Goal: Task Accomplishment & Management: Manage account settings

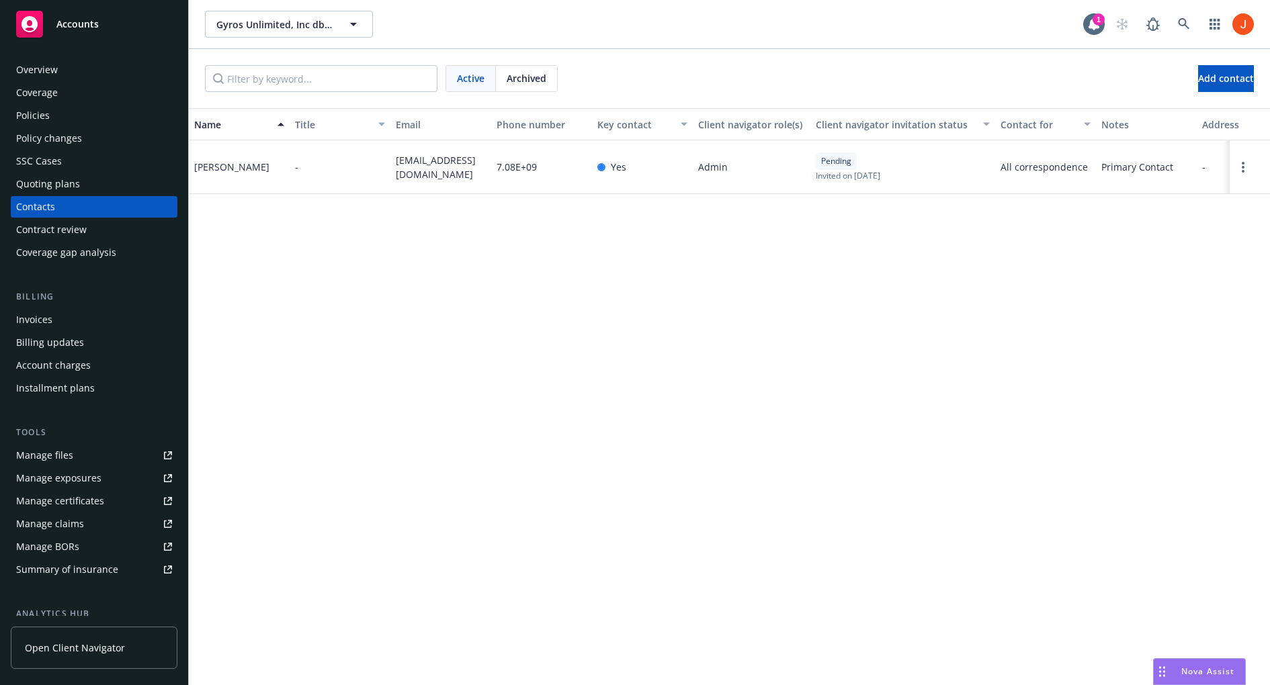
click at [522, 166] on span "7.08E+09" at bounding box center [517, 167] width 40 height 14
drag, startPoint x: 574, startPoint y: 122, endPoint x: 602, endPoint y: 125, distance: 28.4
click at [602, 125] on div "Name Title Email Phone number Key contact Client navigator role(s) Client navig…" at bounding box center [729, 124] width 1081 height 32
click at [564, 121] on div "Phone number" at bounding box center [542, 125] width 90 height 14
drag, startPoint x: 543, startPoint y: 173, endPoint x: 493, endPoint y: 174, distance: 49.7
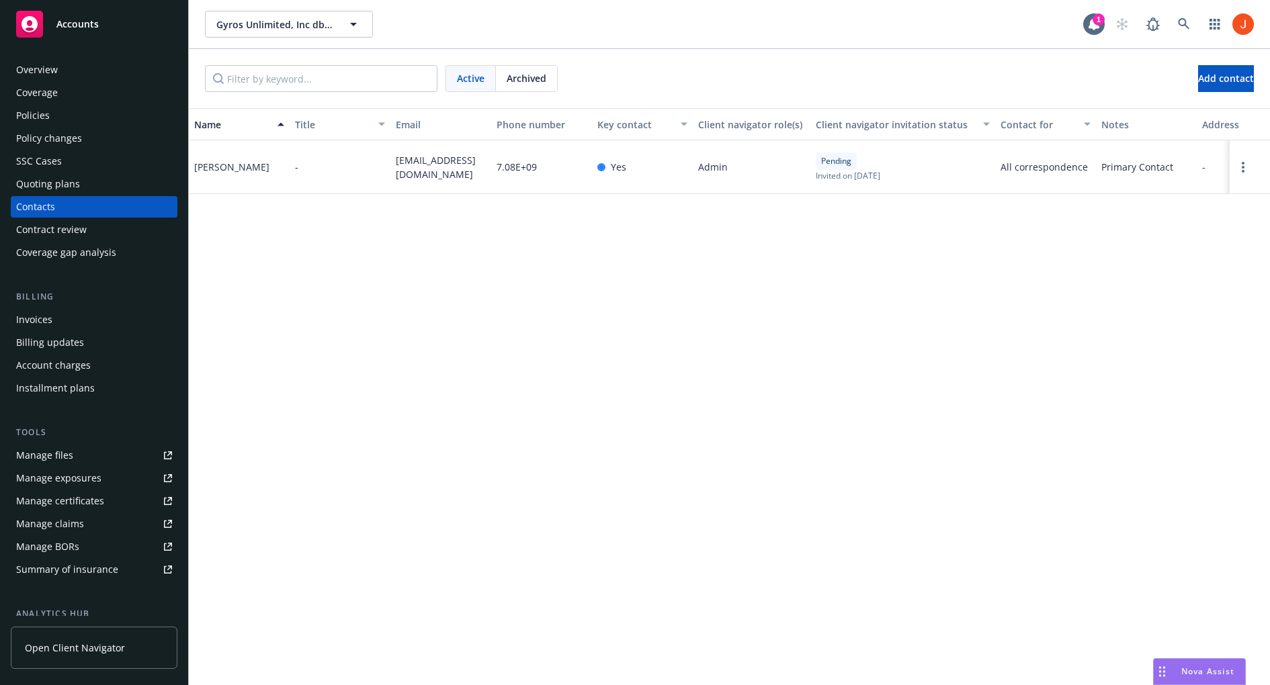
click at [493, 174] on div "7.08E+09" at bounding box center [541, 167] width 101 height 54
drag, startPoint x: 493, startPoint y: 174, endPoint x: 534, endPoint y: 177, distance: 41.1
click at [534, 177] on div "7.08E+09" at bounding box center [541, 167] width 101 height 54
click at [1244, 167] on circle "Open options" at bounding box center [1243, 167] width 3 height 3
click at [1196, 72] on link "Edit contact" at bounding box center [1181, 64] width 104 height 27
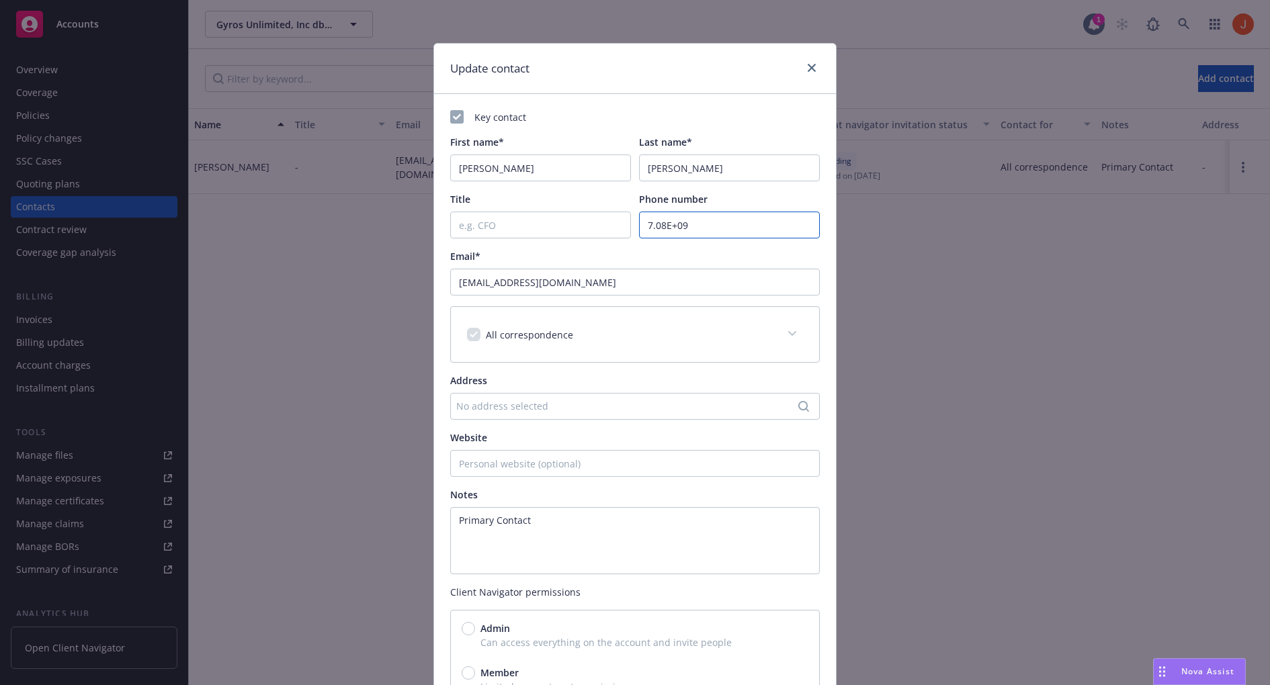
click at [700, 222] on input "7.08E+09" at bounding box center [729, 225] width 181 height 27
drag, startPoint x: 700, startPoint y: 228, endPoint x: 639, endPoint y: 226, distance: 61.2
click at [639, 226] on input "7.08E+09" at bounding box center [729, 225] width 181 height 27
click at [675, 226] on input "7.08E+09" at bounding box center [729, 225] width 181 height 27
click at [706, 228] on input "7.08E+09" at bounding box center [729, 225] width 181 height 27
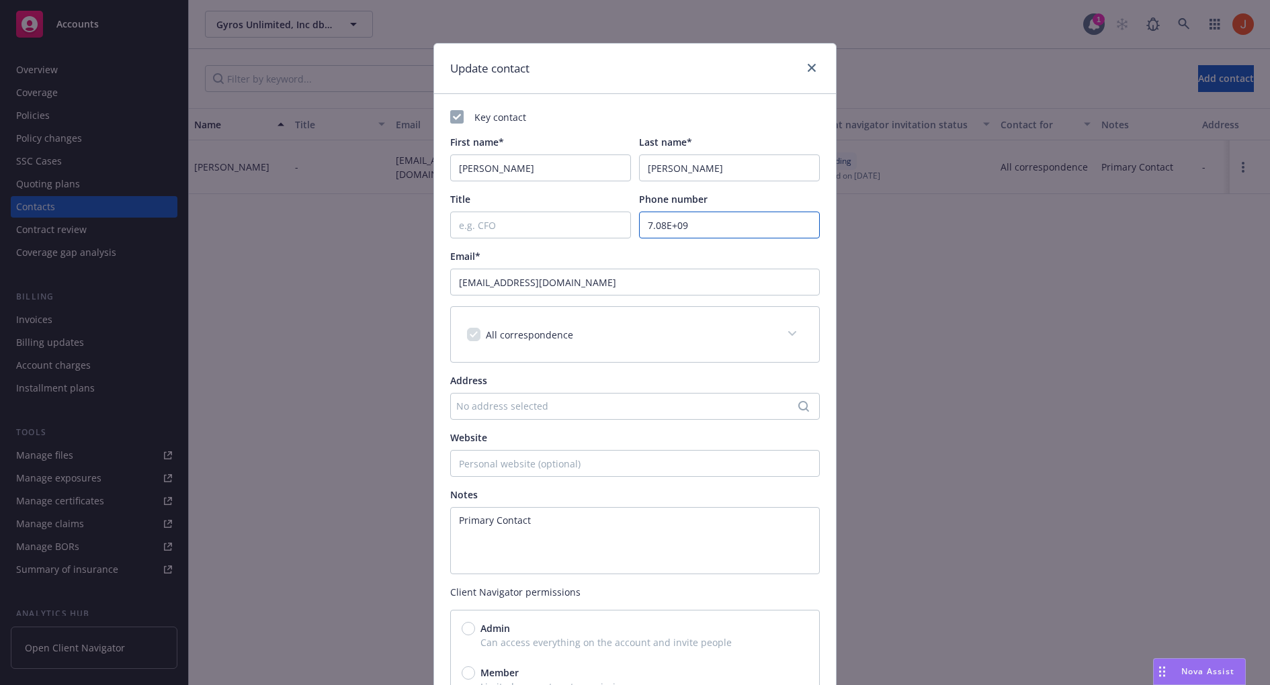
scroll to position [138, 0]
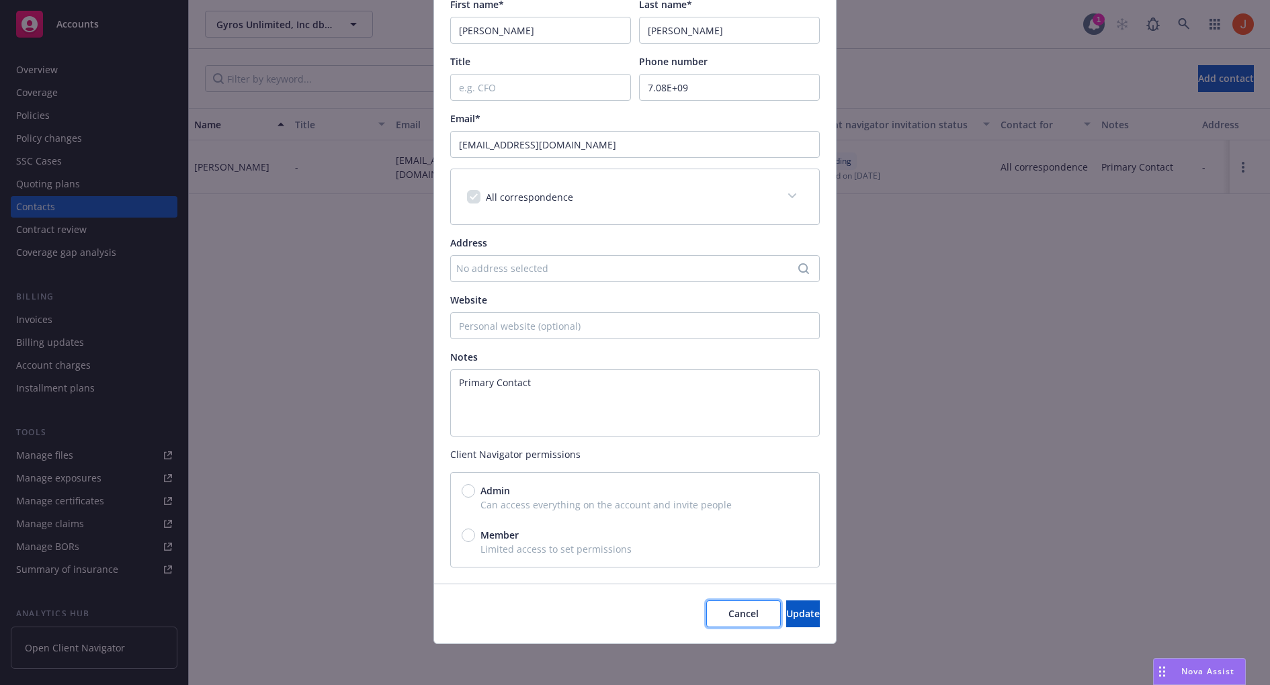
click at [729, 614] on span "Cancel" at bounding box center [744, 614] width 30 height 13
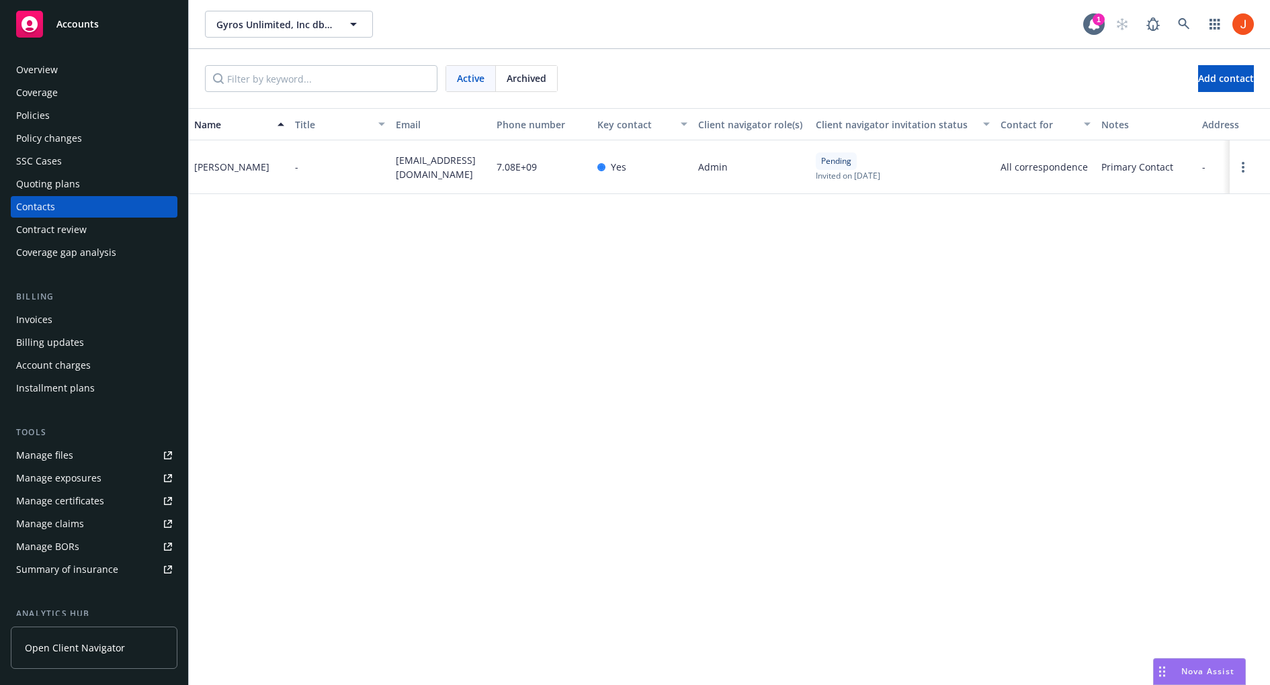
click at [697, 477] on div "Name Title Email Phone number Key contact Client navigator role(s) Client navig…" at bounding box center [729, 396] width 1081 height 577
click at [776, 364] on div "Name Title Email Phone number Key contact Client navigator role(s) Client navig…" at bounding box center [729, 396] width 1081 height 577
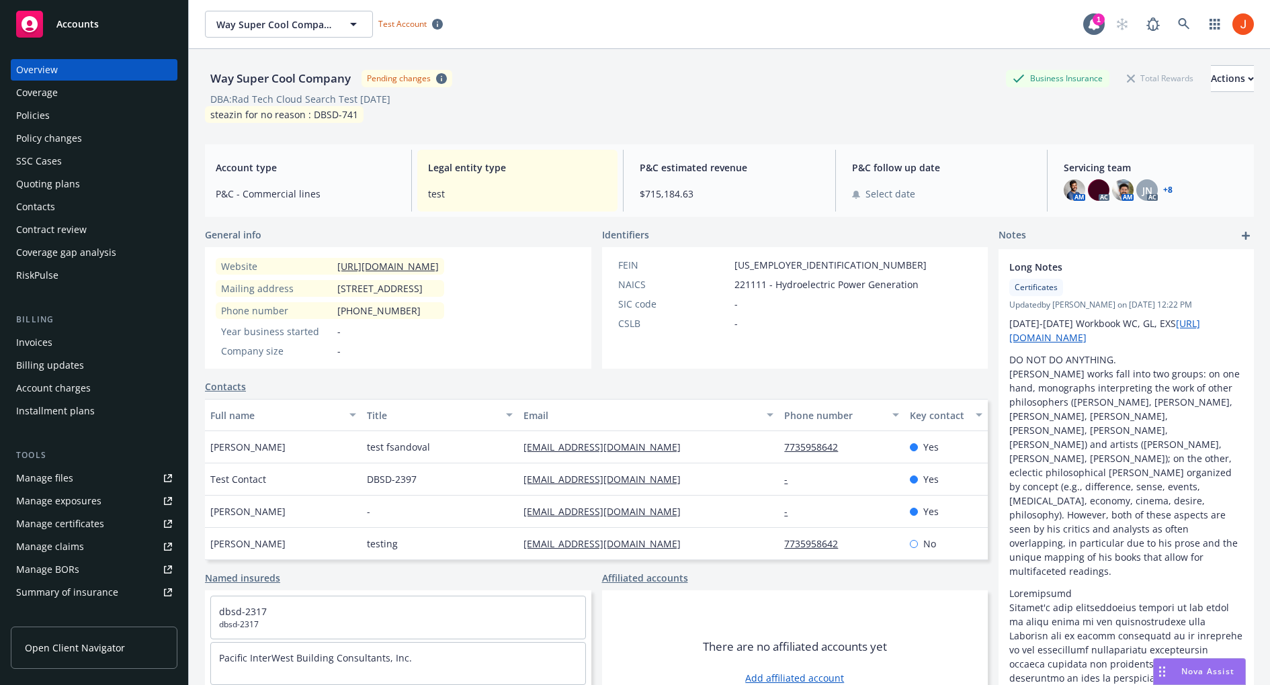
click at [53, 210] on div "Contacts" at bounding box center [35, 207] width 39 height 22
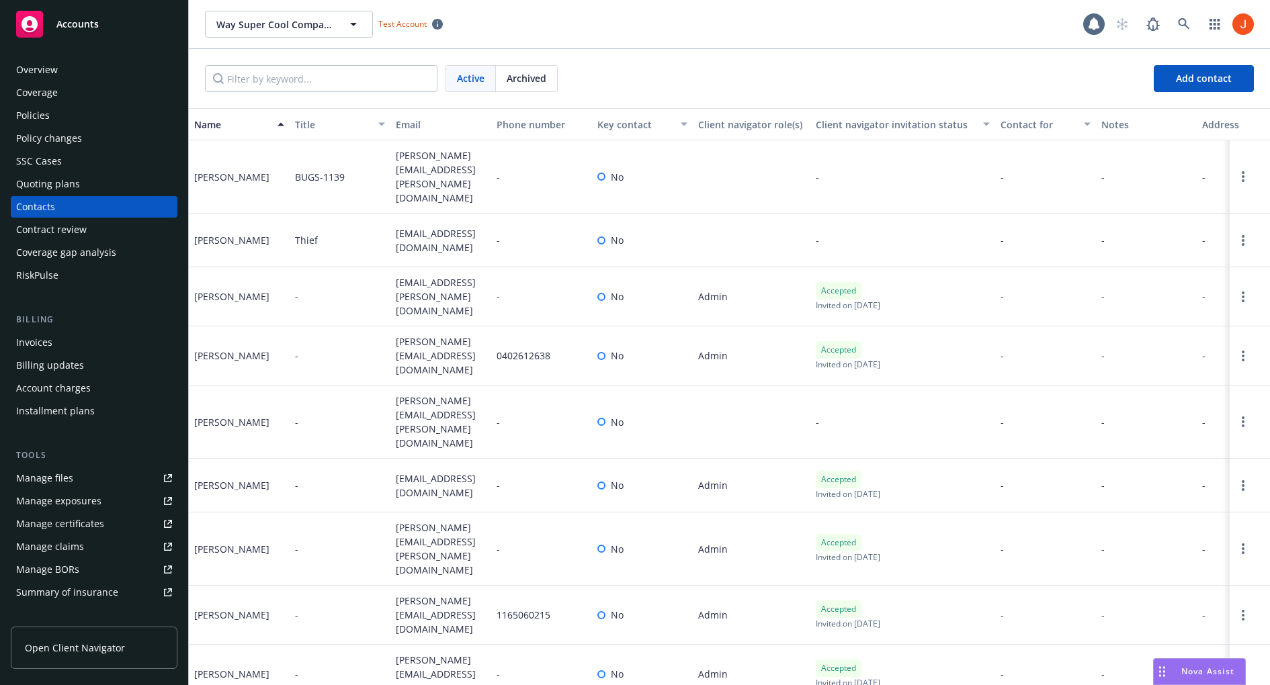
click at [541, 130] on div "Phone number" at bounding box center [542, 125] width 90 height 14
click at [549, 128] on div "Phone number" at bounding box center [542, 125] width 90 height 14
click at [564, 124] on div "Phone number" at bounding box center [542, 125] width 90 height 14
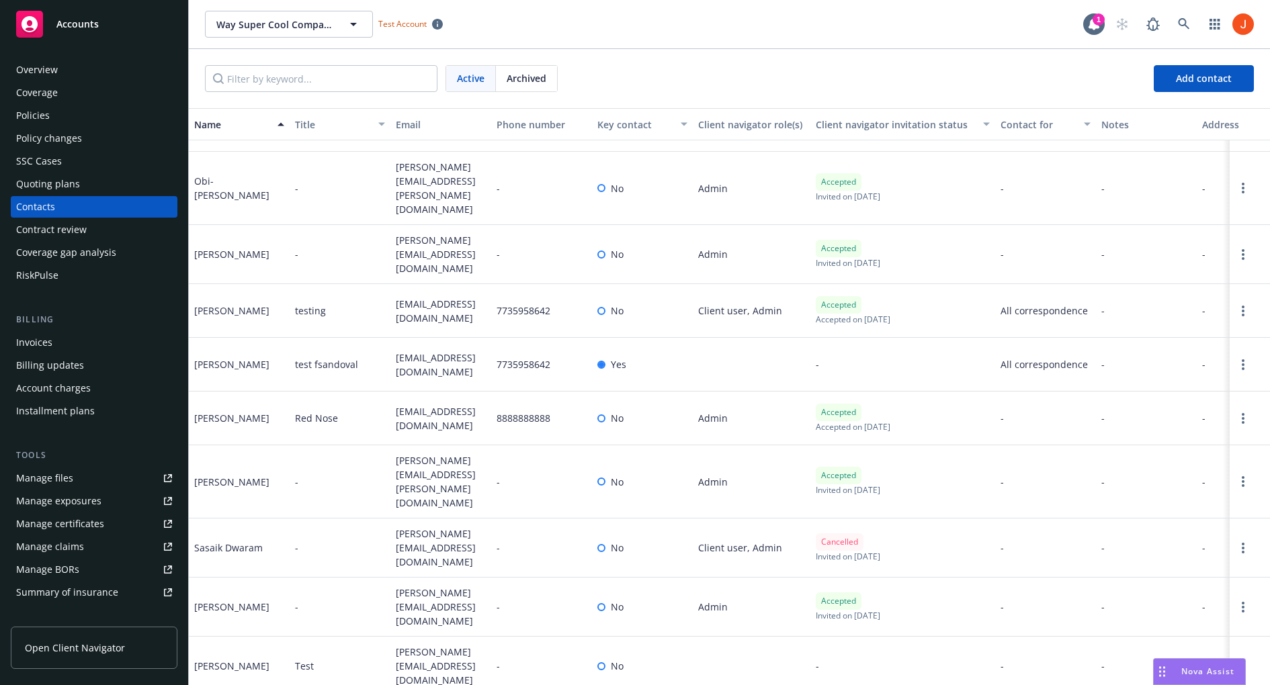
scroll to position [1930, 28]
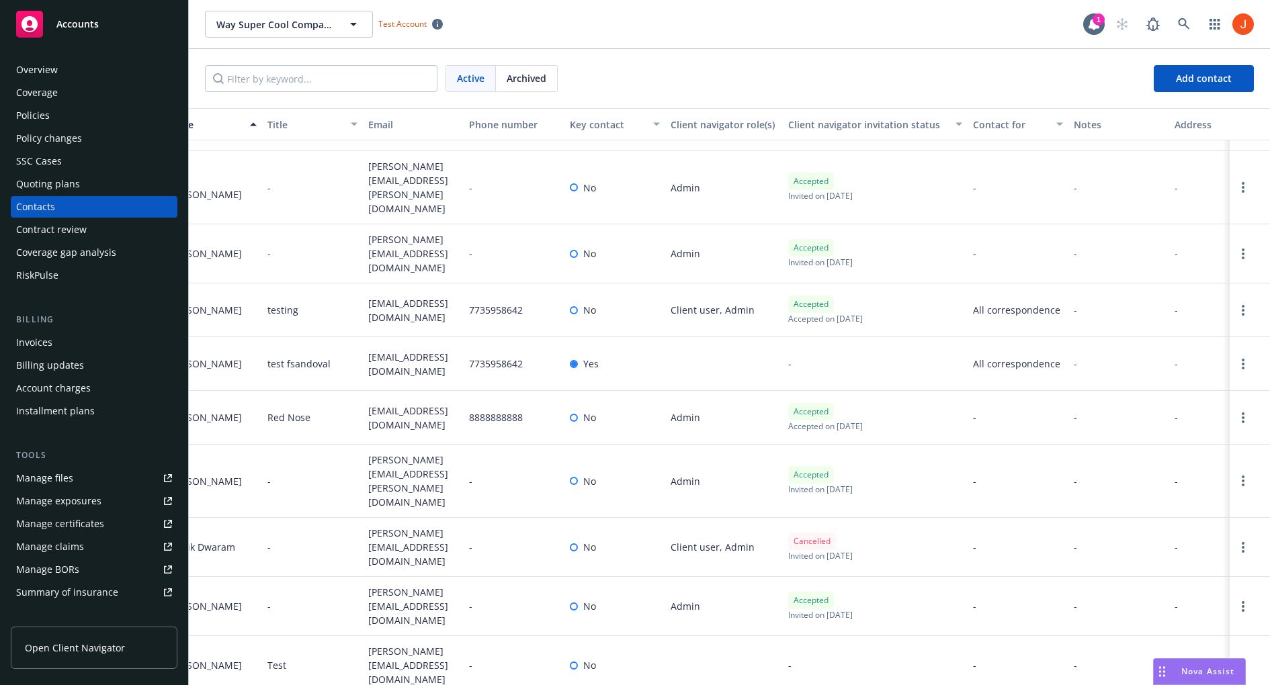
click at [501, 130] on div "Phone number" at bounding box center [514, 125] width 90 height 14
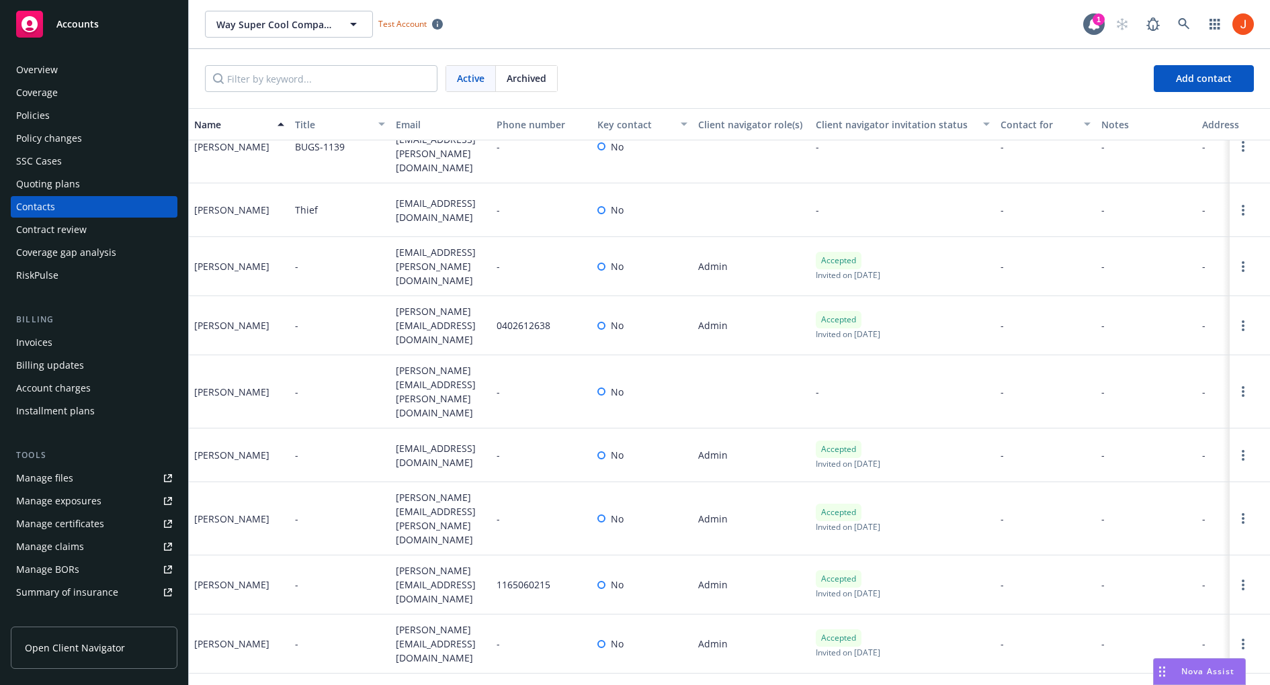
scroll to position [0, 0]
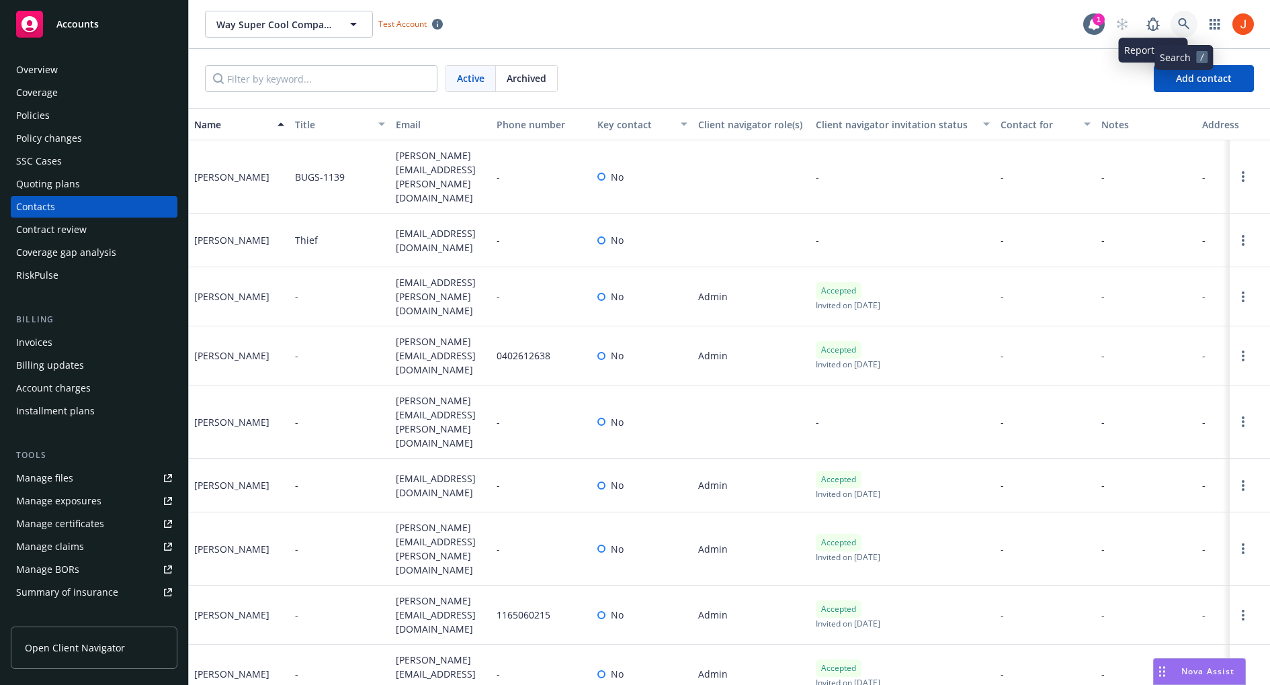
click at [1189, 20] on icon at bounding box center [1184, 24] width 12 height 12
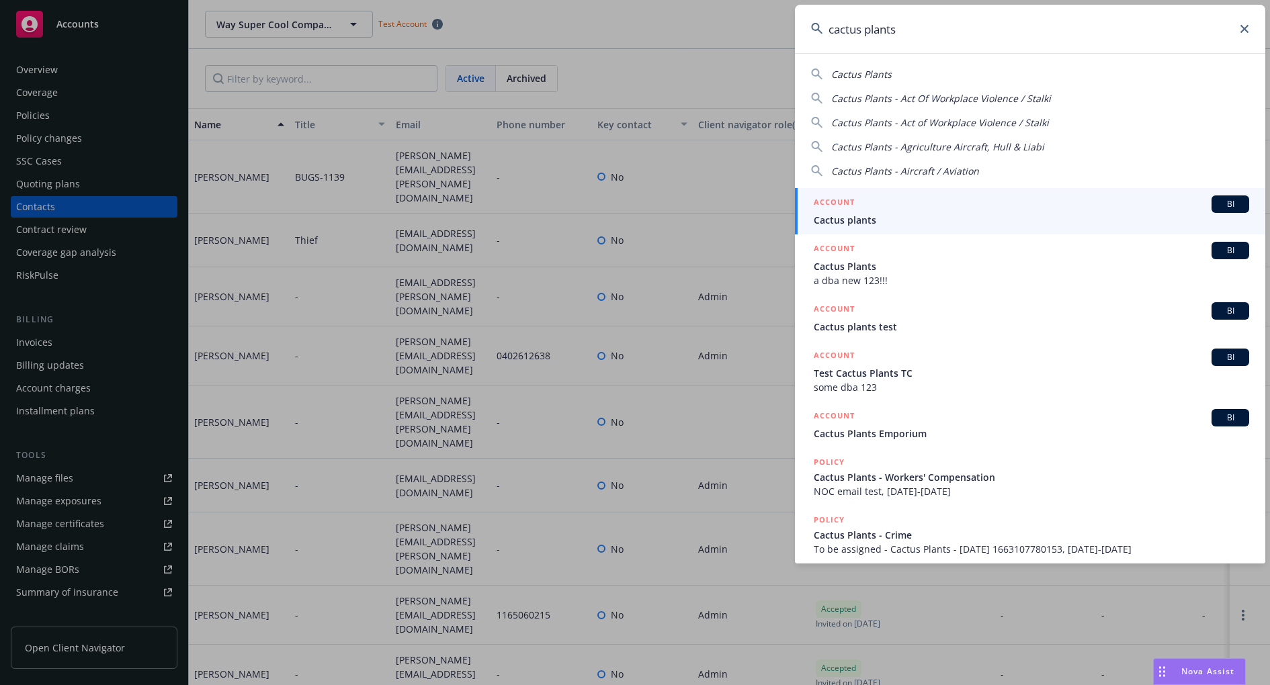
type input "cactus plants"
click at [927, 212] on div "ACCOUNT BI" at bounding box center [1031, 204] width 435 height 17
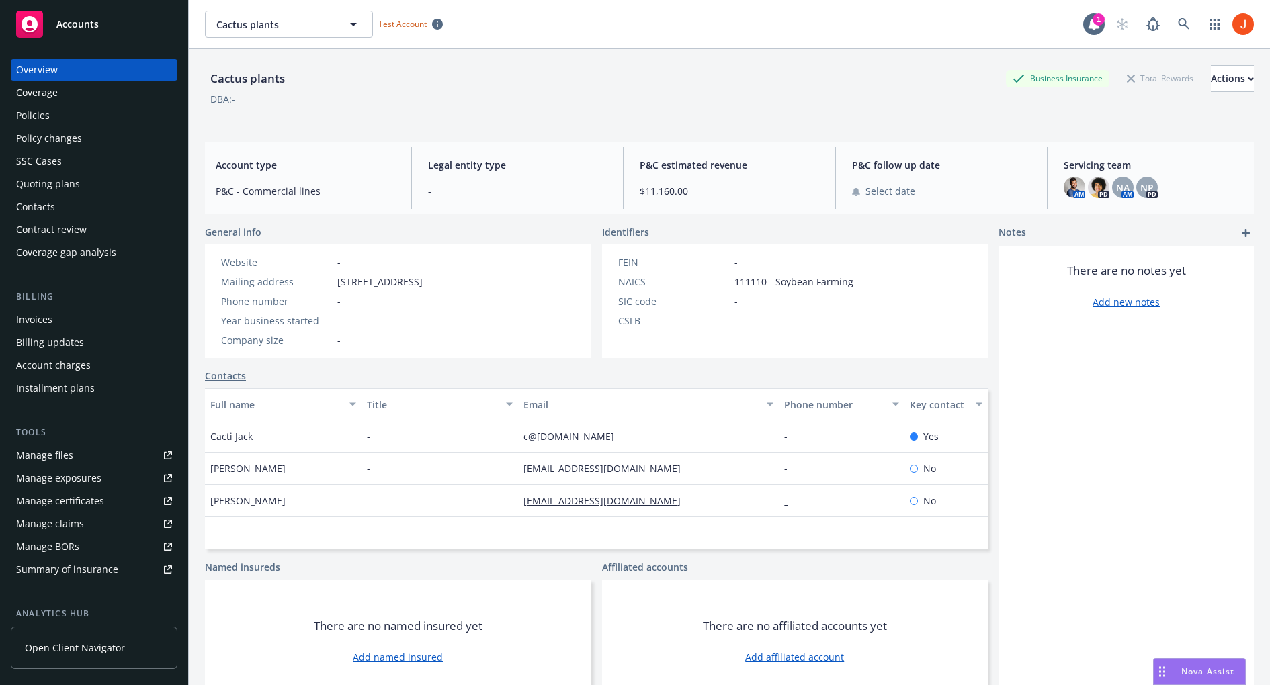
click at [58, 208] on div "Contacts" at bounding box center [94, 207] width 156 height 22
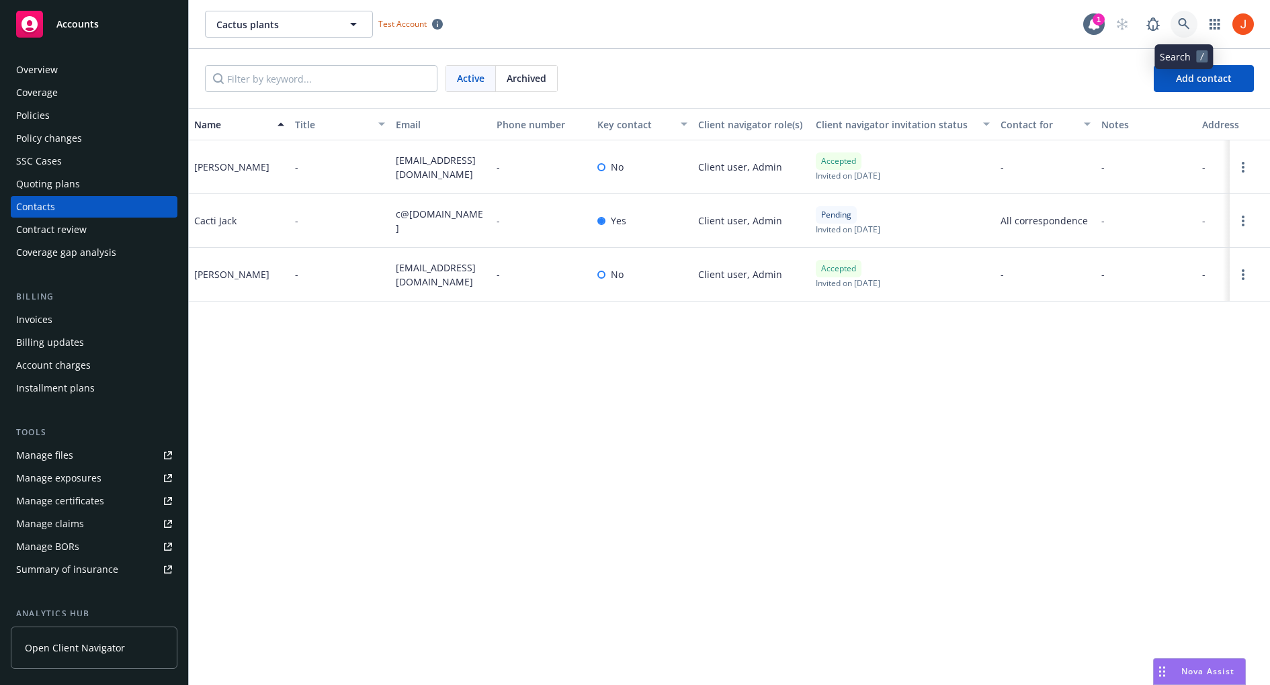
click at [1182, 27] on icon at bounding box center [1184, 24] width 12 height 12
click at [360, 33] on button "Cactus plants" at bounding box center [289, 24] width 168 height 27
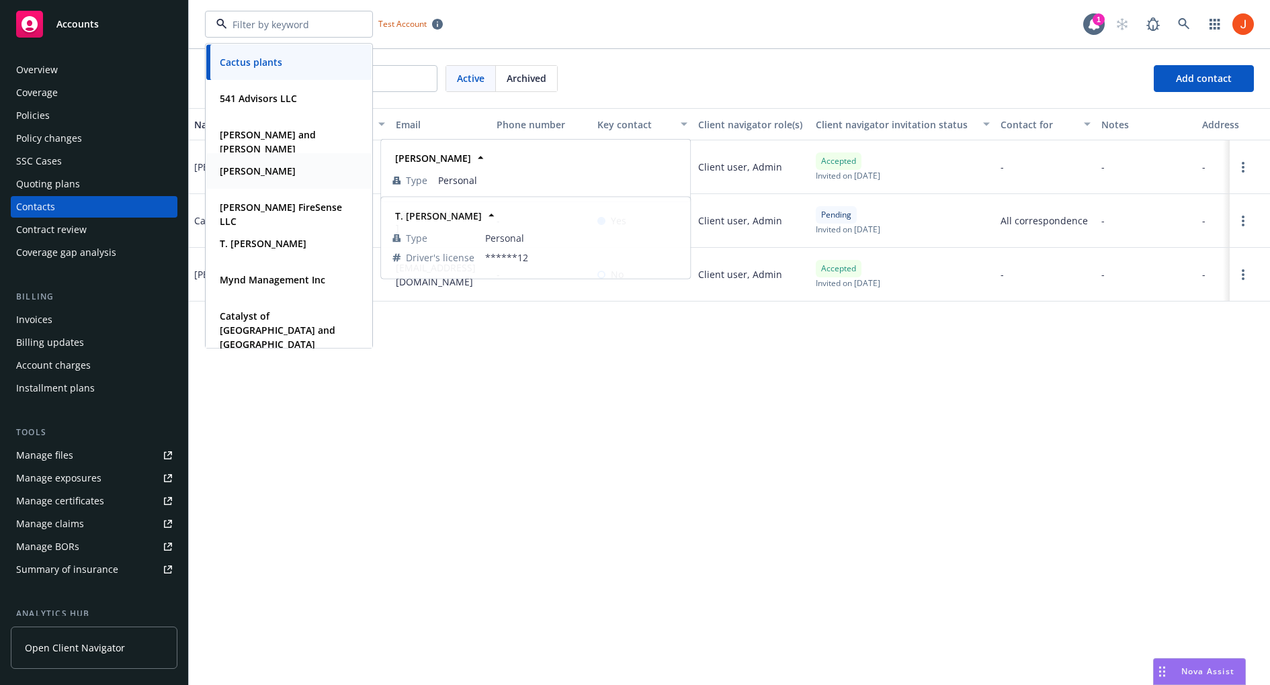
click at [254, 166] on strong "Peck, Marie" at bounding box center [258, 171] width 76 height 13
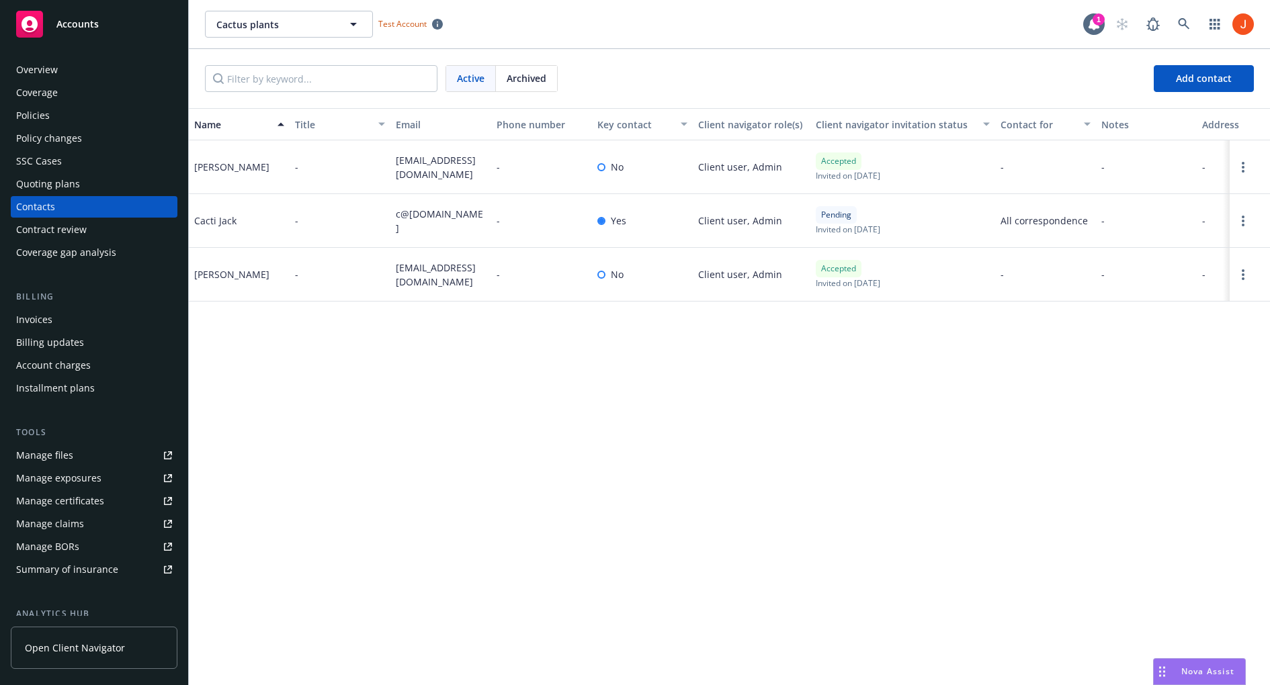
type input "Peck, Marie"
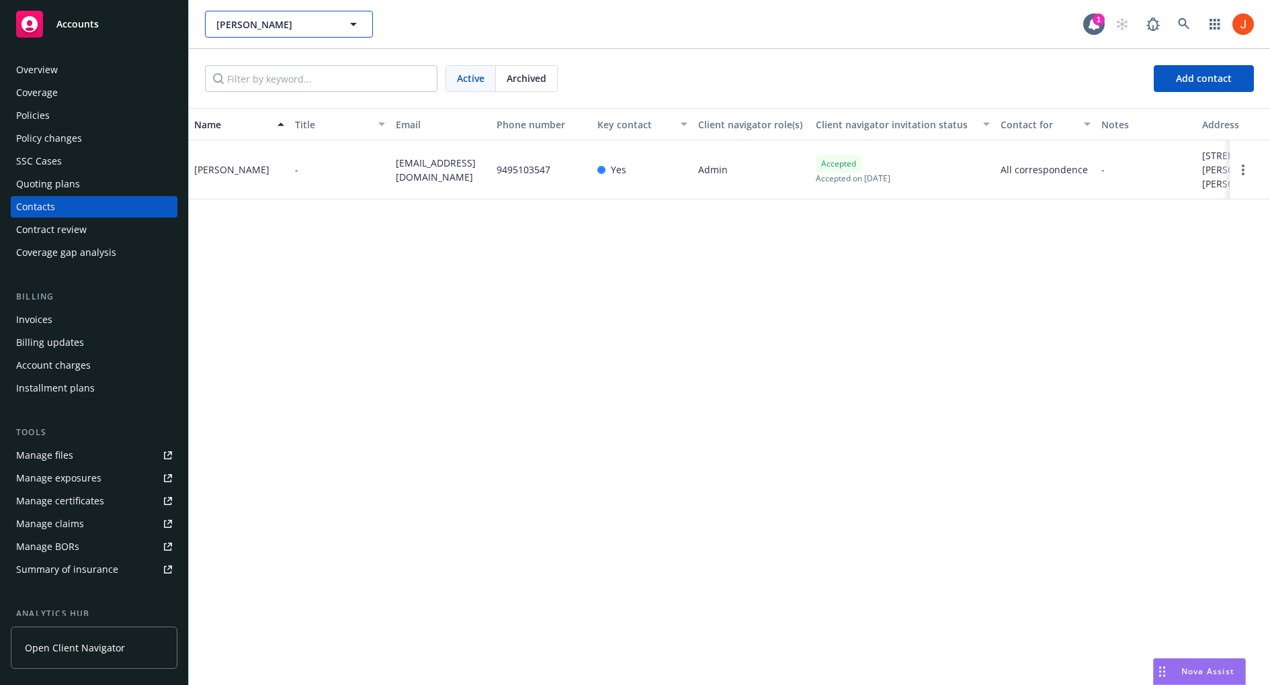
click at [351, 18] on icon "button" at bounding box center [353, 24] width 16 height 16
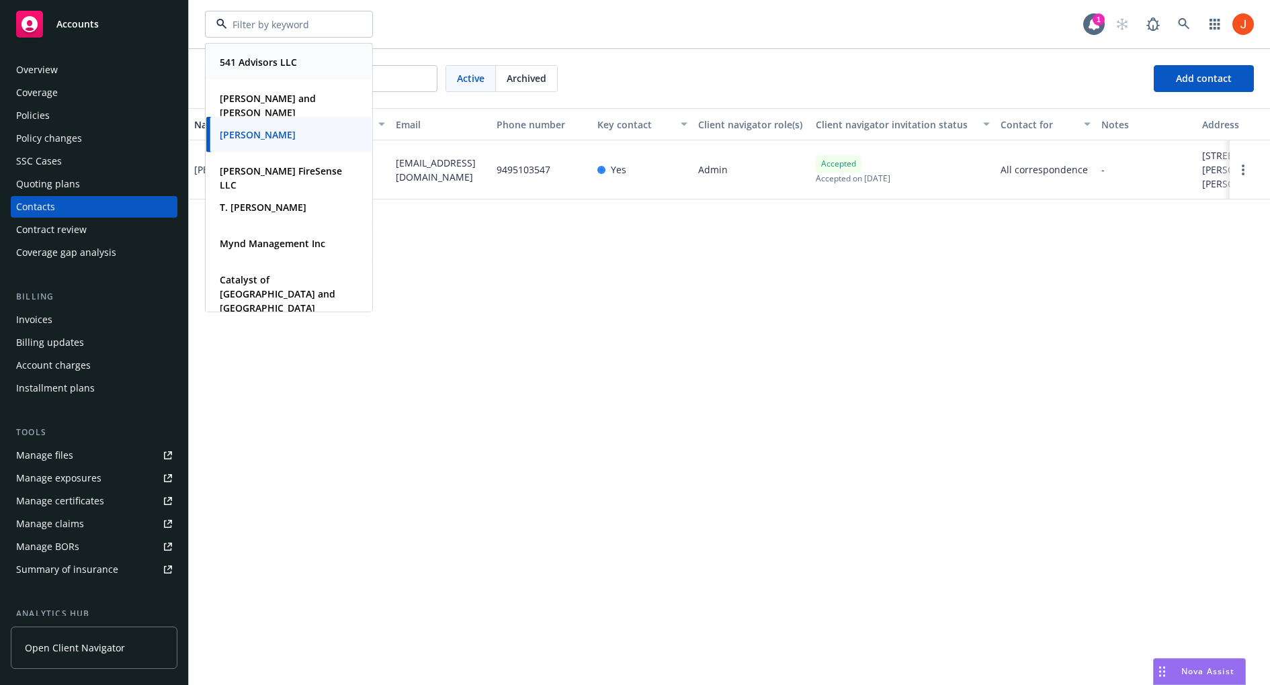
click at [305, 71] on div "541 Advisors LLC Type Commercial" at bounding box center [288, 62] width 165 height 36
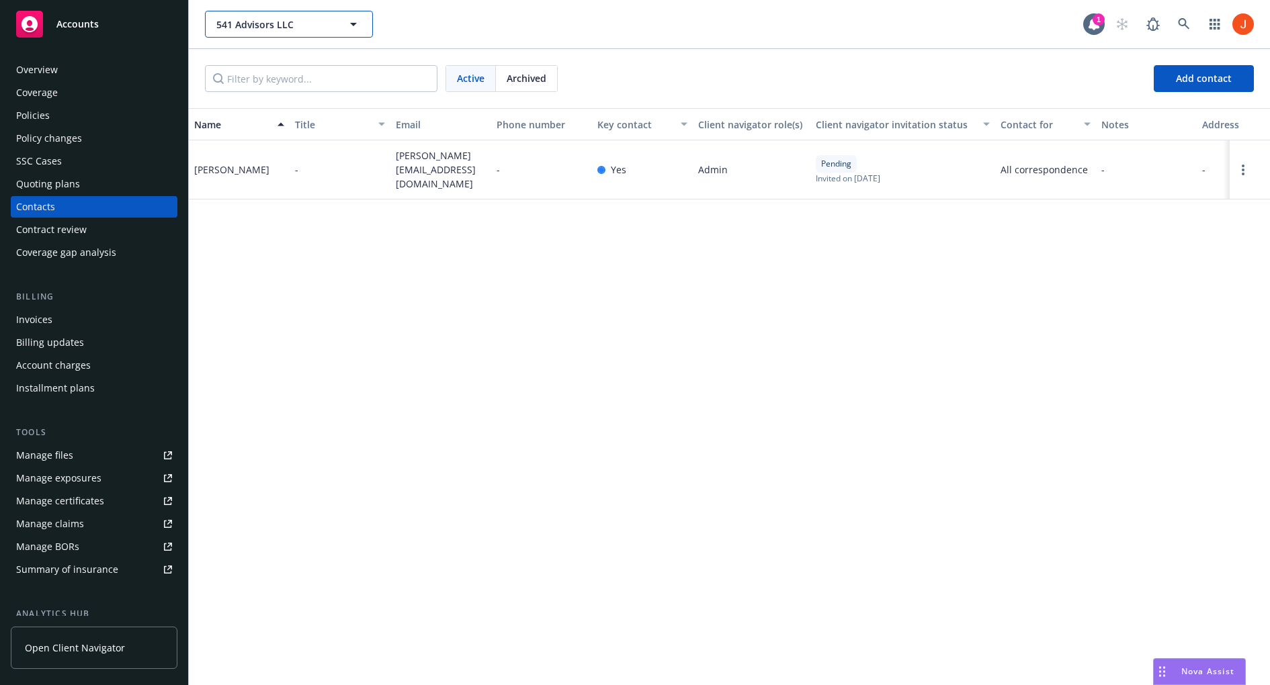
click at [343, 33] on button "541 Advisors LLC" at bounding box center [289, 24] width 168 height 27
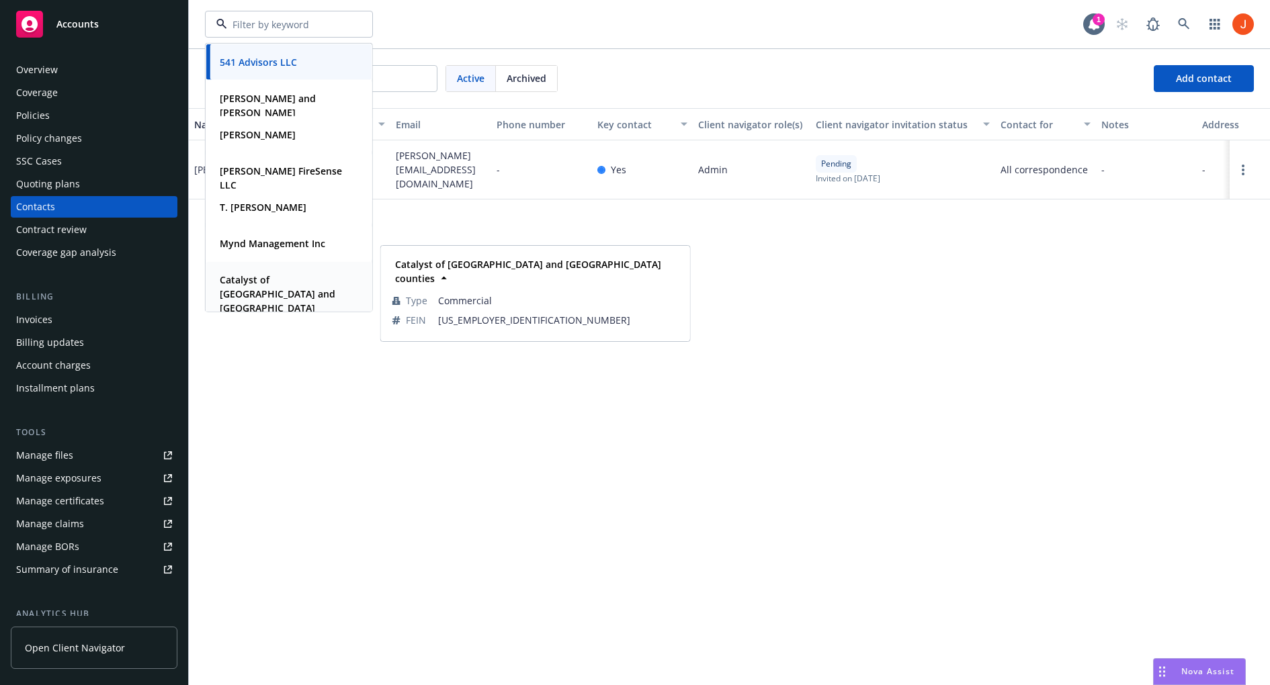
click at [286, 275] on strong "Catalyst of San Diego and imperial counties" at bounding box center [278, 301] width 116 height 55
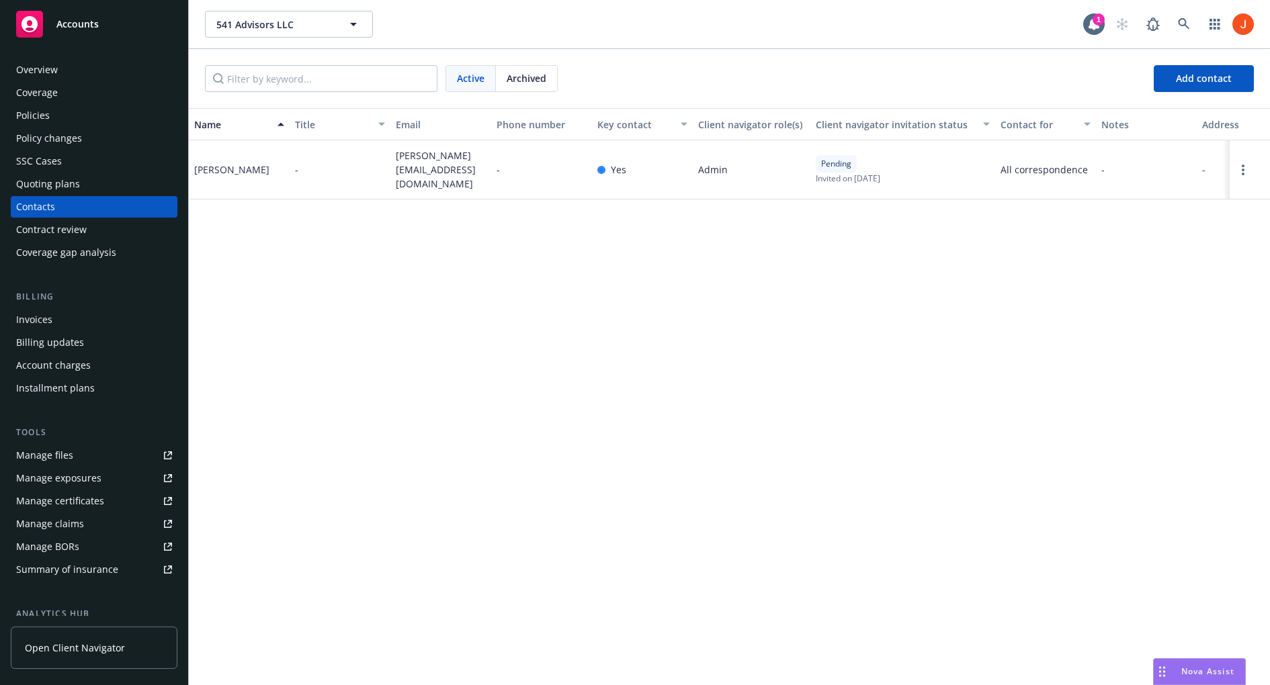
type input "Catalyst of San Diego and imperial counties"
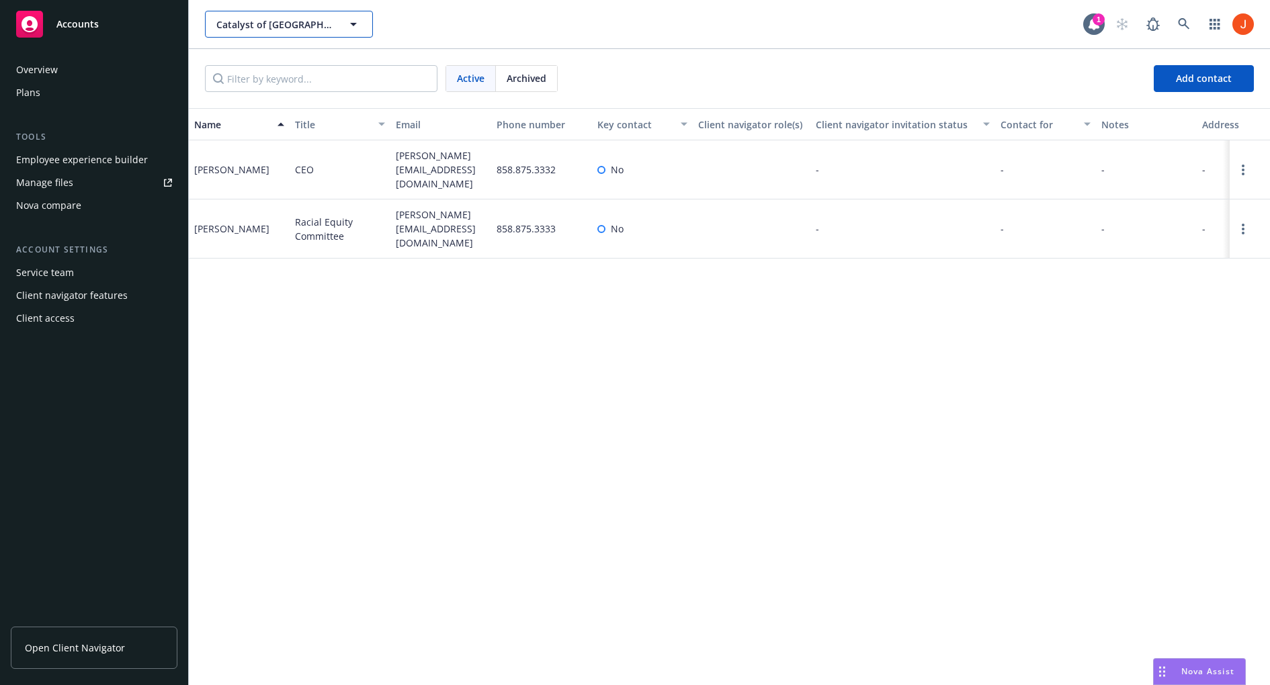
click at [323, 28] on span "Catalyst of San Diego and imperial counties" at bounding box center [274, 24] width 116 height 14
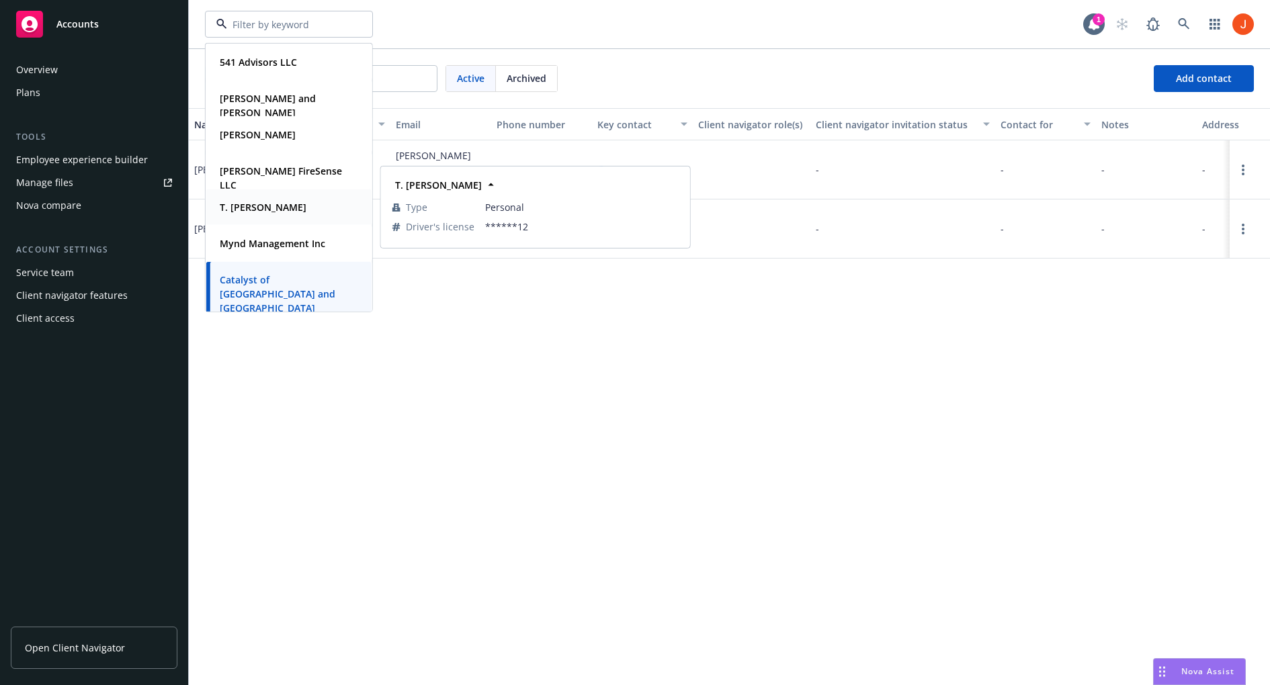
click at [280, 210] on strong "T. Shane Maas" at bounding box center [263, 207] width 87 height 13
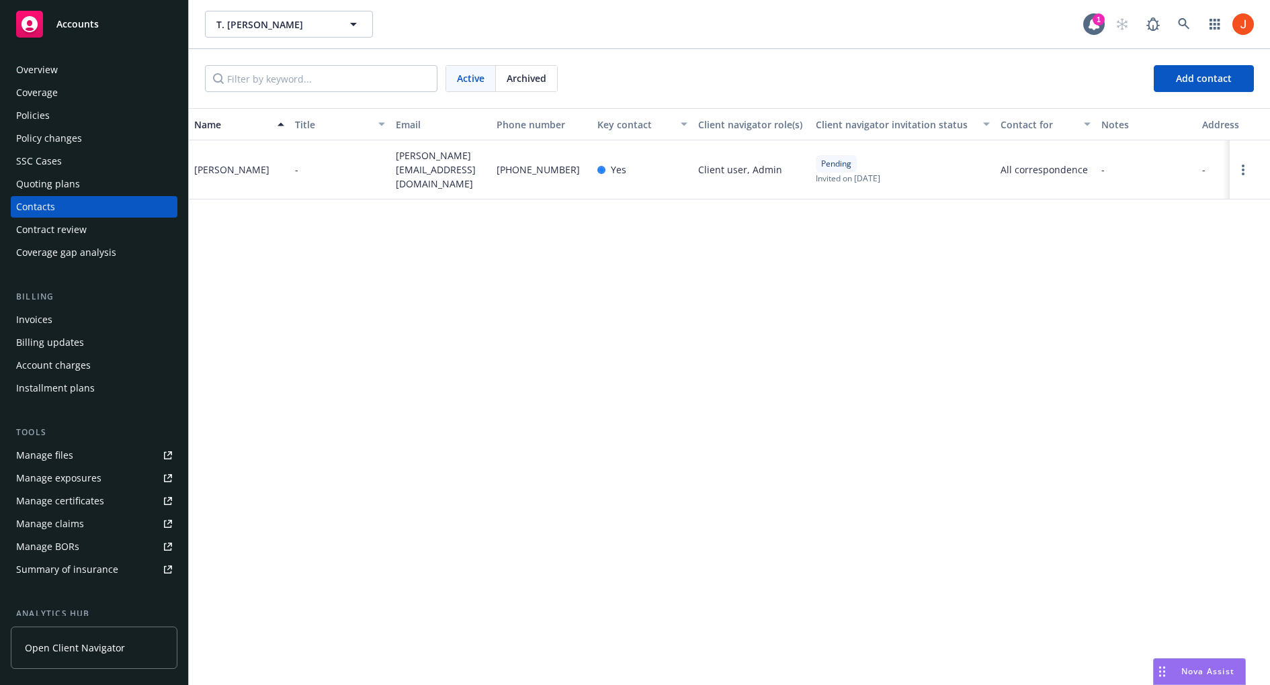
click at [58, 65] on div "Overview" at bounding box center [94, 70] width 156 height 22
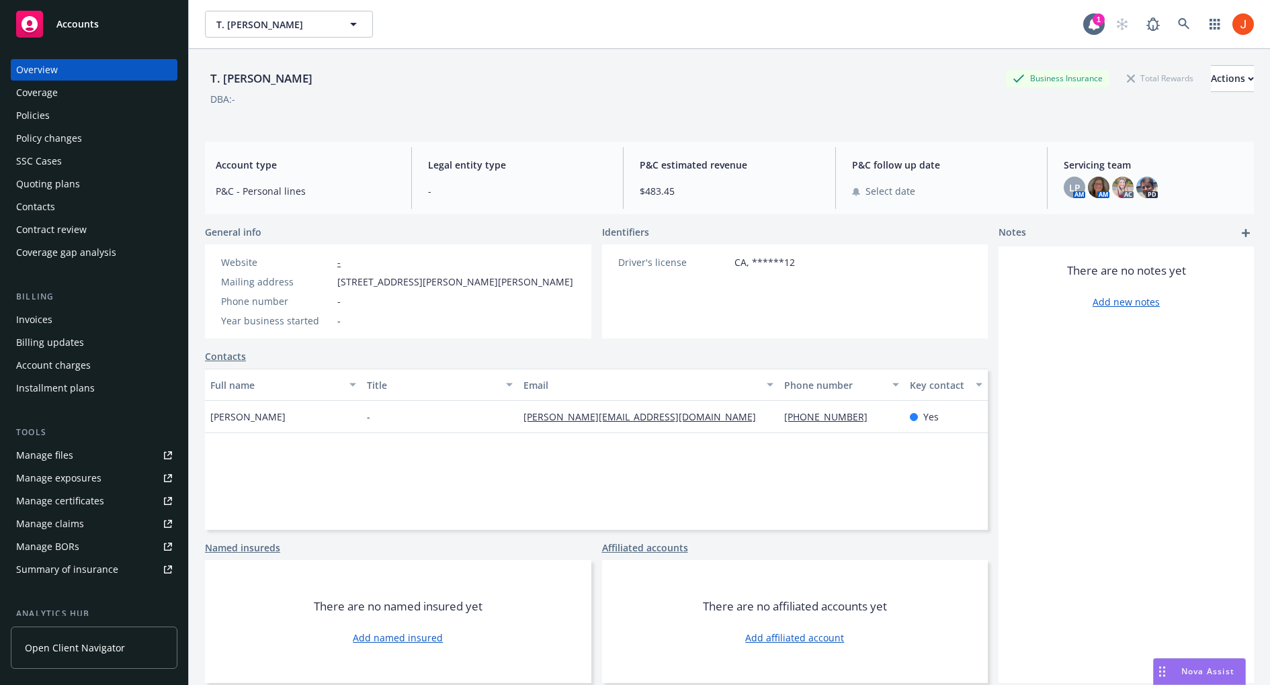
click at [252, 26] on strong "T. Shane Maas" at bounding box center [263, 30] width 87 height 13
click at [1174, 24] on link at bounding box center [1184, 24] width 27 height 27
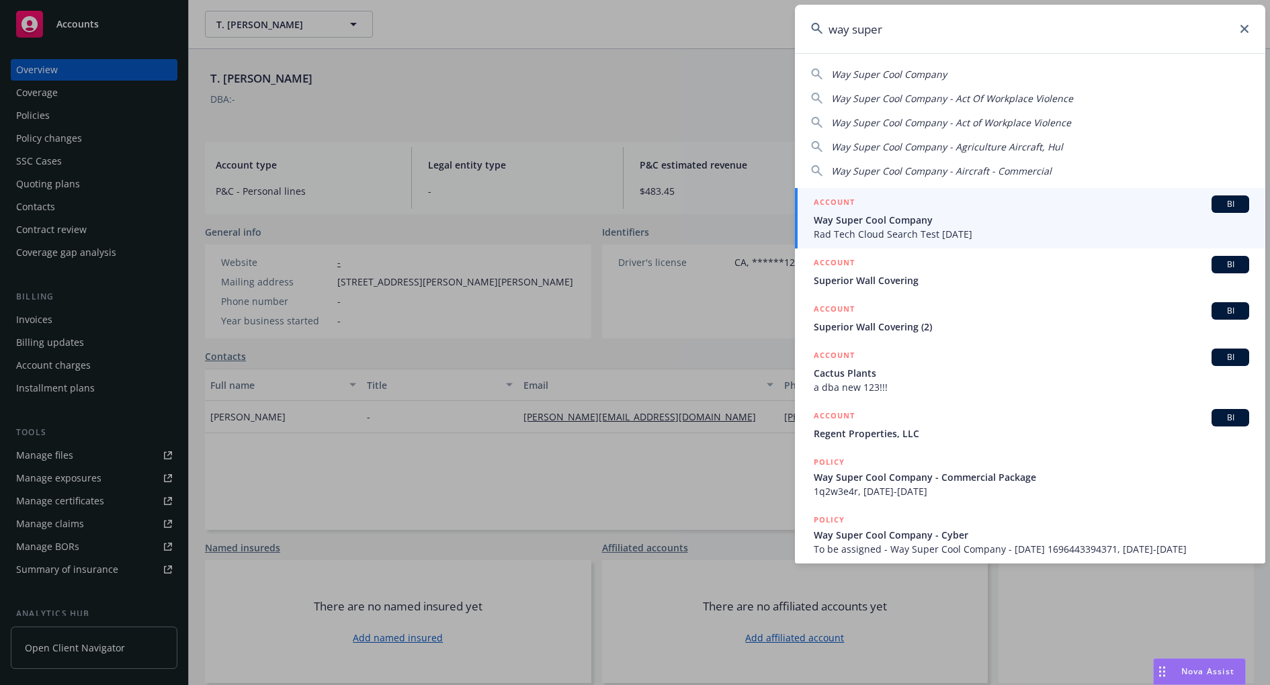
type input "way super"
click at [991, 216] on span "Way Super Cool Company" at bounding box center [1031, 220] width 435 height 14
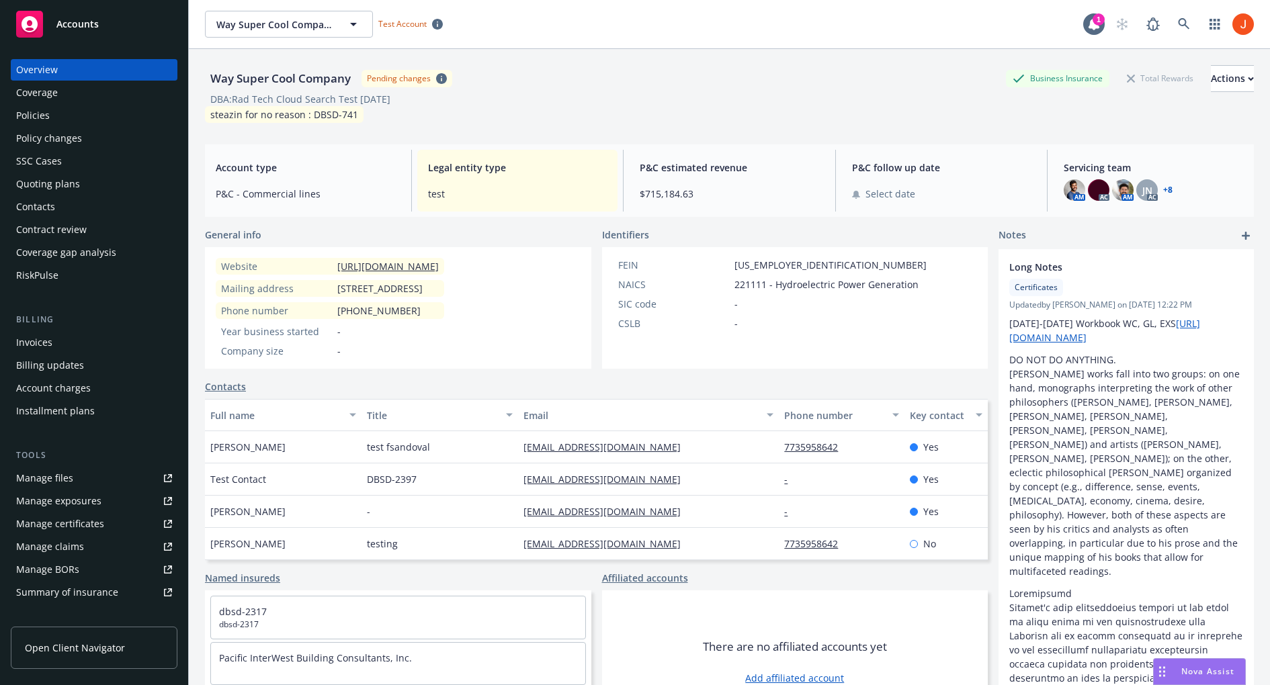
click at [241, 386] on link "Contacts" at bounding box center [225, 387] width 41 height 14
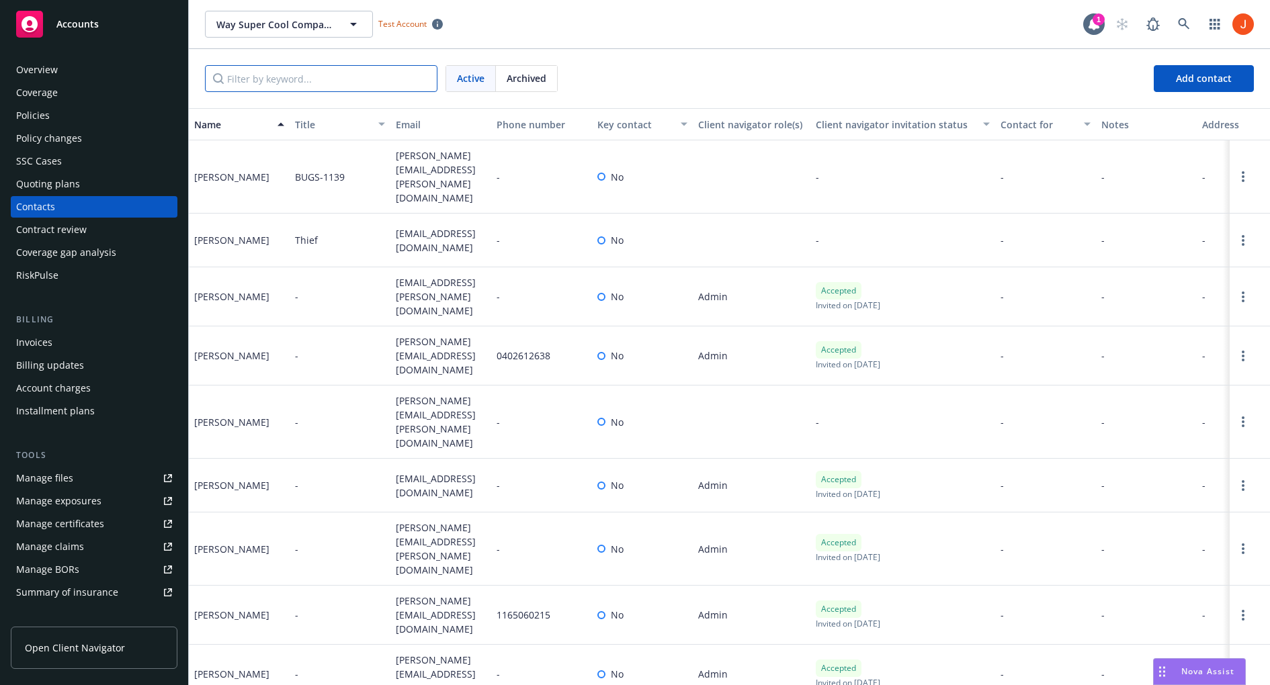
click at [324, 75] on input "Filter by keyword..." at bounding box center [321, 78] width 233 height 27
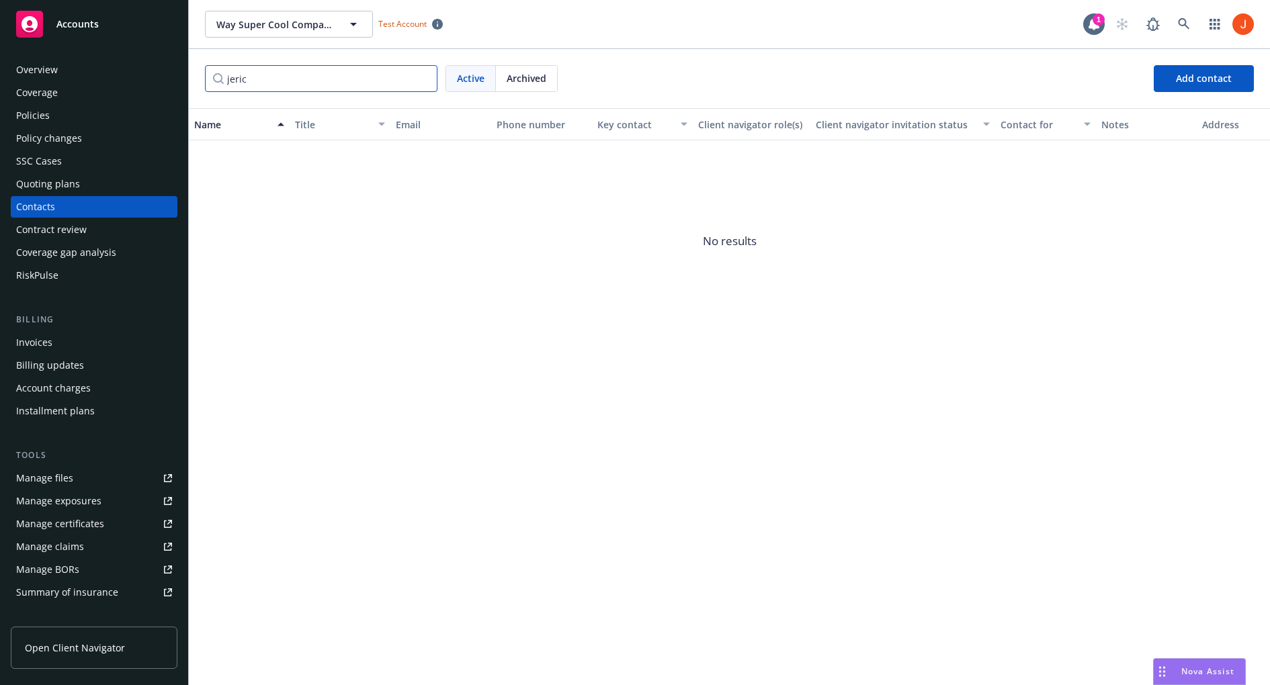
type input "jerico"
click at [427, 77] on input "jerico" at bounding box center [321, 78] width 233 height 27
click at [423, 73] on input "jerico" at bounding box center [321, 78] width 233 height 27
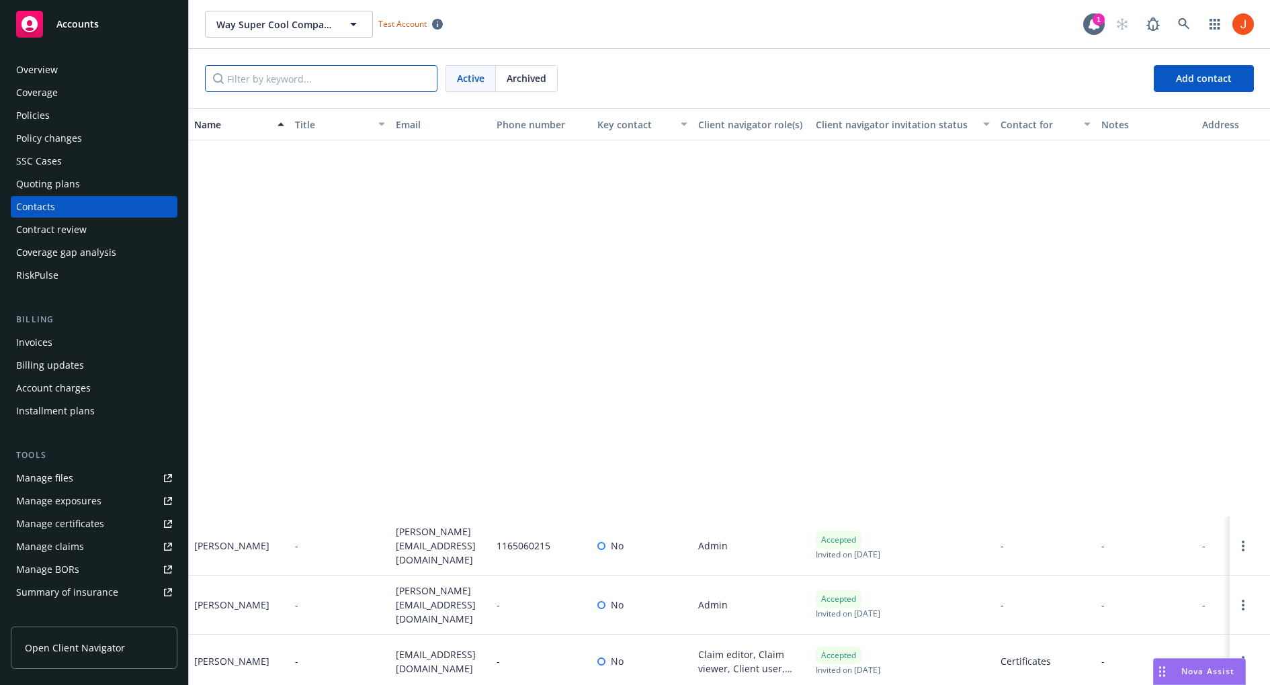
scroll to position [604, 0]
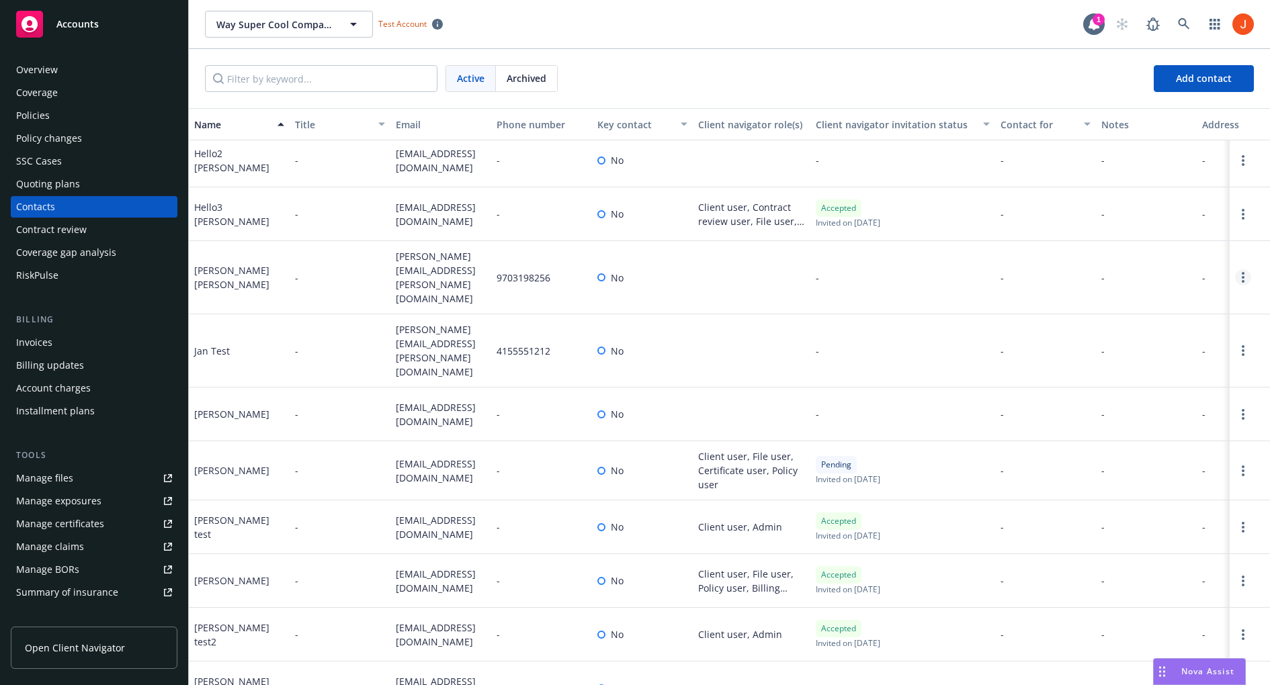
click at [1243, 276] on circle "Open options" at bounding box center [1243, 277] width 3 height 3
click at [1132, 388] on div "-" at bounding box center [1146, 415] width 101 height 54
click at [1243, 345] on icon "Open options" at bounding box center [1243, 350] width 3 height 11
click at [1172, 257] on link "Edit contact" at bounding box center [1157, 245] width 152 height 27
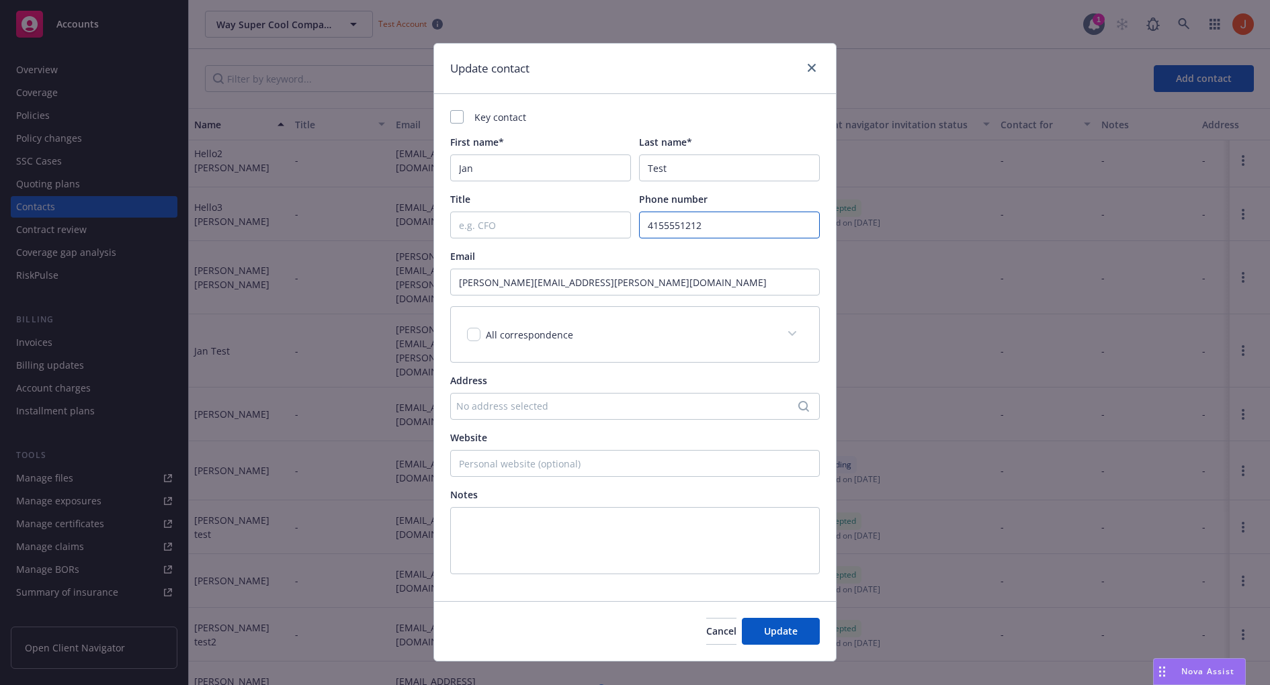
drag, startPoint x: 715, startPoint y: 220, endPoint x: 651, endPoint y: 215, distance: 64.7
click at [651, 217] on input "4155551212" at bounding box center [729, 225] width 181 height 27
click at [707, 223] on input "4155551212" at bounding box center [729, 225] width 181 height 27
click at [716, 228] on input "4155551212" at bounding box center [729, 225] width 181 height 27
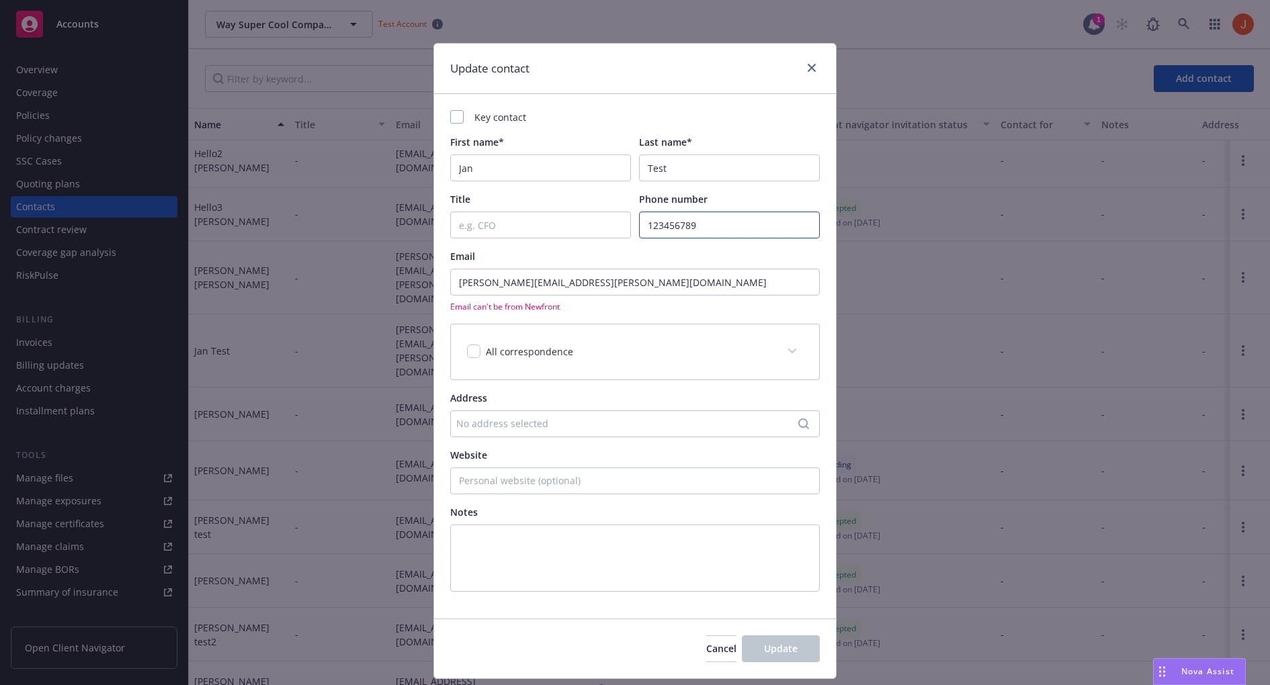
type input "123456789"
click at [644, 290] on input "alex.levine+waysuper@newfront.com" at bounding box center [635, 282] width 370 height 27
click at [601, 283] on input "alex.levine+waysuper@newfront.com" at bounding box center [635, 282] width 370 height 27
drag, startPoint x: 577, startPoint y: 284, endPoint x: 559, endPoint y: 286, distance: 18.3
click at [559, 286] on input "alex.levine+waysuper@newfront.com" at bounding box center [635, 282] width 370 height 27
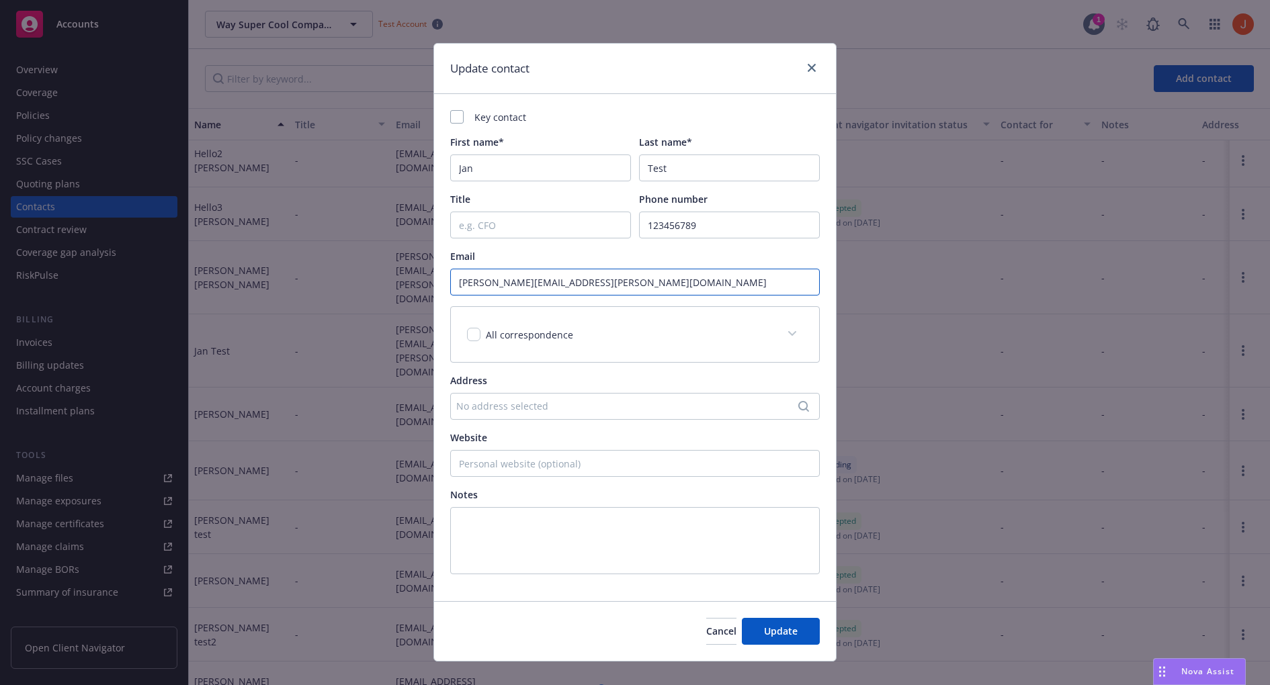
click at [642, 285] on input "alex.levine+waysuper@oldfront.com" at bounding box center [635, 282] width 370 height 27
type input "alex.levine+waysuper@oldfront.com"
click at [722, 222] on input "123456789" at bounding box center [729, 225] width 181 height 27
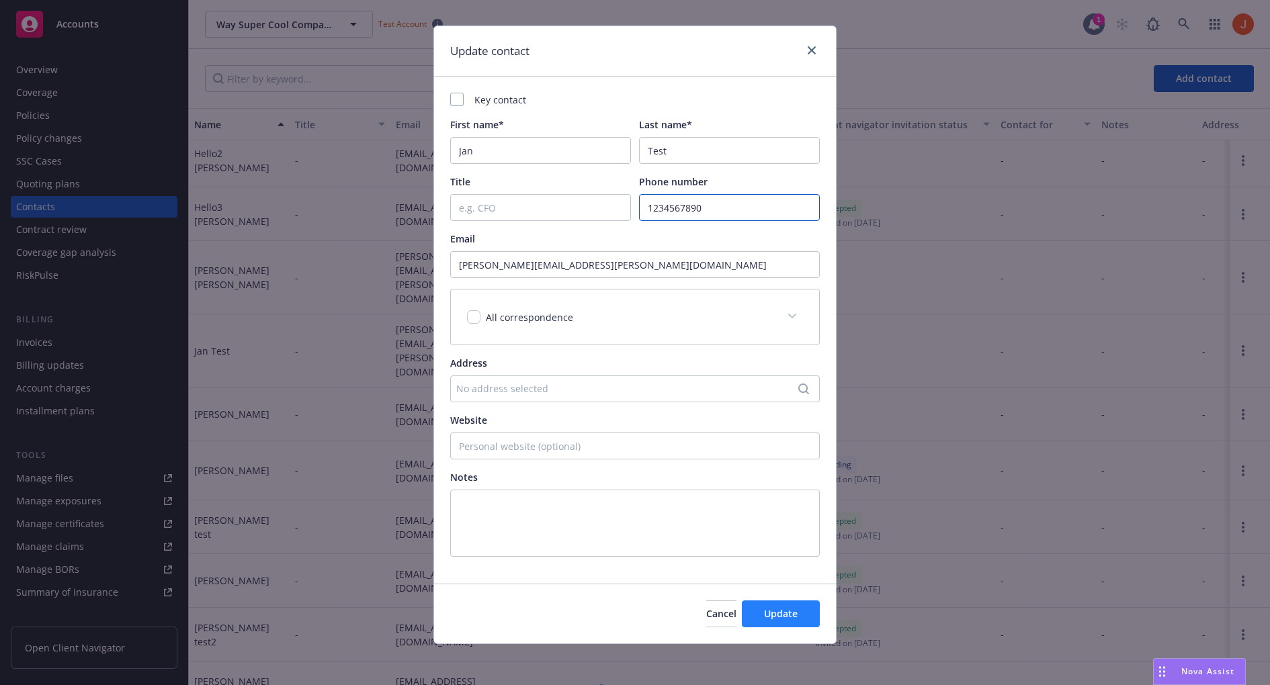
type input "1234567890"
click at [765, 605] on button "Update" at bounding box center [781, 614] width 78 height 27
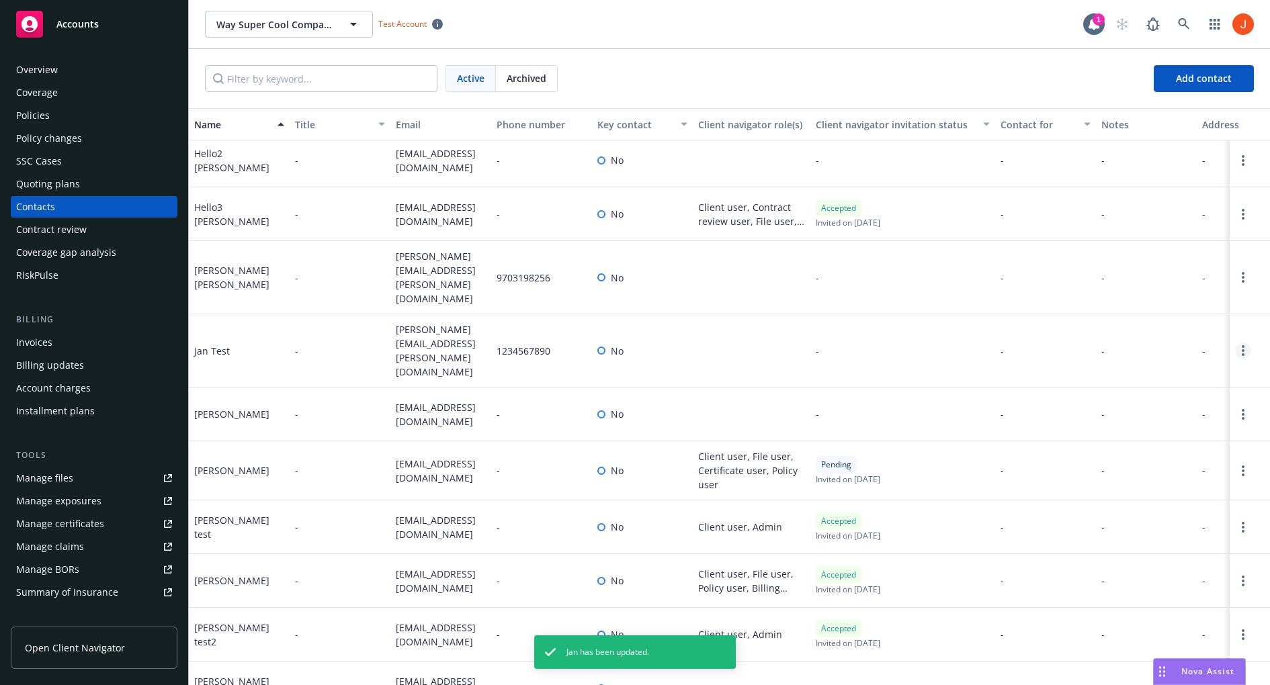
click at [1243, 345] on icon "Open options" at bounding box center [1243, 350] width 3 height 11
click at [1167, 251] on link "Edit contact" at bounding box center [1157, 245] width 152 height 27
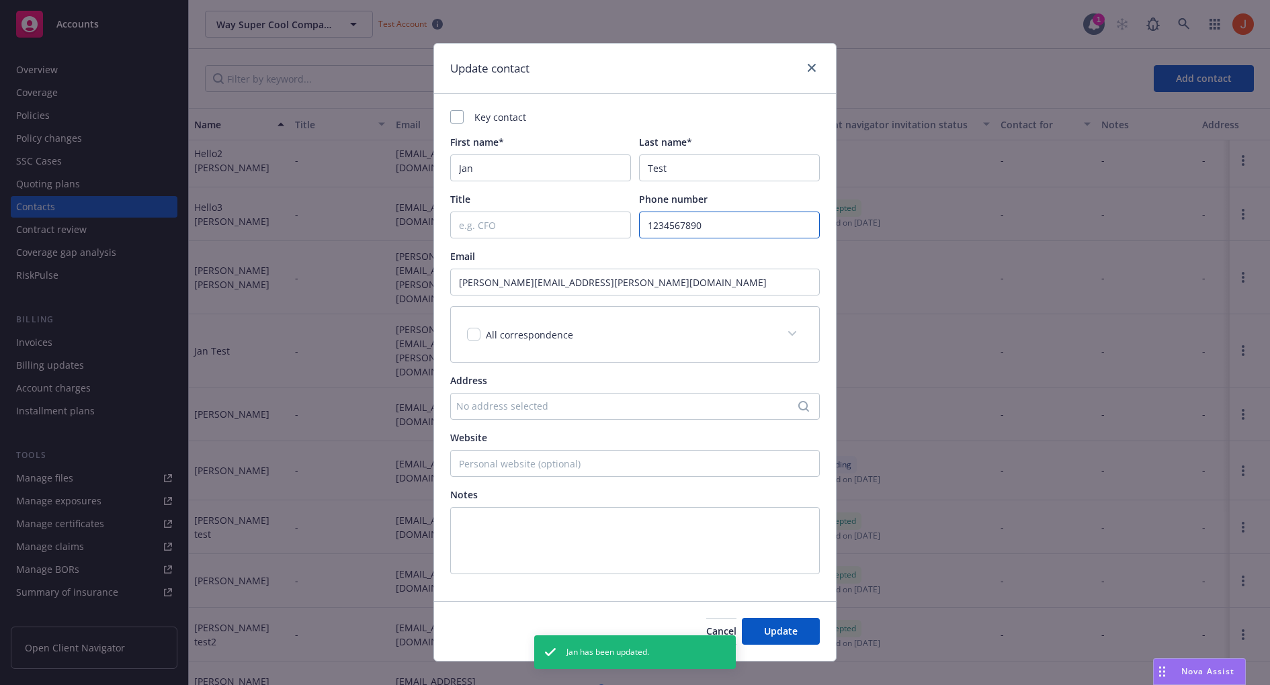
click at [731, 231] on input "1234567890" at bounding box center [729, 225] width 181 height 27
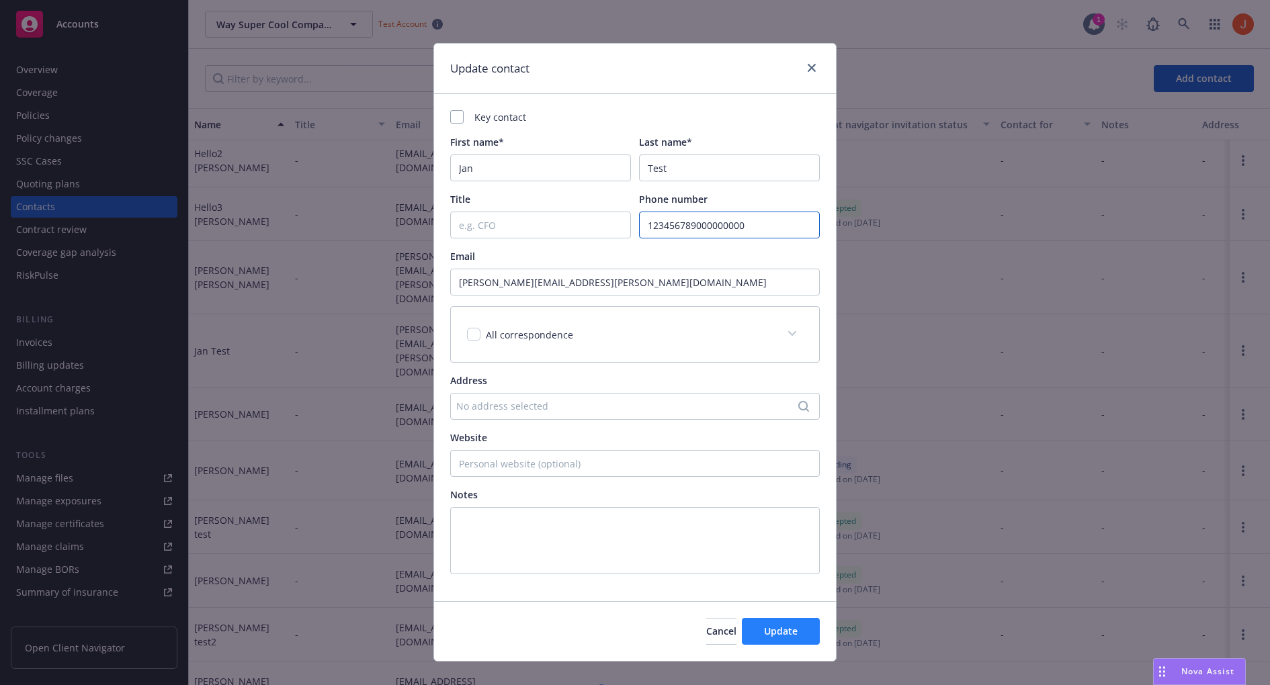
type input "123456789000000000"
click at [788, 634] on span "Update" at bounding box center [781, 631] width 34 height 13
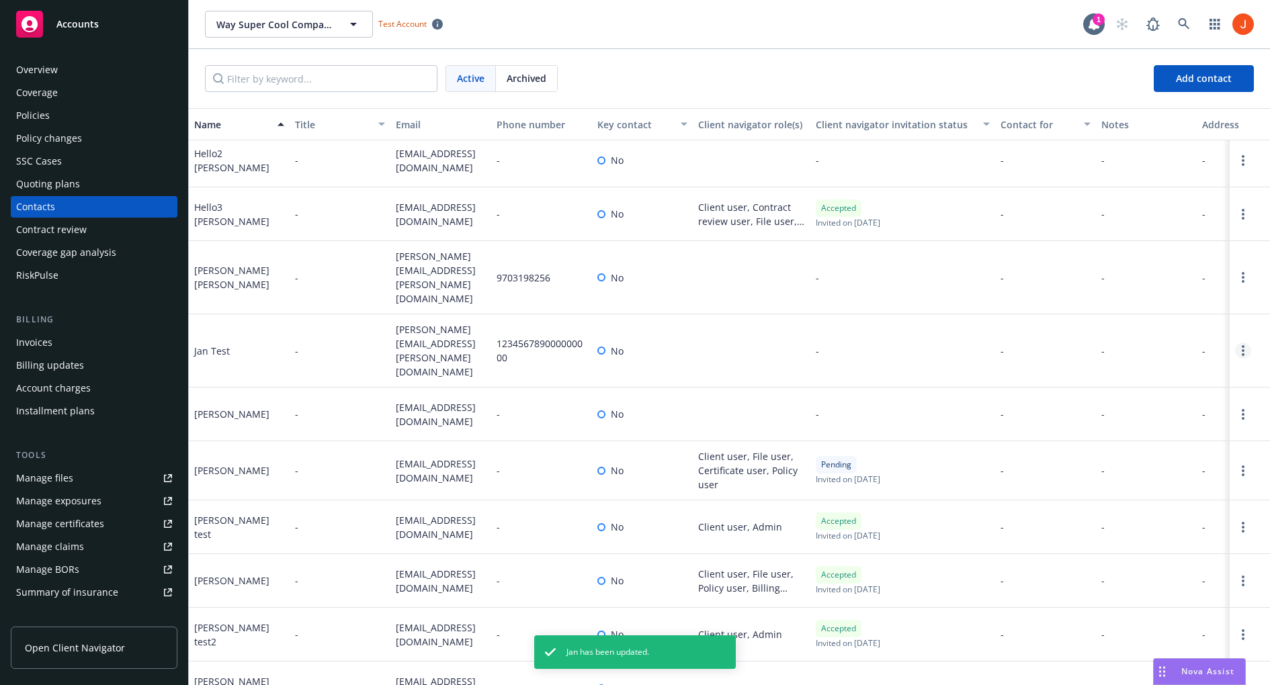
click at [1245, 343] on link "Open options" at bounding box center [1243, 351] width 16 height 16
click at [1192, 249] on link "Edit contact" at bounding box center [1157, 245] width 152 height 27
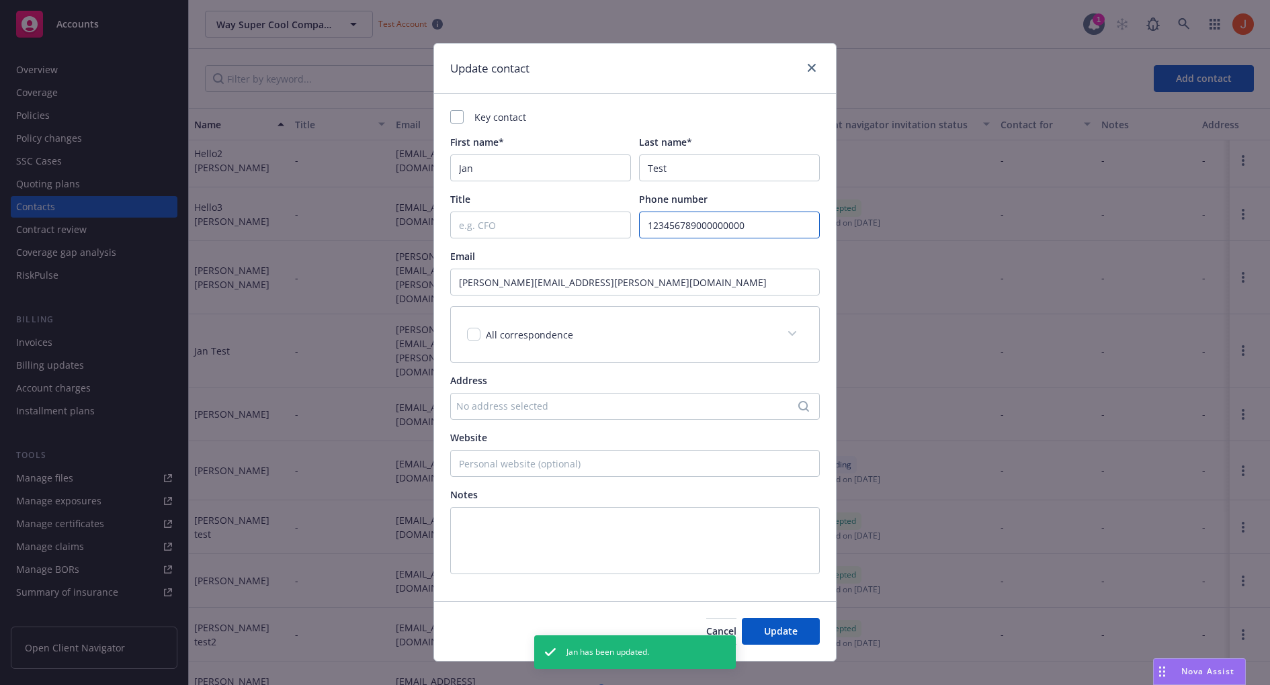
drag, startPoint x: 765, startPoint y: 229, endPoint x: 563, endPoint y: 212, distance: 203.7
click at [563, 212] on div "Title Phone number 123456789000000000" at bounding box center [635, 215] width 370 height 46
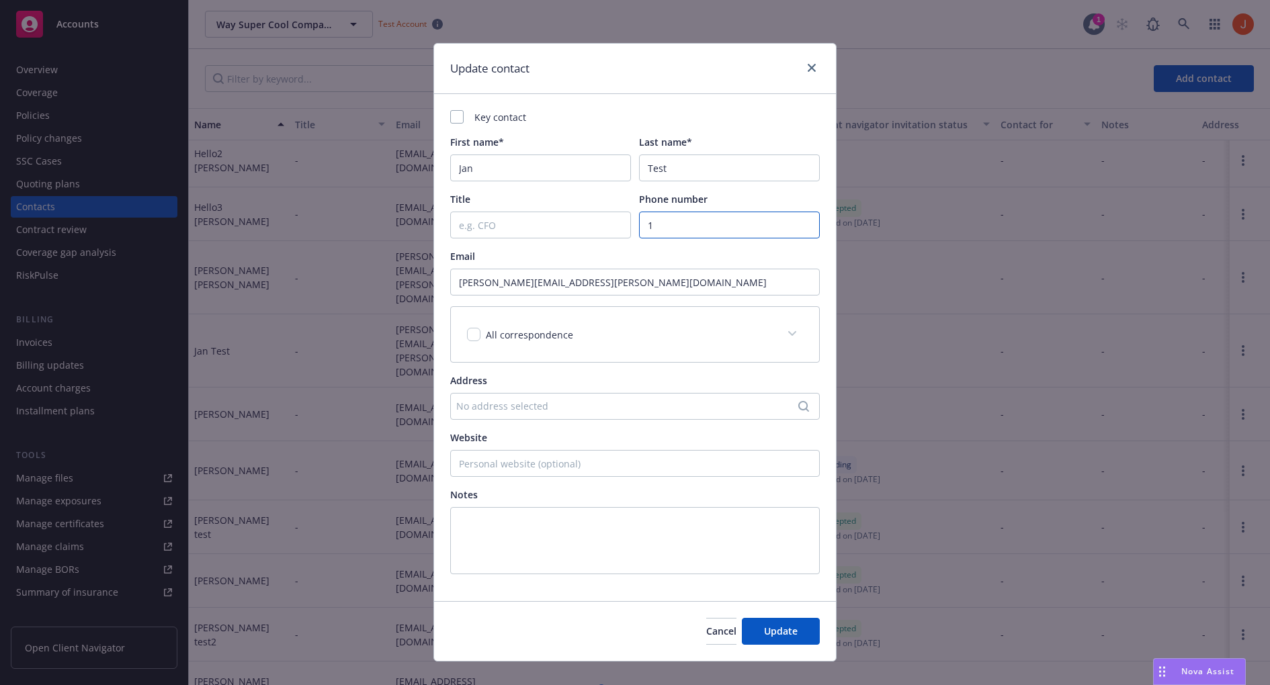
paste input "1"
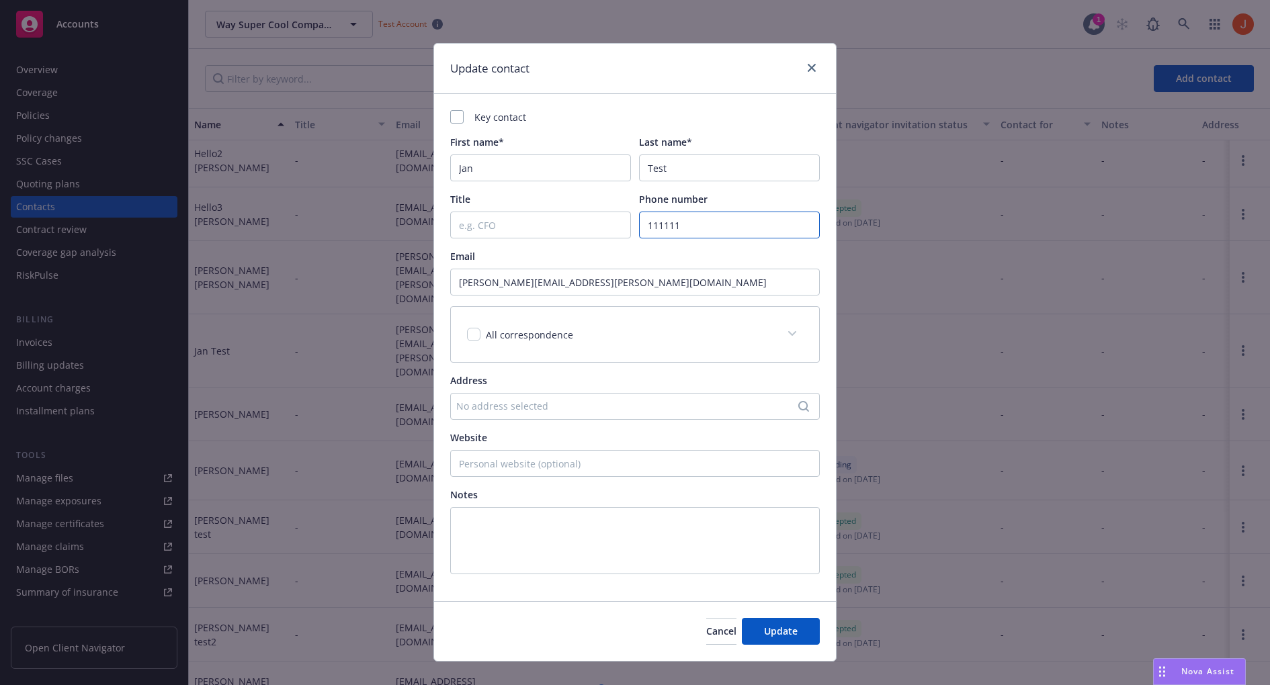
paste input "1"
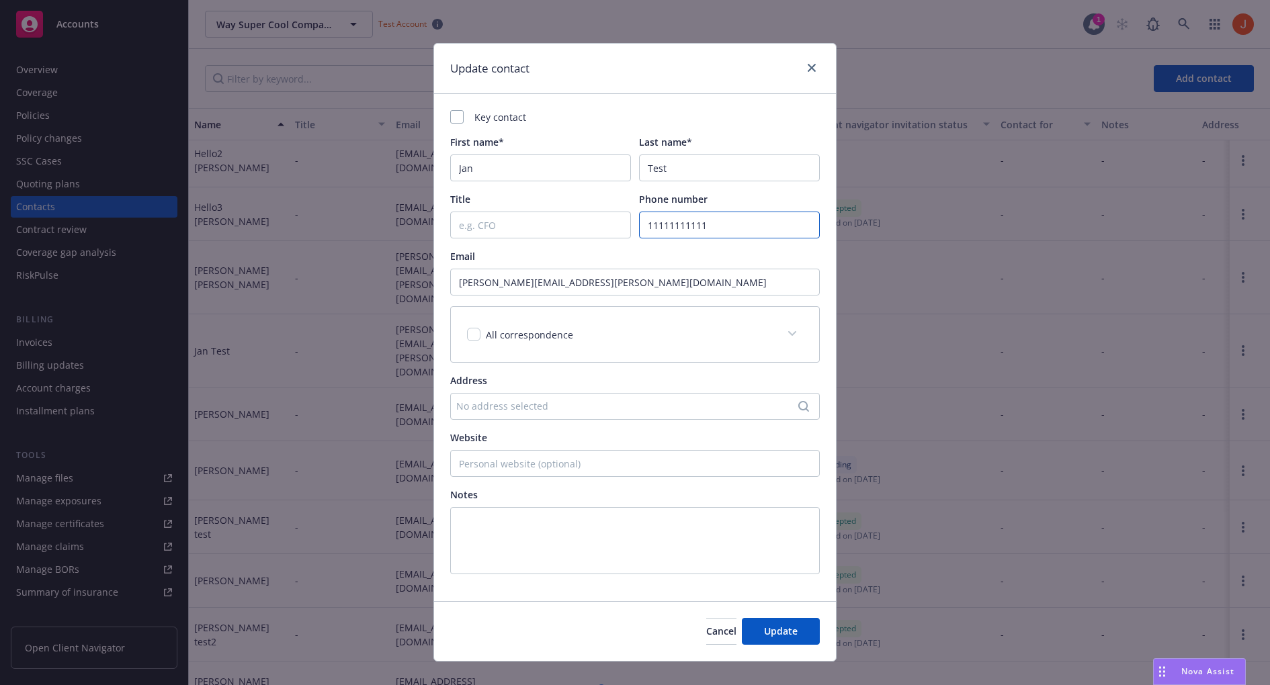
paste
type input "111111111111"
paste input "111111111111"
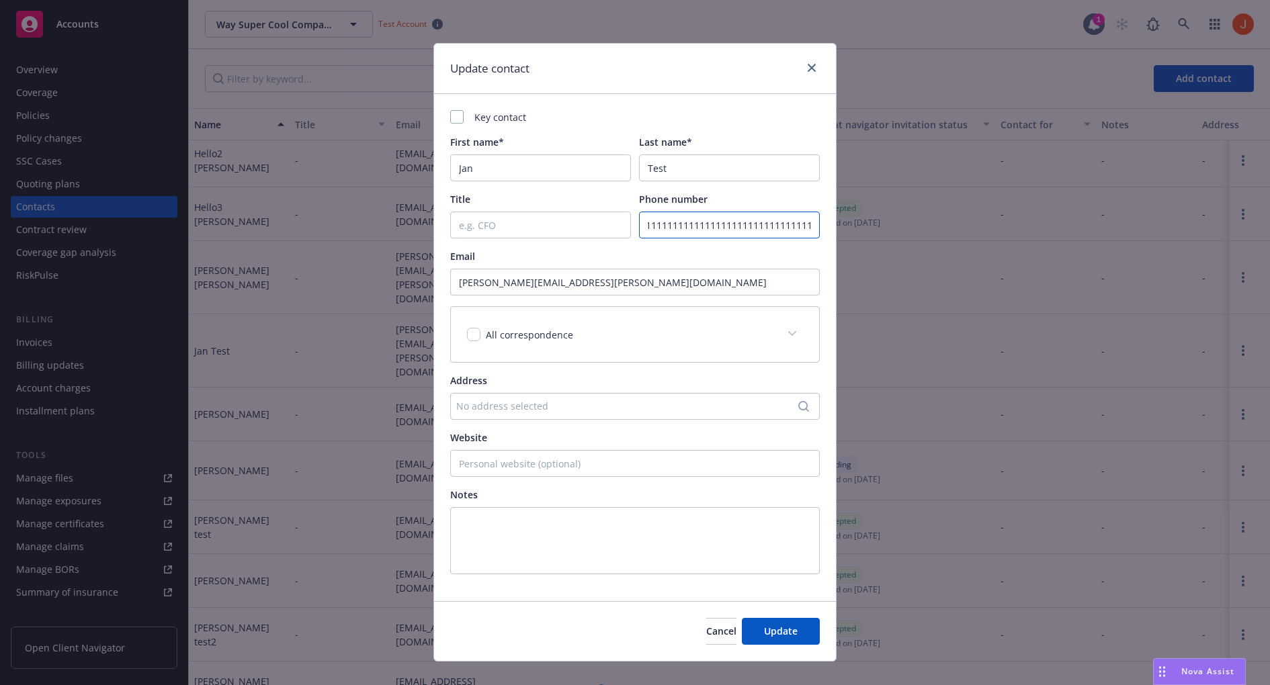
paste input "111111111111"
type input "111111111111111111111111111111111111111111111111111111111111"
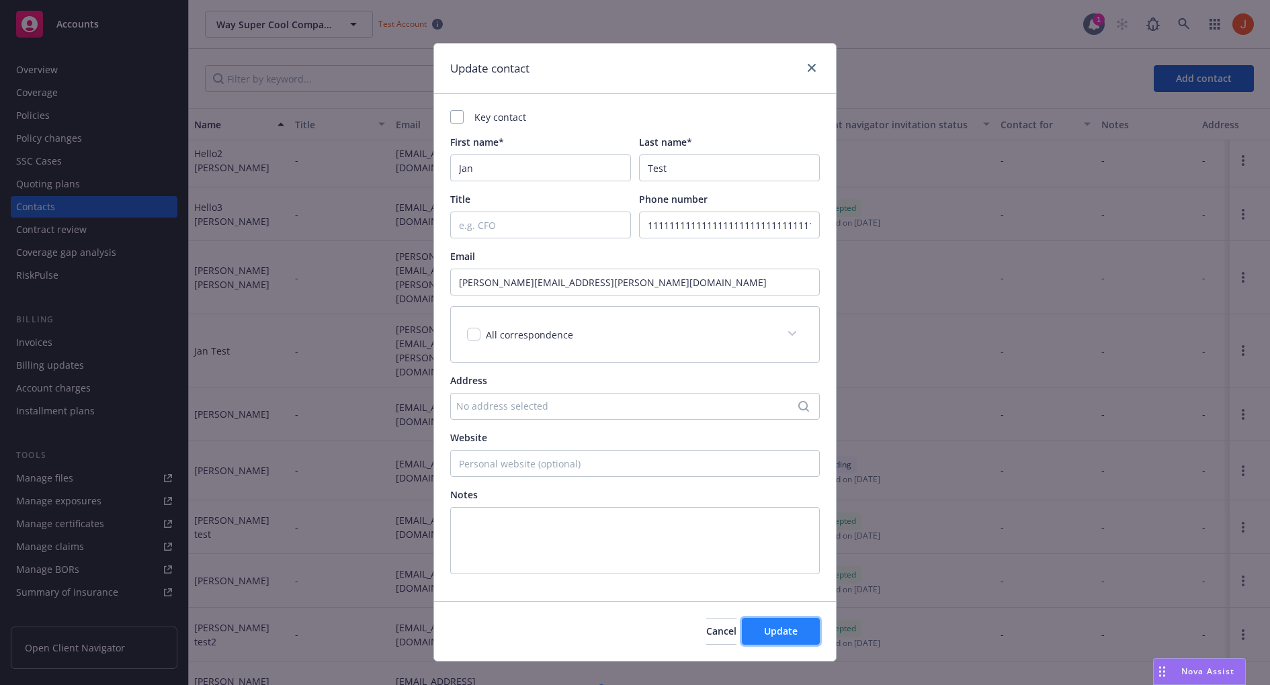
click at [798, 638] on button "Update" at bounding box center [781, 631] width 78 height 27
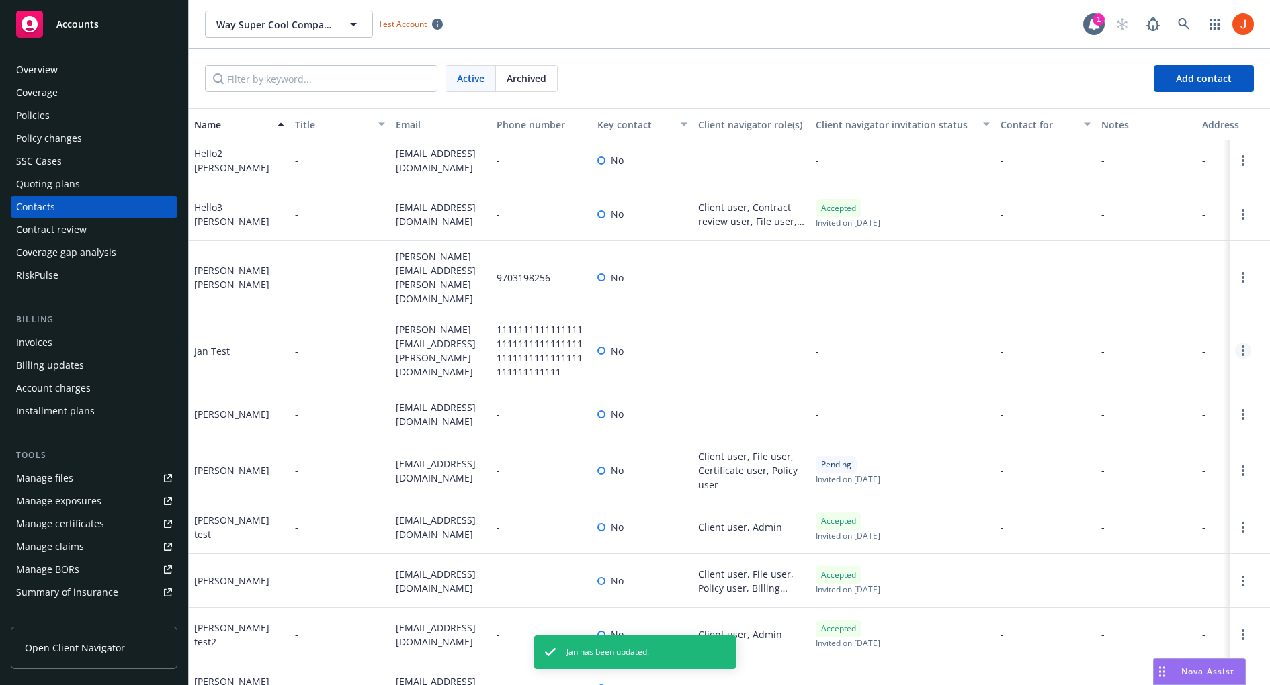
click at [1240, 343] on link "Open options" at bounding box center [1243, 351] width 16 height 16
click at [1168, 256] on link "Edit contact" at bounding box center [1157, 254] width 152 height 27
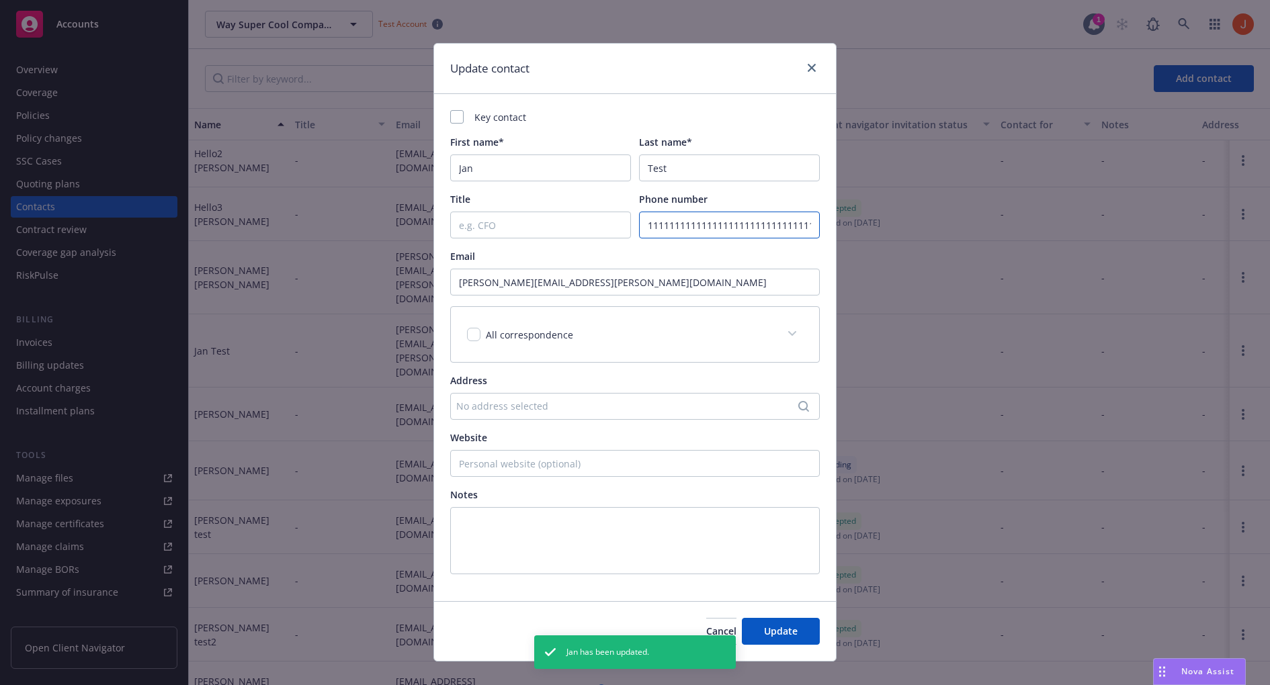
click at [796, 219] on input "111111111111111111111111111111111111111111111111111111111111" at bounding box center [729, 225] width 181 height 27
paste input "111111111111"
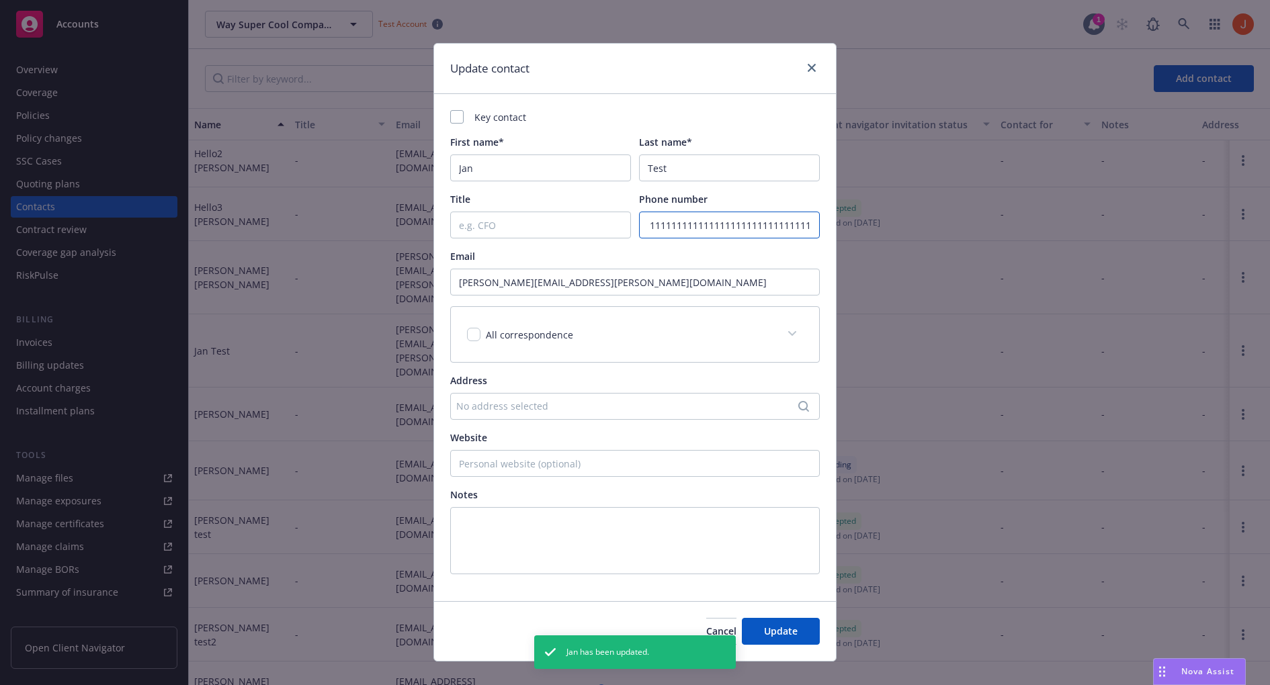
paste input "111111111111"
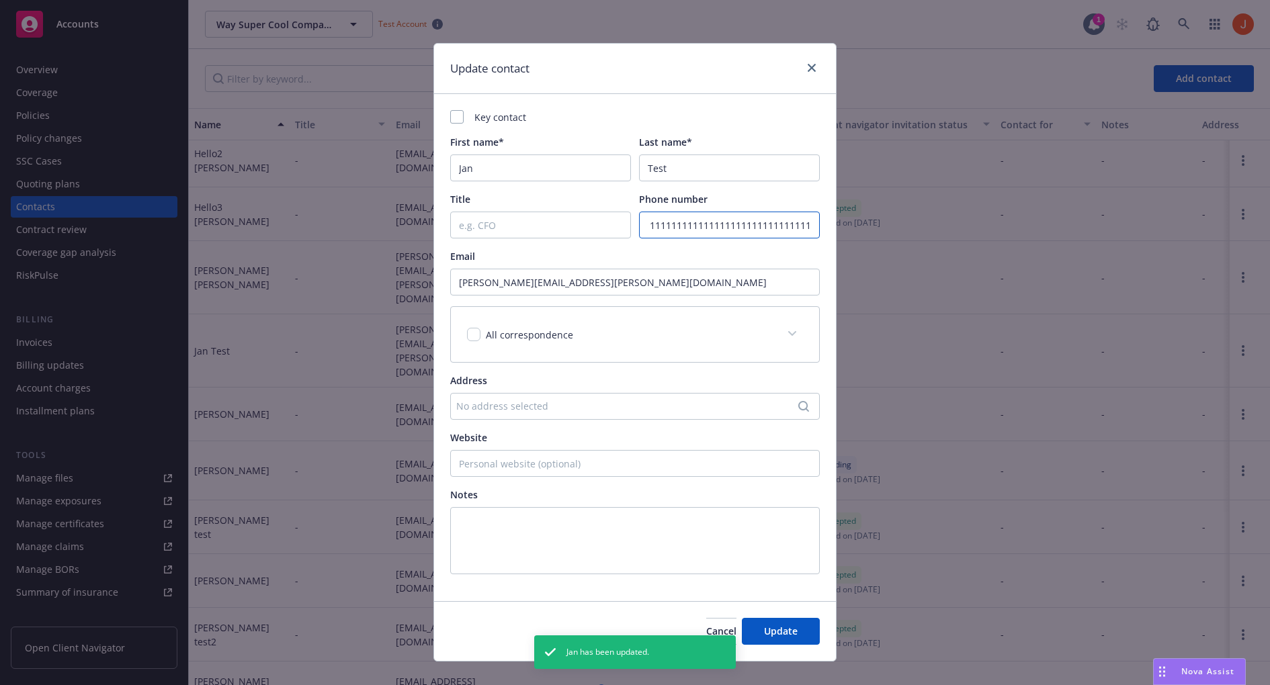
paste input "111111111111"
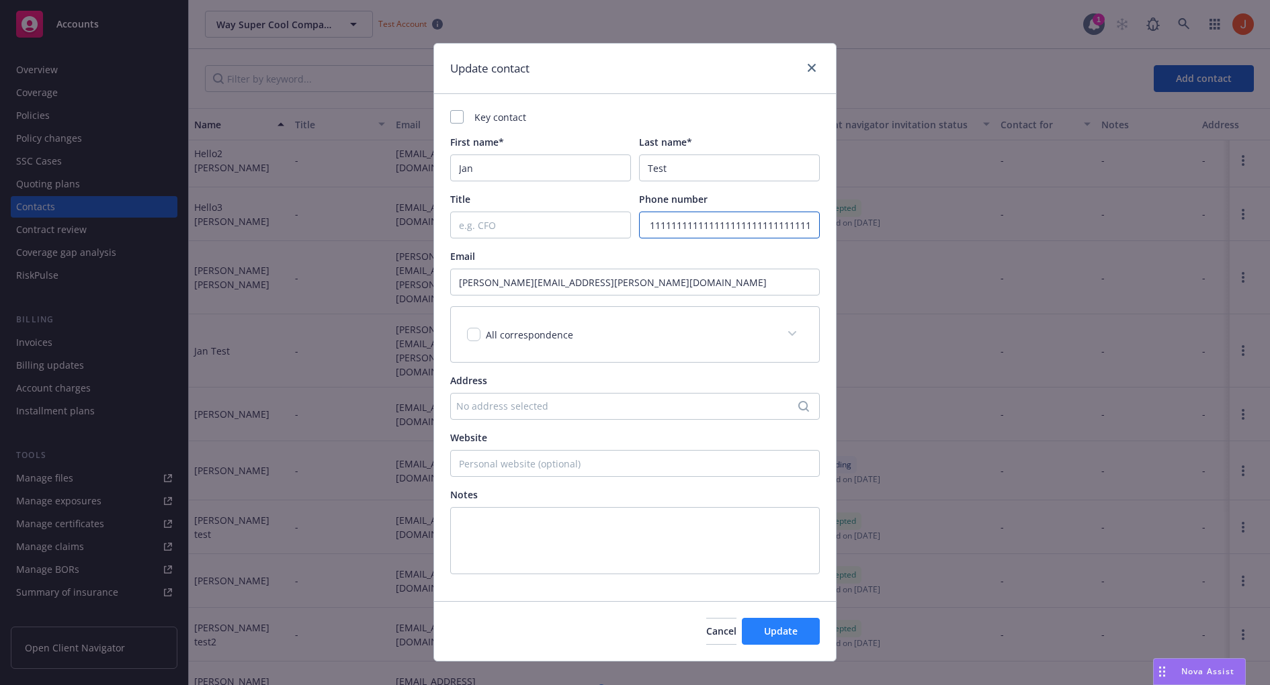
type input "1111111111111111111111111111111111111111111111111111111111111111111111111111111…"
click at [782, 626] on span "Update" at bounding box center [781, 631] width 34 height 13
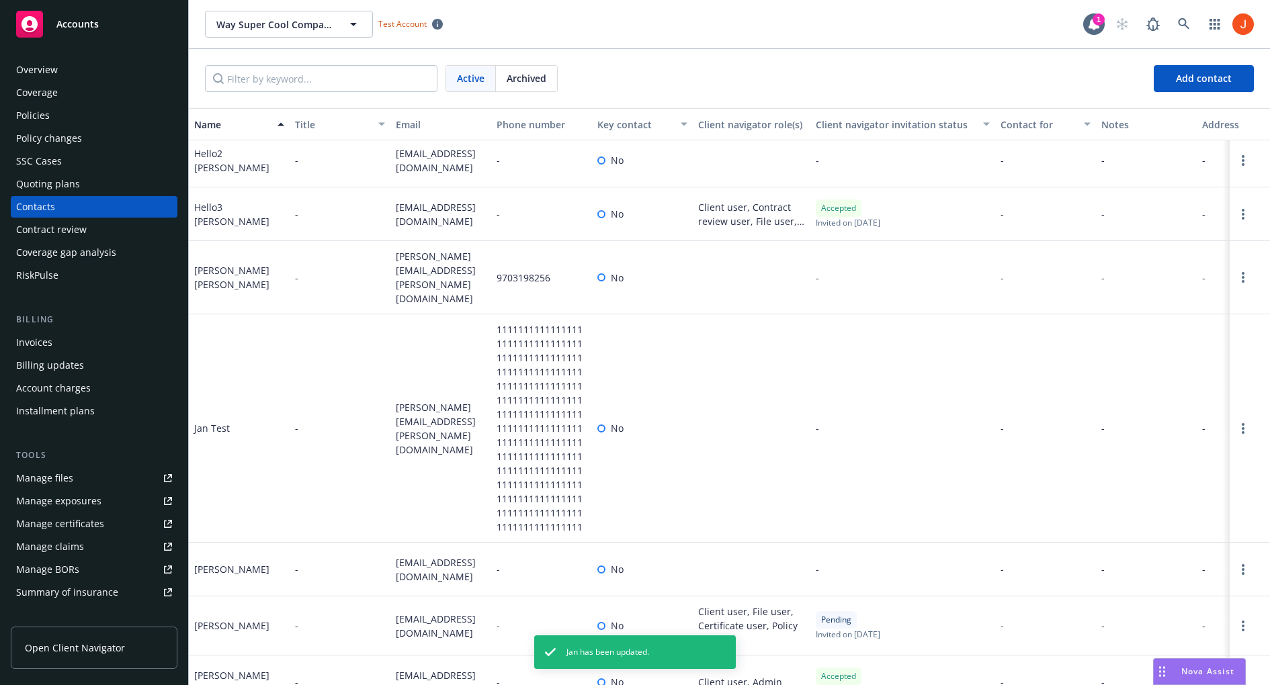
click at [1246, 396] on div at bounding box center [1250, 429] width 40 height 228
click at [1244, 423] on circle "Open options" at bounding box center [1243, 424] width 3 height 3
click at [1185, 334] on link "Edit contact" at bounding box center [1157, 332] width 152 height 27
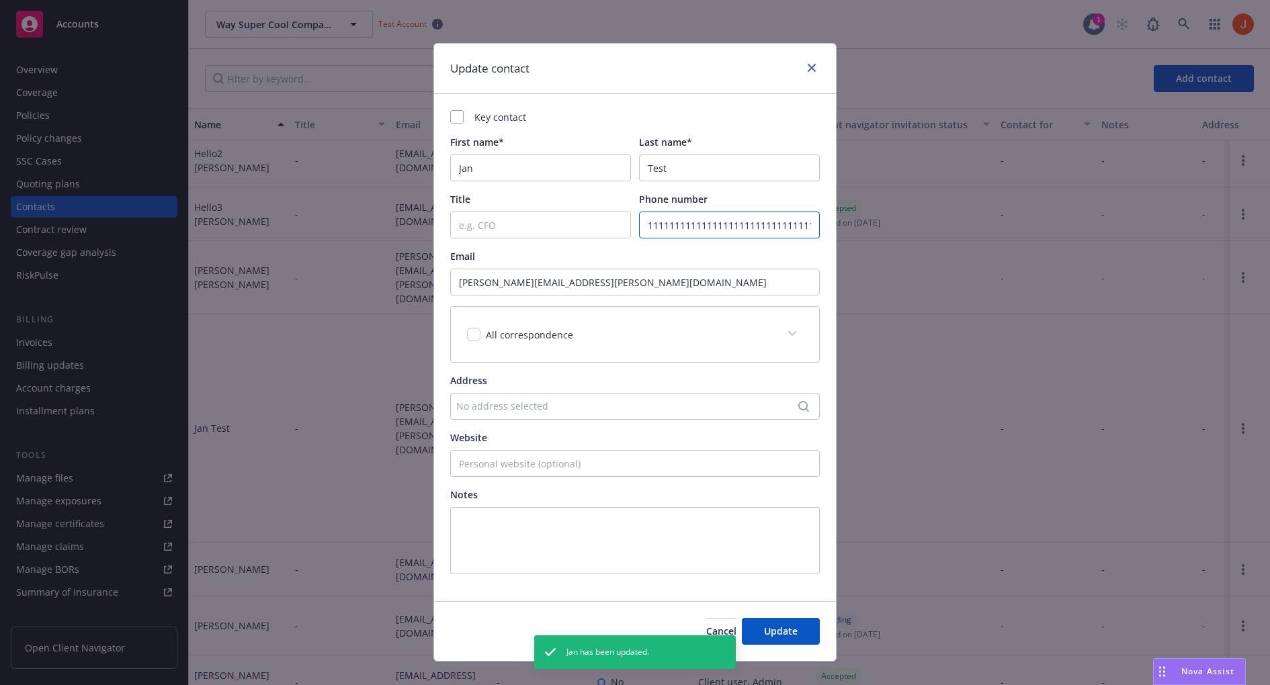
click at [727, 224] on input "1111111111111111111111111111111111111111111111111111111111111111111111111111111…" at bounding box center [729, 225] width 181 height 27
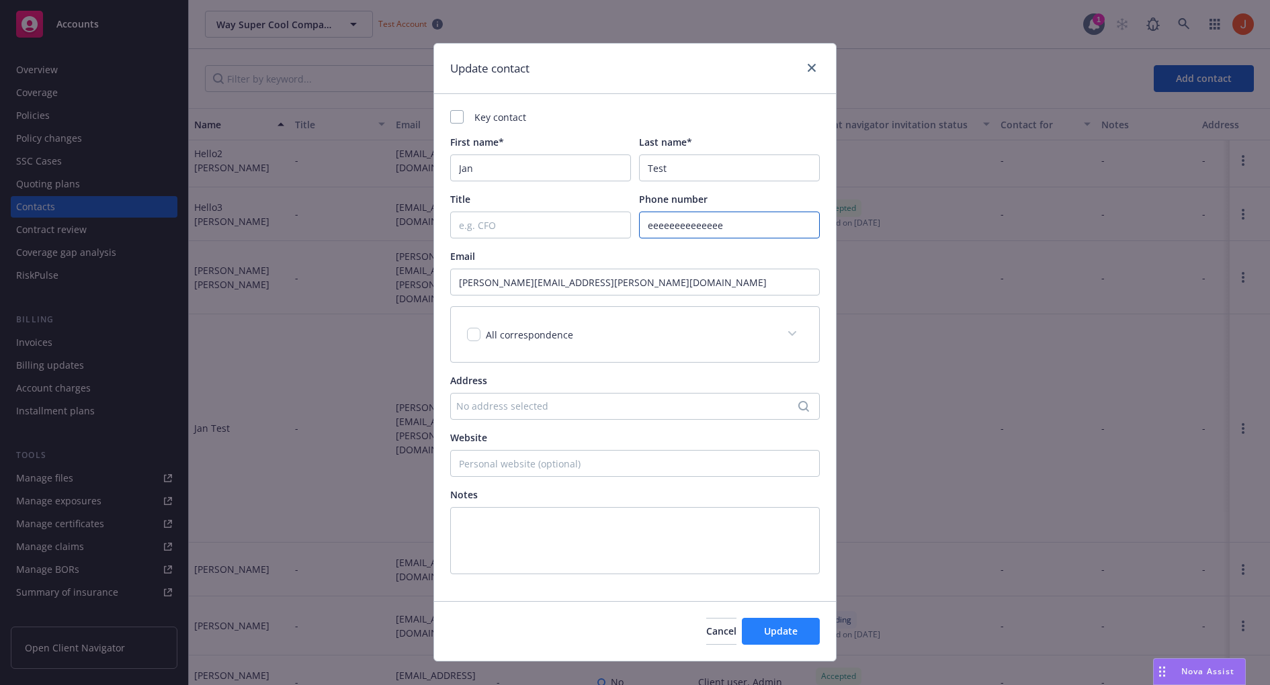
type input "eeeeeeeeeeeeee"
click at [792, 634] on span "Update" at bounding box center [781, 631] width 34 height 13
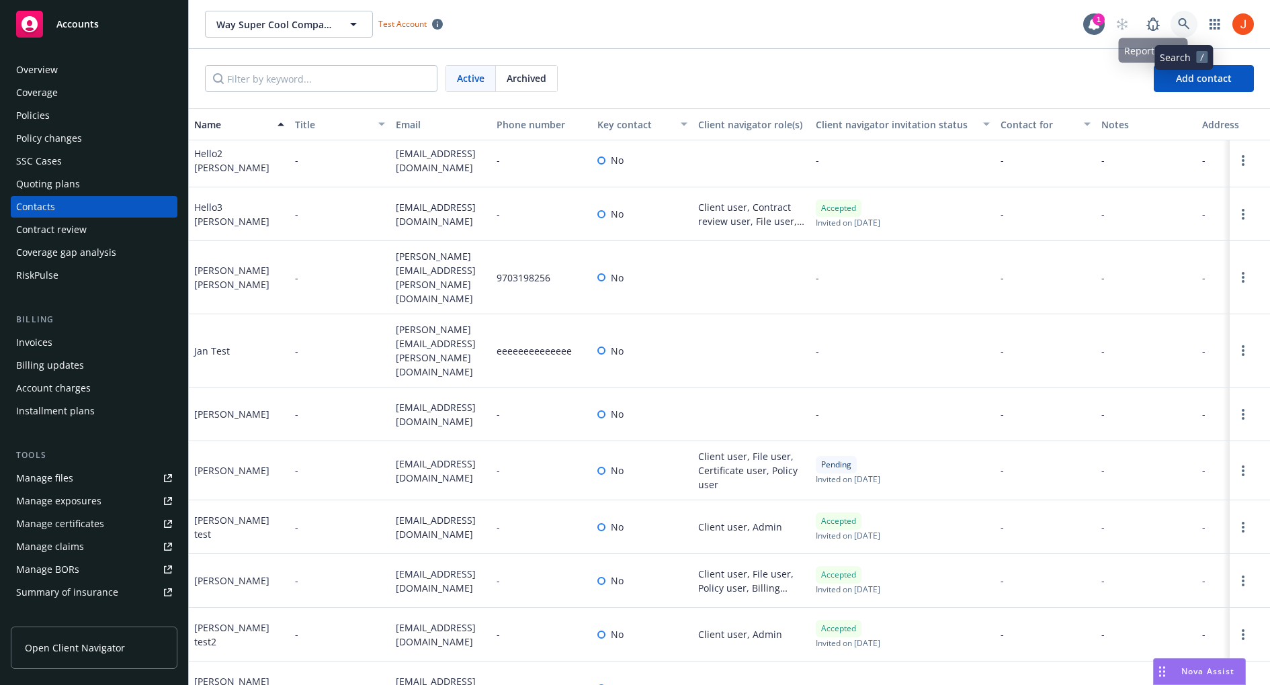
click at [1183, 28] on icon at bounding box center [1184, 24] width 12 height 12
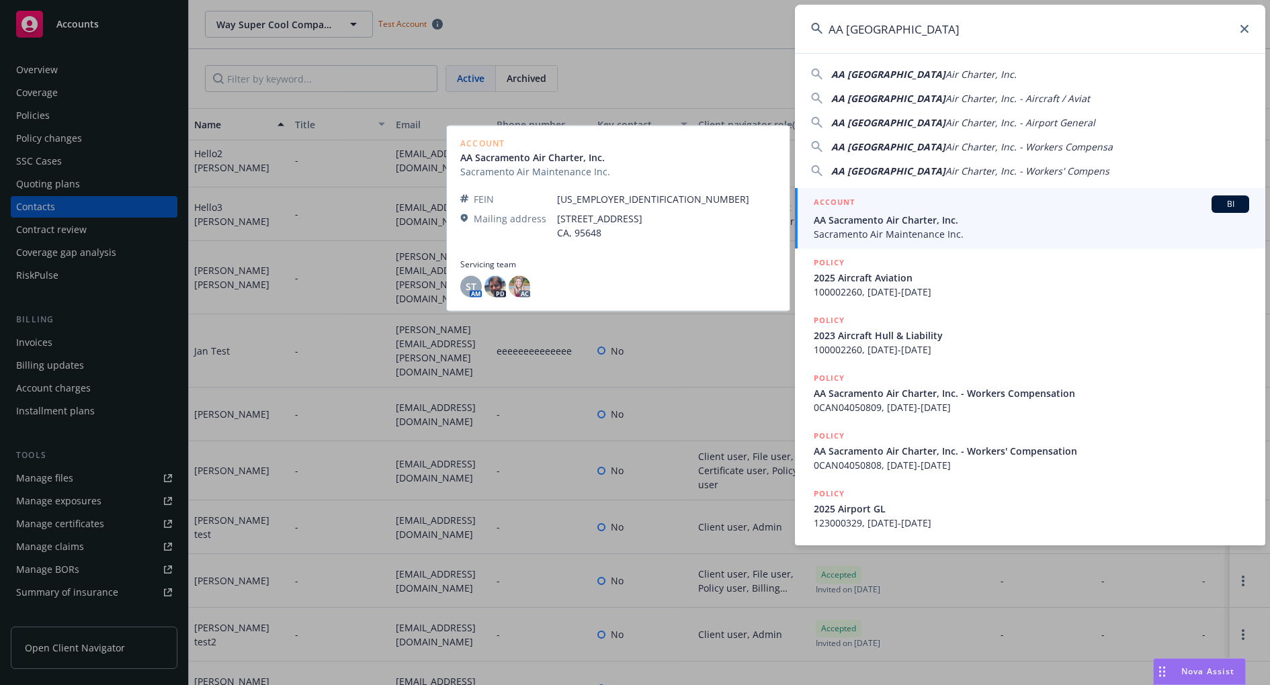
type input "AA Sacramento"
click at [901, 227] on span "Sacramento Air Maintenance Inc." at bounding box center [1031, 234] width 435 height 14
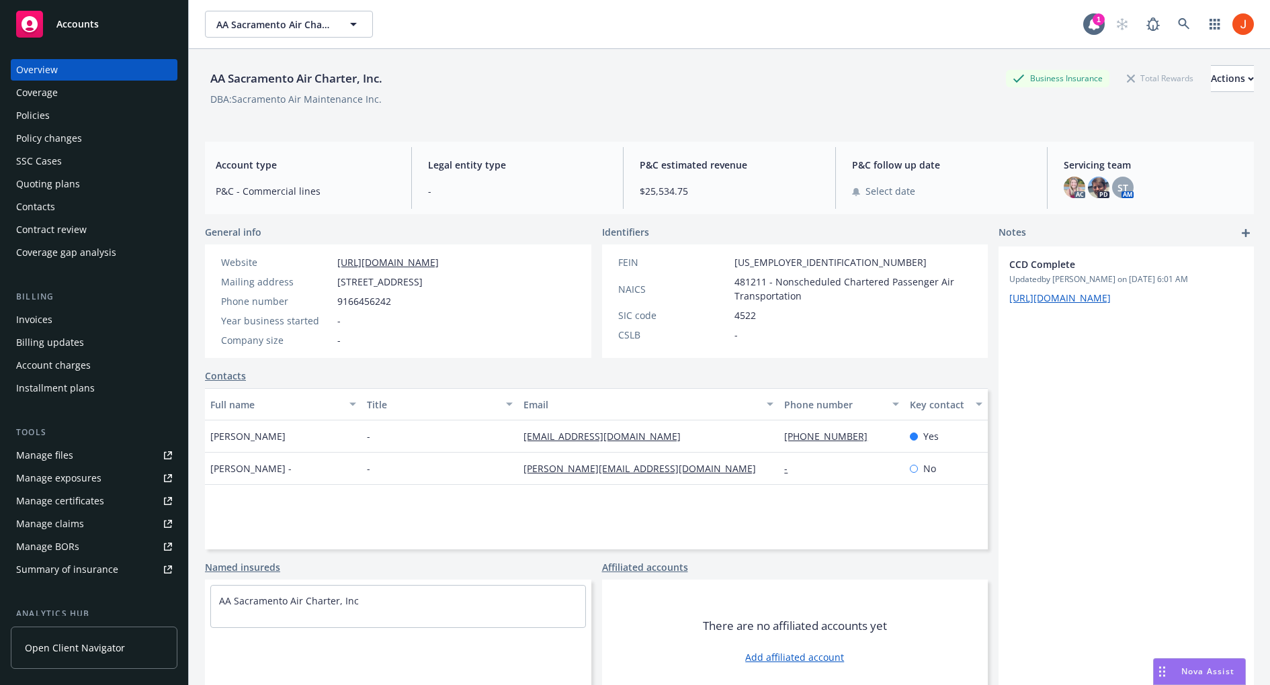
click at [57, 207] on div "Contacts" at bounding box center [94, 207] width 156 height 22
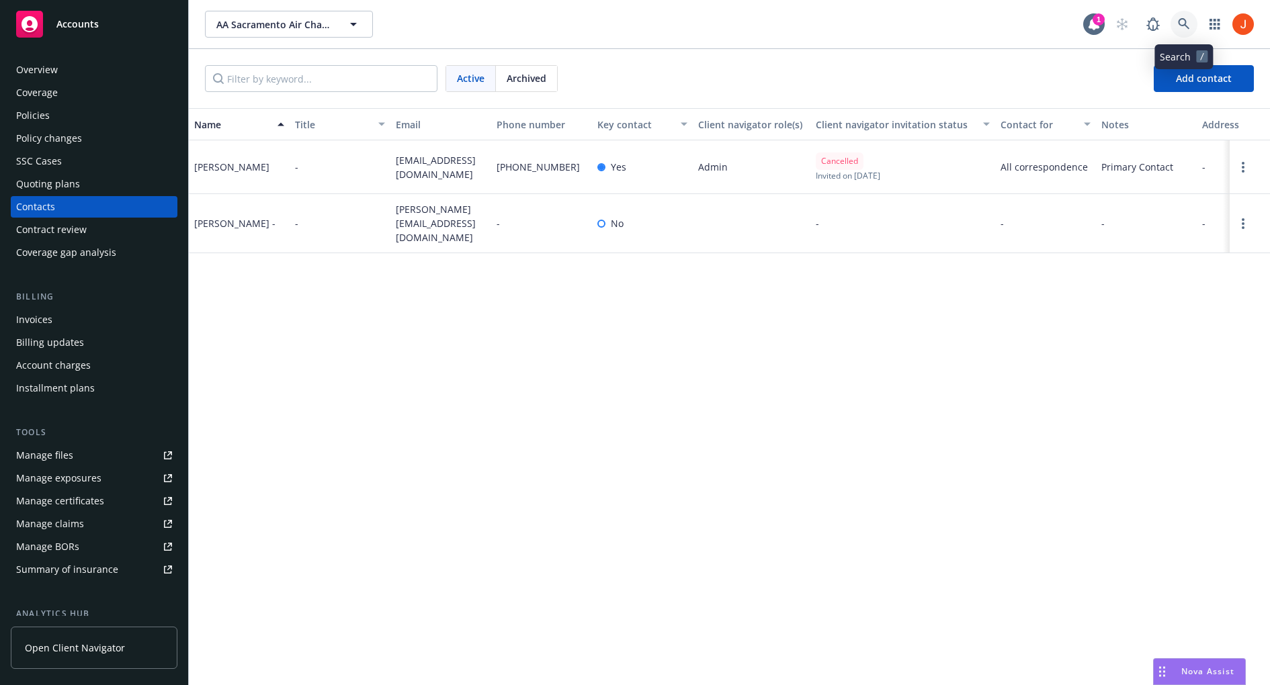
click at [1181, 26] on icon at bounding box center [1184, 24] width 12 height 12
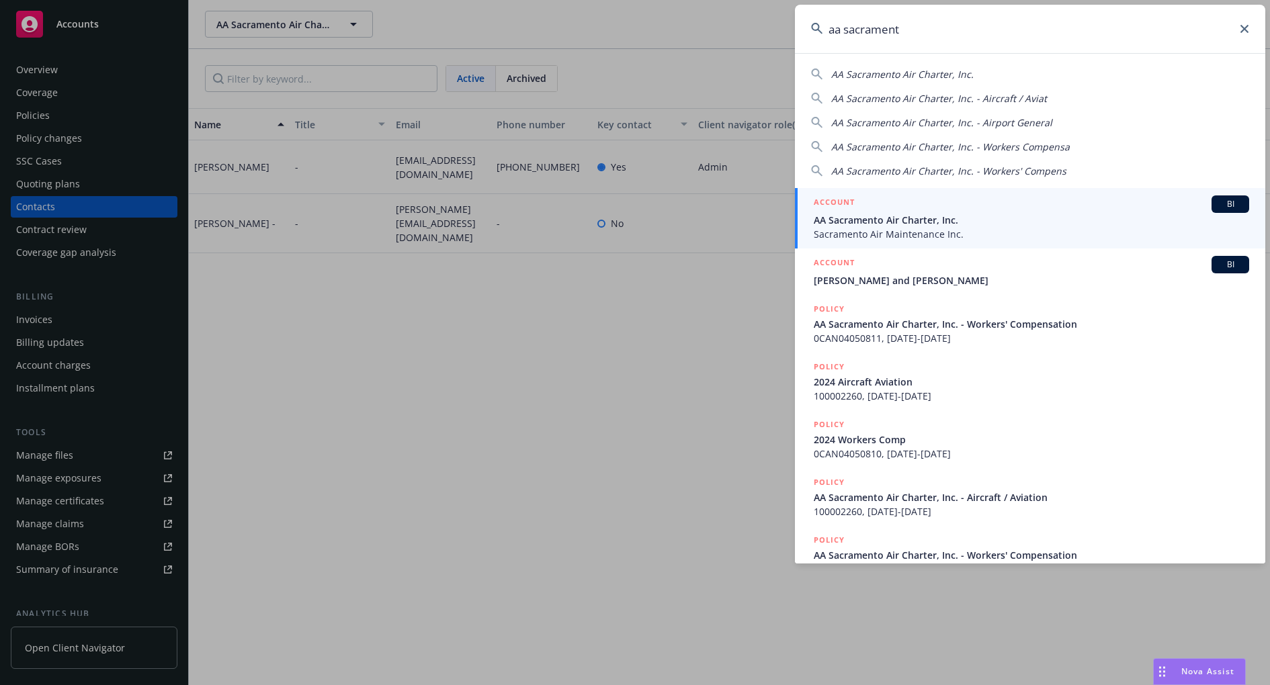
type input "aa sacramento"
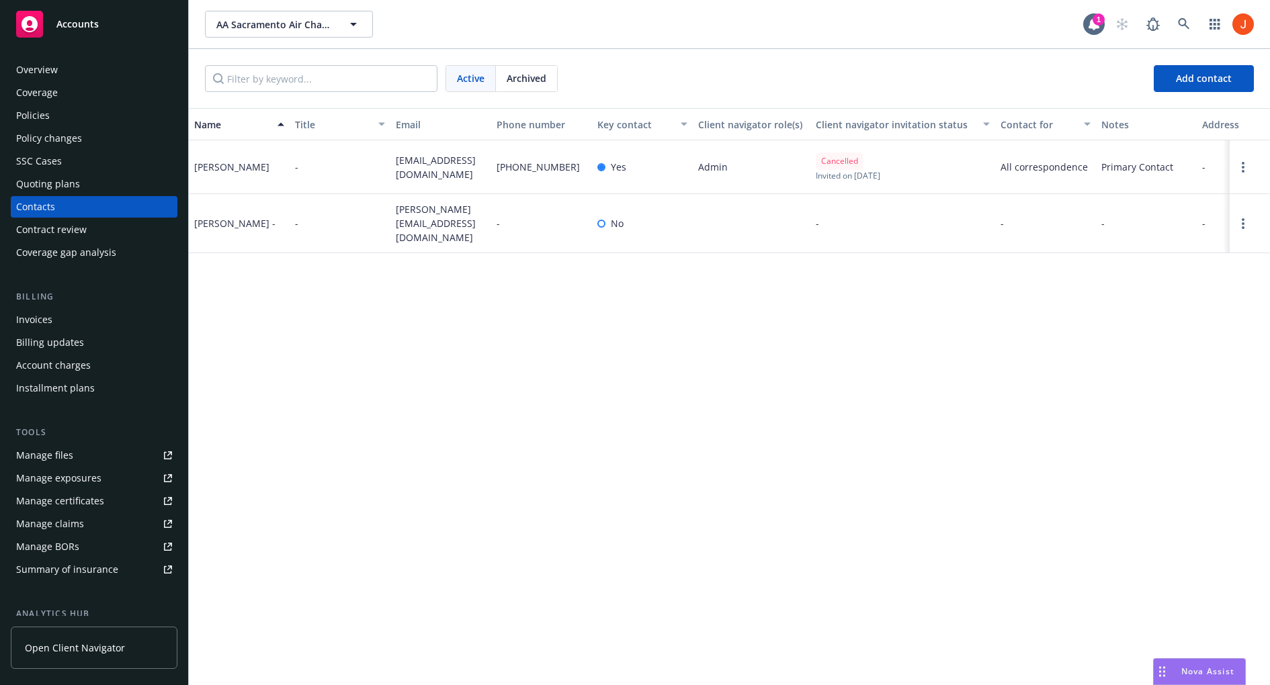
click at [319, 495] on div "Name Title Email Phone number Key contact Client navigator role(s) Client navig…" at bounding box center [729, 396] width 1081 height 577
click at [343, 220] on div "-" at bounding box center [340, 223] width 101 height 59
click at [1247, 216] on link "Open options" at bounding box center [1243, 224] width 16 height 16
click at [1136, 153] on link "Edit contact" at bounding box center [1157, 145] width 152 height 27
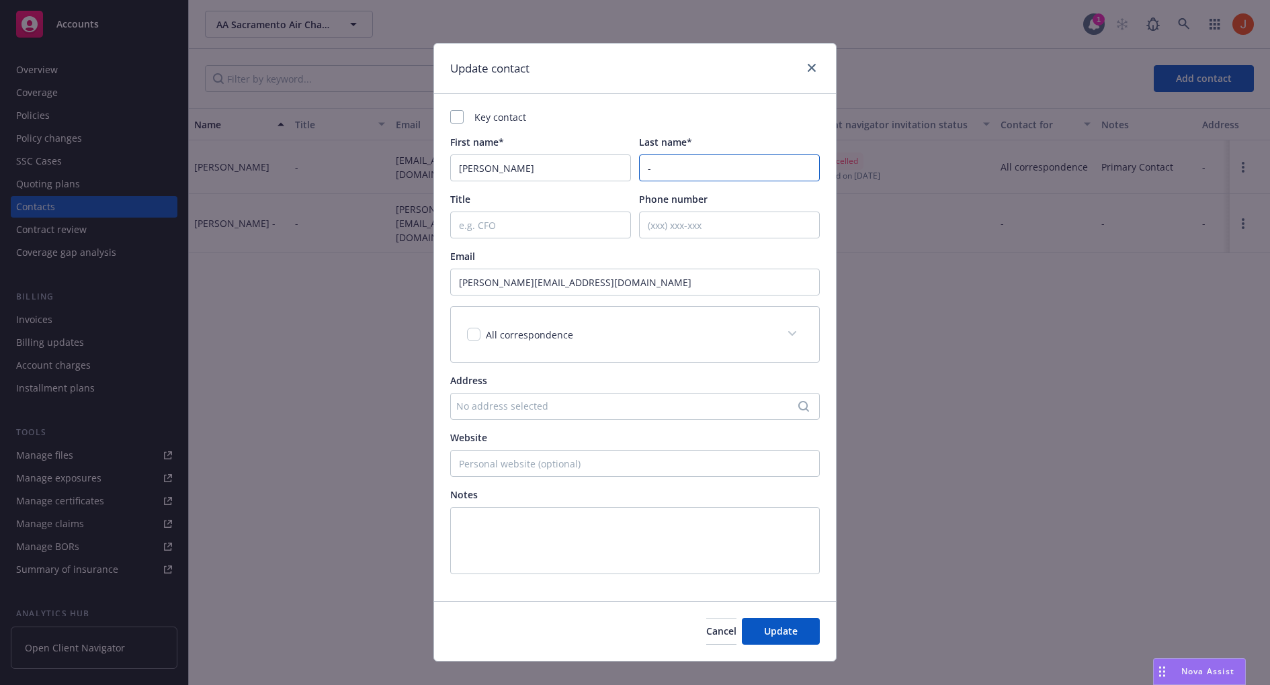
click at [714, 161] on input "-" at bounding box center [729, 168] width 181 height 27
click at [705, 235] on input "Phone number" at bounding box center [729, 225] width 181 height 27
click at [706, 631] on span "Cancel" at bounding box center [721, 631] width 30 height 13
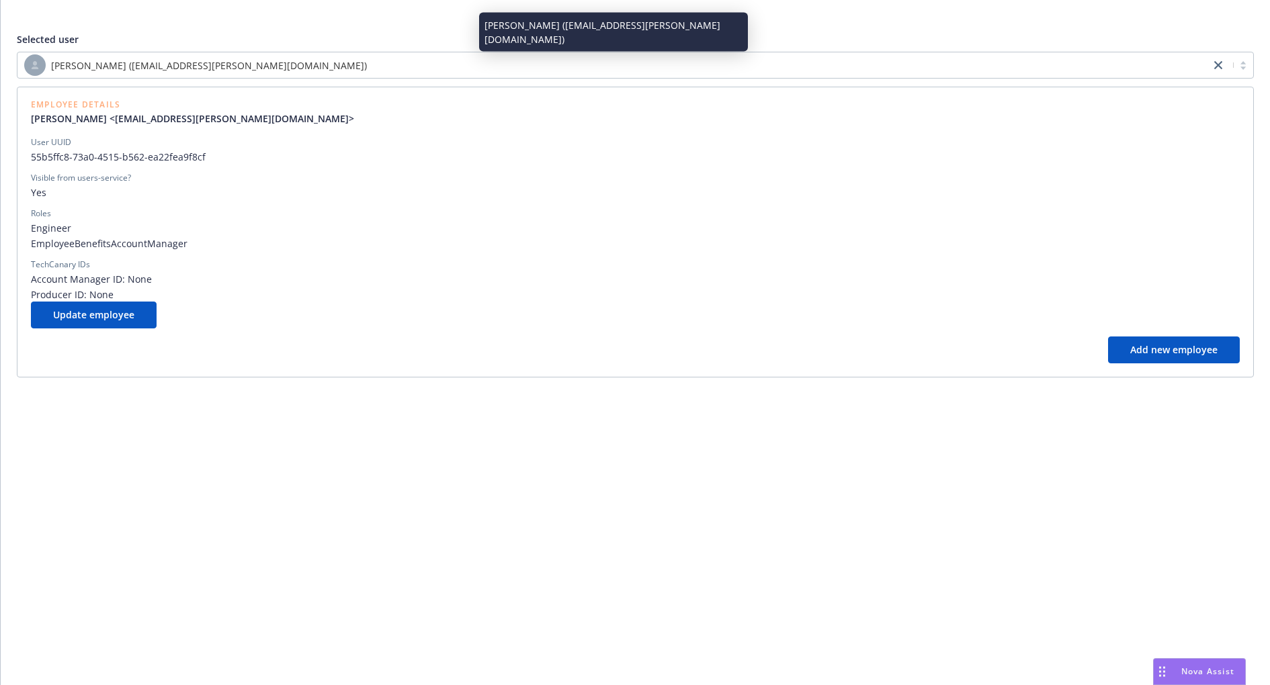
click at [266, 69] on div "[PERSON_NAME] ([EMAIL_ADDRESS][PERSON_NAME][DOMAIN_NAME])" at bounding box center [613, 65] width 1179 height 22
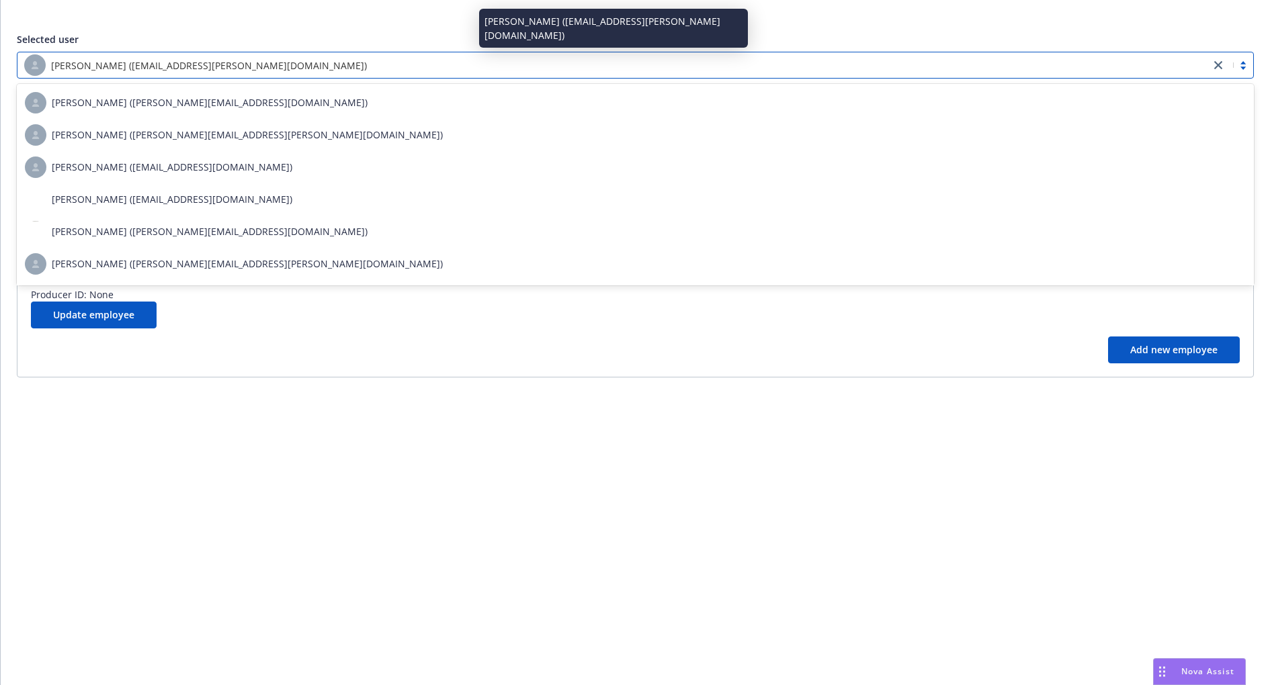
paste input "5bc1b1c3-da55-4bc0-94e9-064c327e6447"
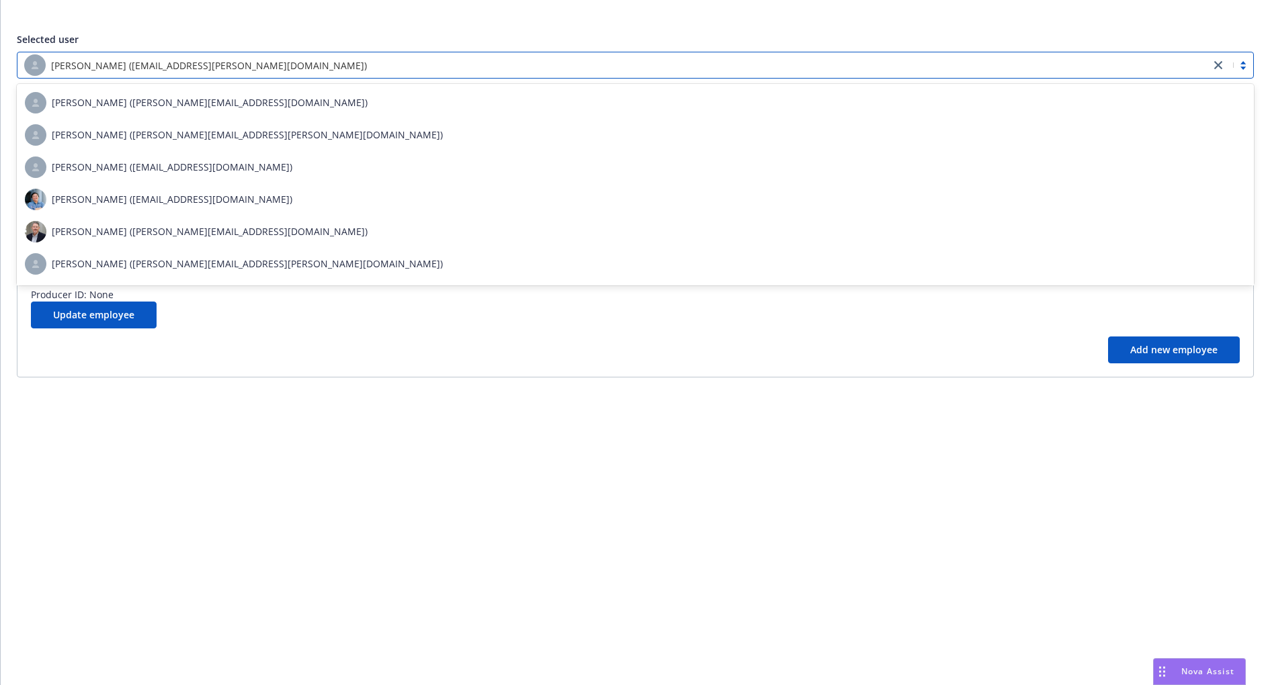
type input "5bc1b1c3-da55-4bc0-94e9-064c327e6447"
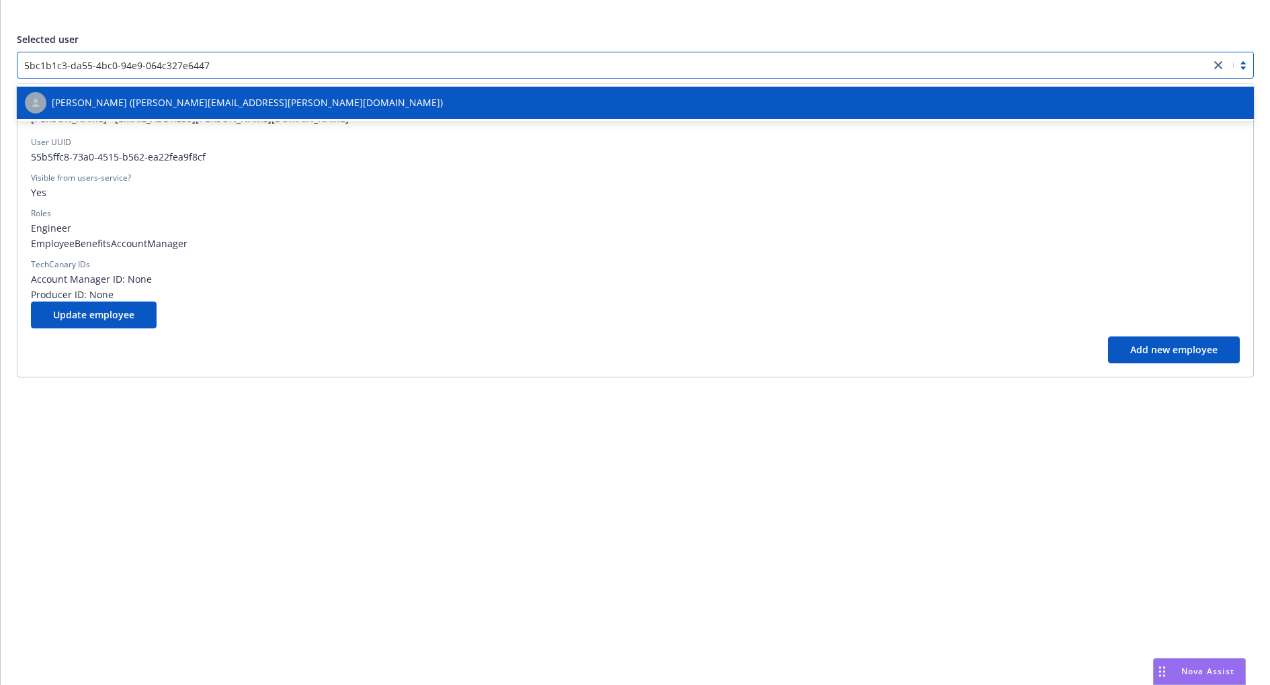
click at [210, 106] on div "Joe Luo (joe.luo@newfront.com)" at bounding box center [635, 103] width 1221 height 22
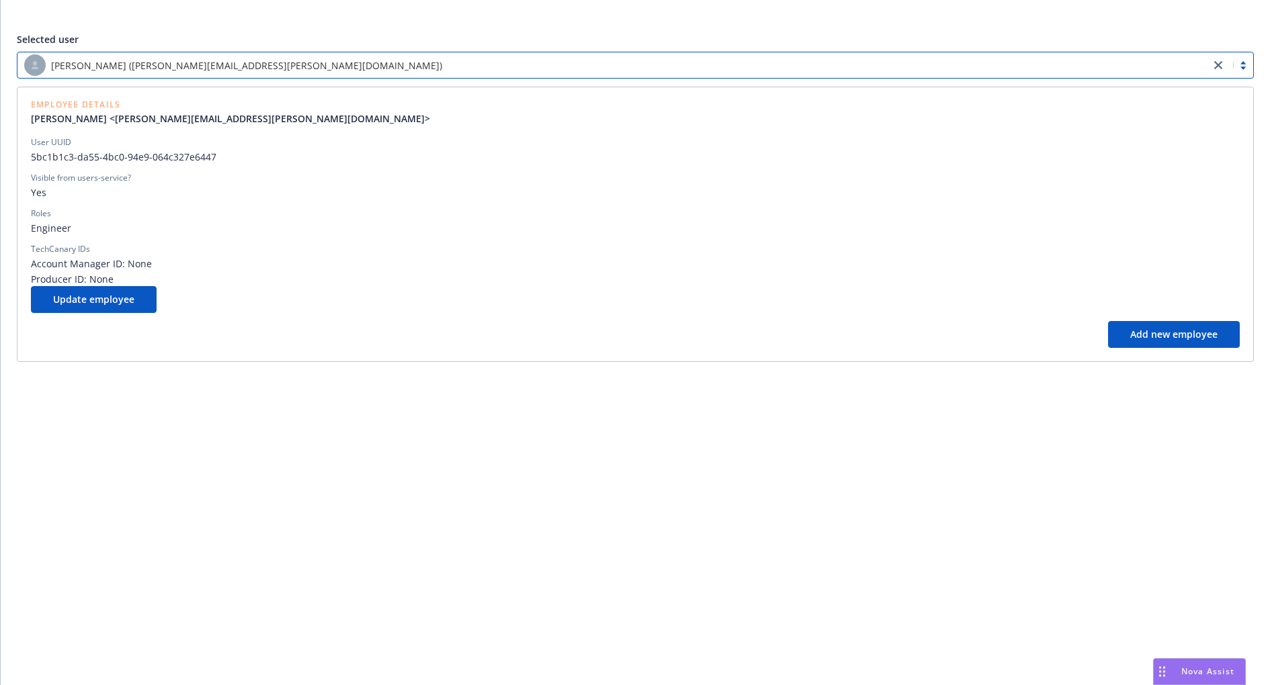
click at [362, 419] on div "Selected user option Joe Luo (joe.luo@newfront.com), selected. Select is focuse…" at bounding box center [636, 342] width 1270 height 685
click at [410, 52] on div "Joe Luo (joe.luo@newfront.com)" at bounding box center [635, 65] width 1237 height 27
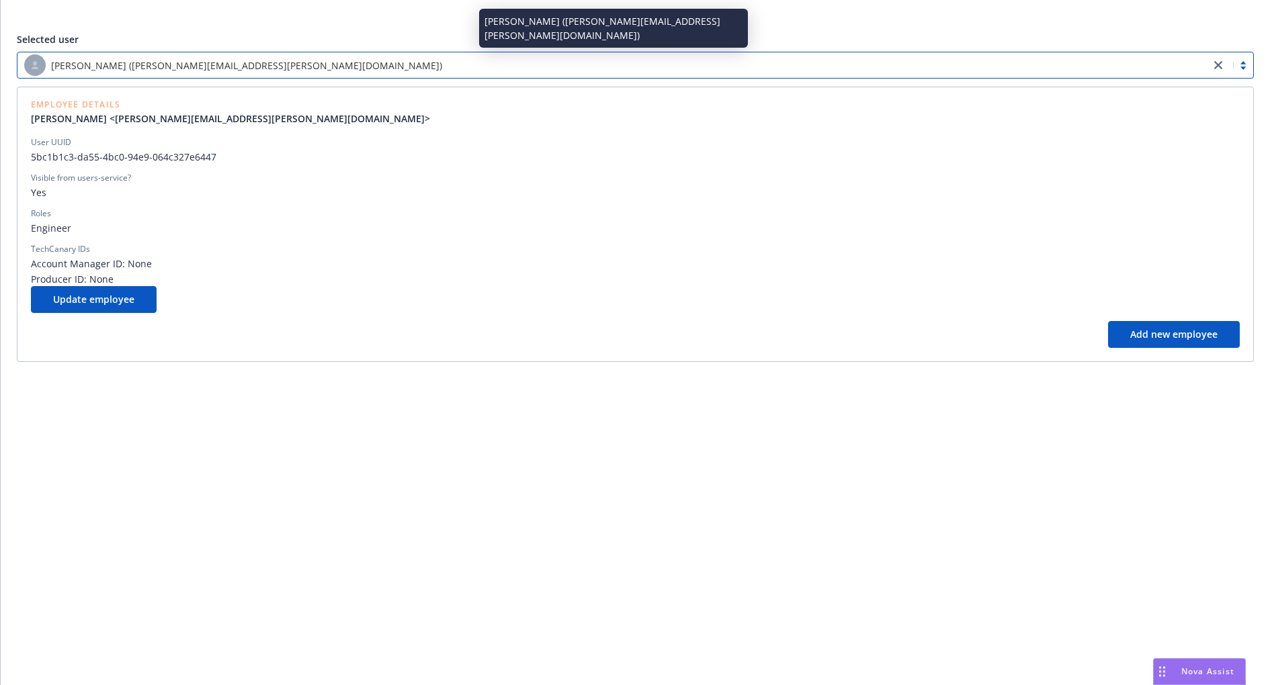
click at [393, 68] on div "Joe Luo (joe.luo@newfront.com)" at bounding box center [613, 65] width 1179 height 22
paste input "5bc1b1c3-da55-4bc0-94e9-064c327e6447"
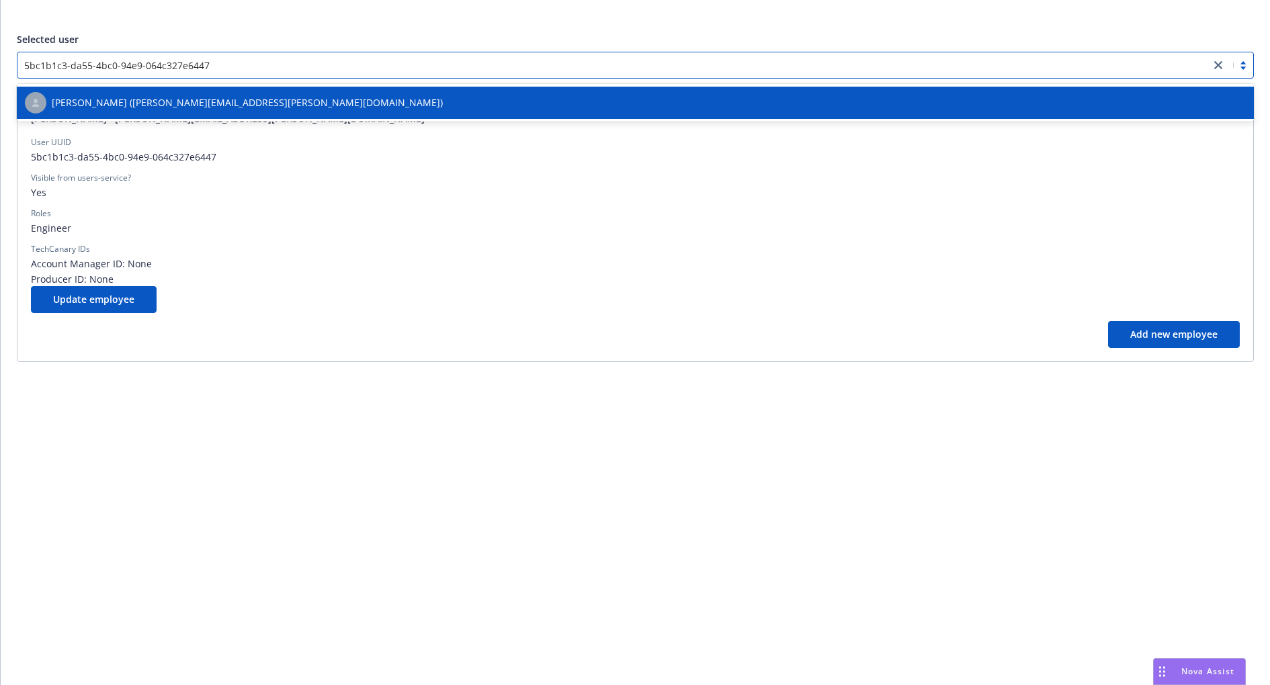
type input "5bc1b1c3-da55-4bc0-94e9-064c327e6447"
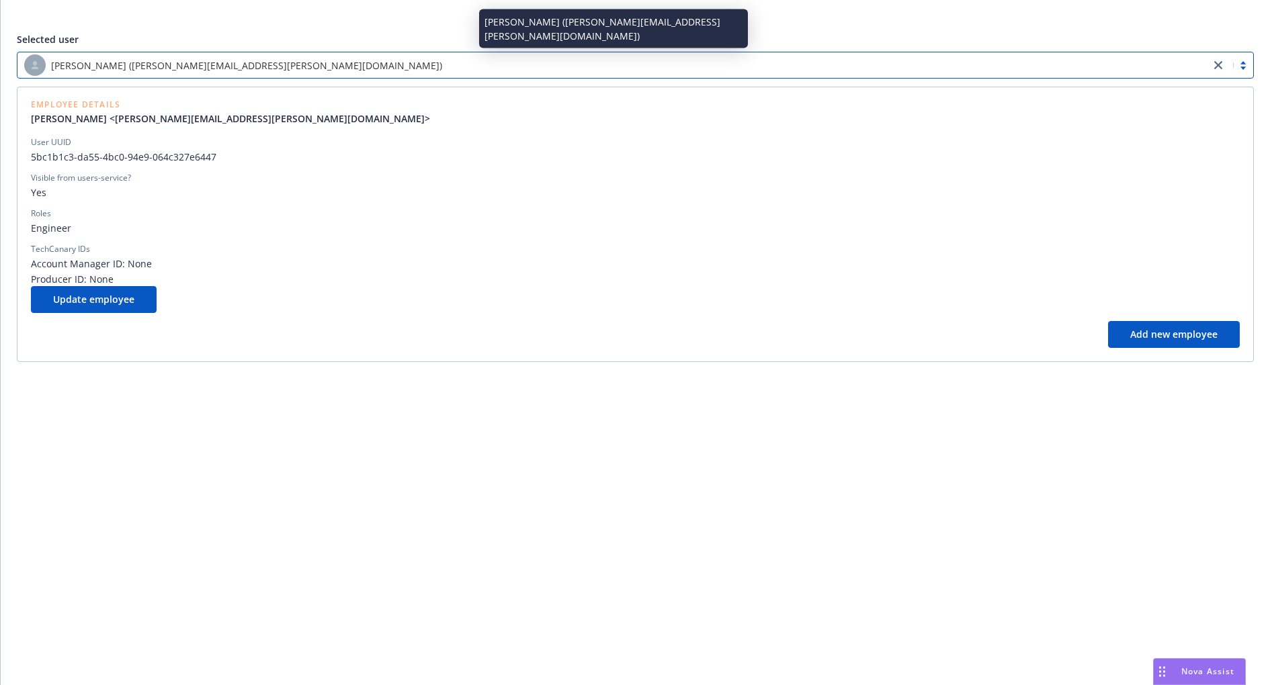
click at [680, 56] on div "Joe Luo (joe.luo@newfront.com)" at bounding box center [613, 65] width 1179 height 22
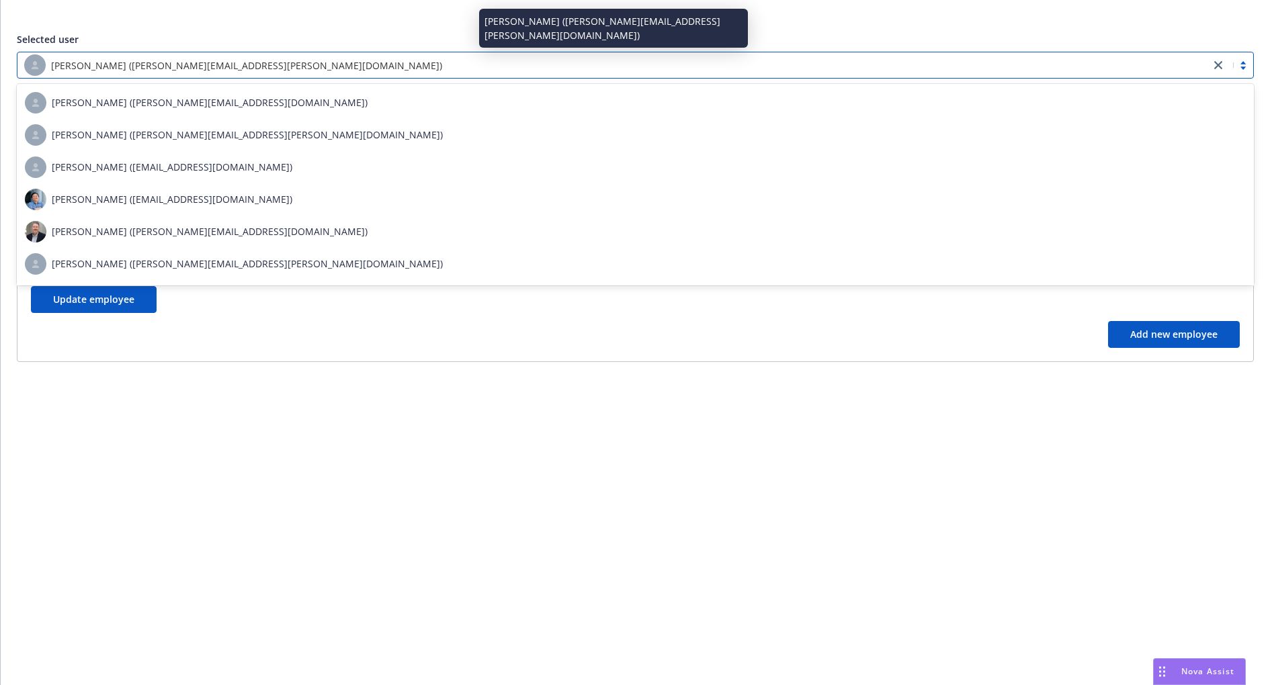
paste input "5bc1b1c3-da55-4bc0-94e9-064c327e6447"
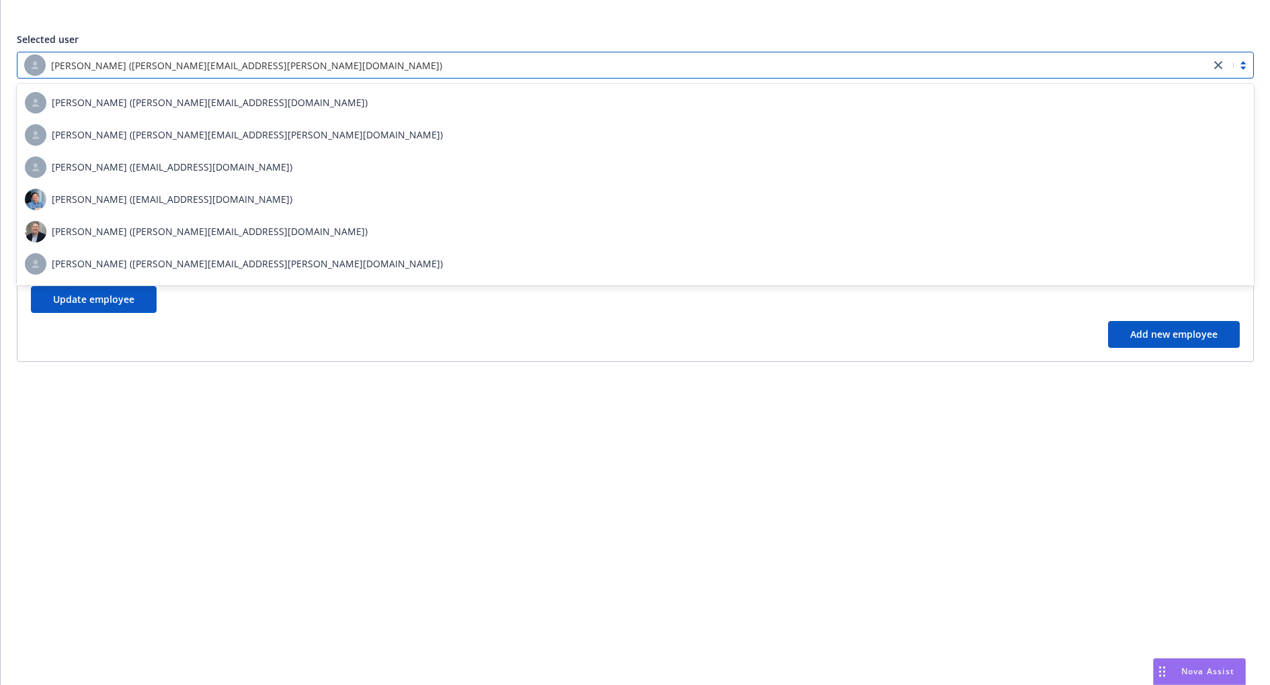
type input "5bc1b1c3-da55-4bc0-94e9-064c327e6447"
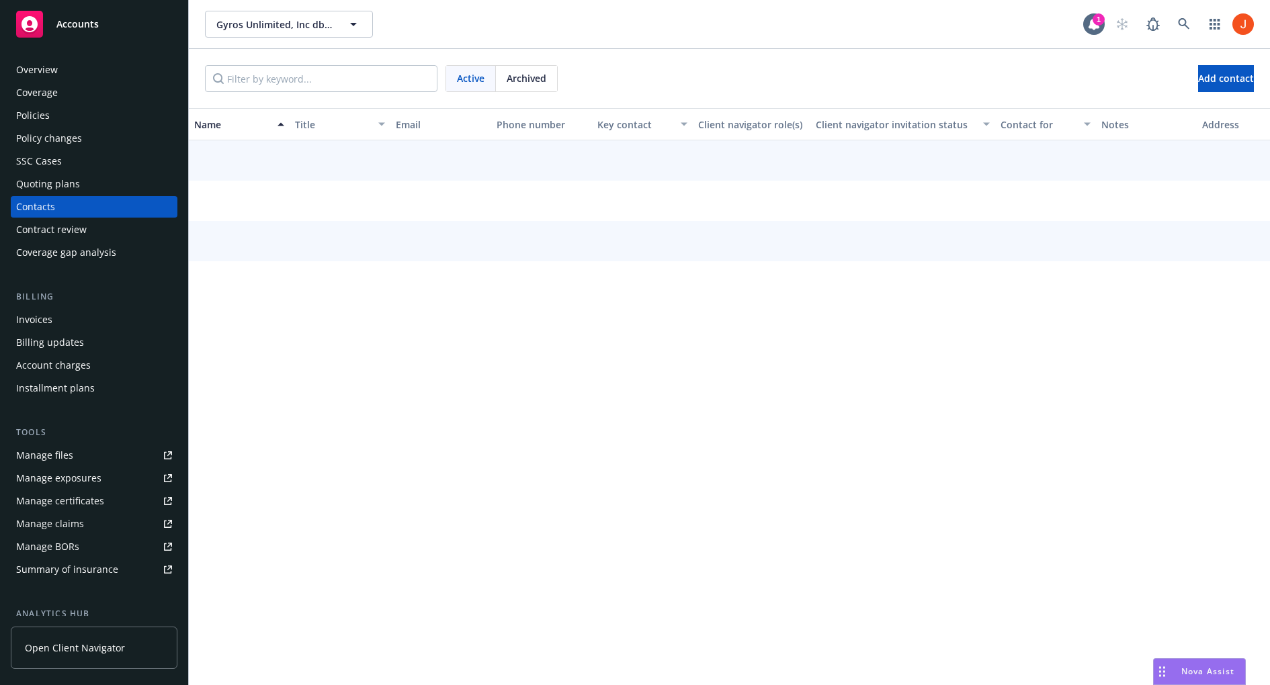
click at [743, 398] on div "Name Title Email Phone number Key contact Client navigator role(s) Client navig…" at bounding box center [729, 396] width 1081 height 577
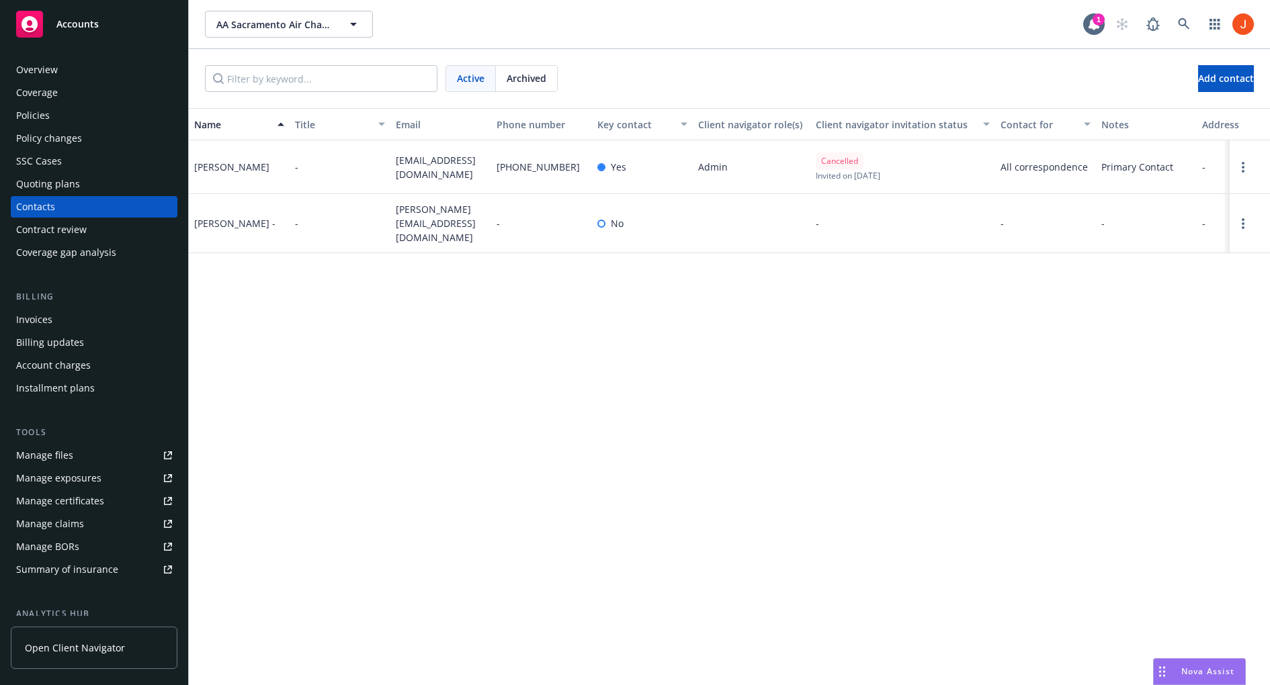
click at [667, 419] on div "Name Title Email Phone number Key contact Client navigator role(s) Client navig…" at bounding box center [729, 396] width 1081 height 577
click at [1239, 168] on link "Open options" at bounding box center [1243, 167] width 16 height 16
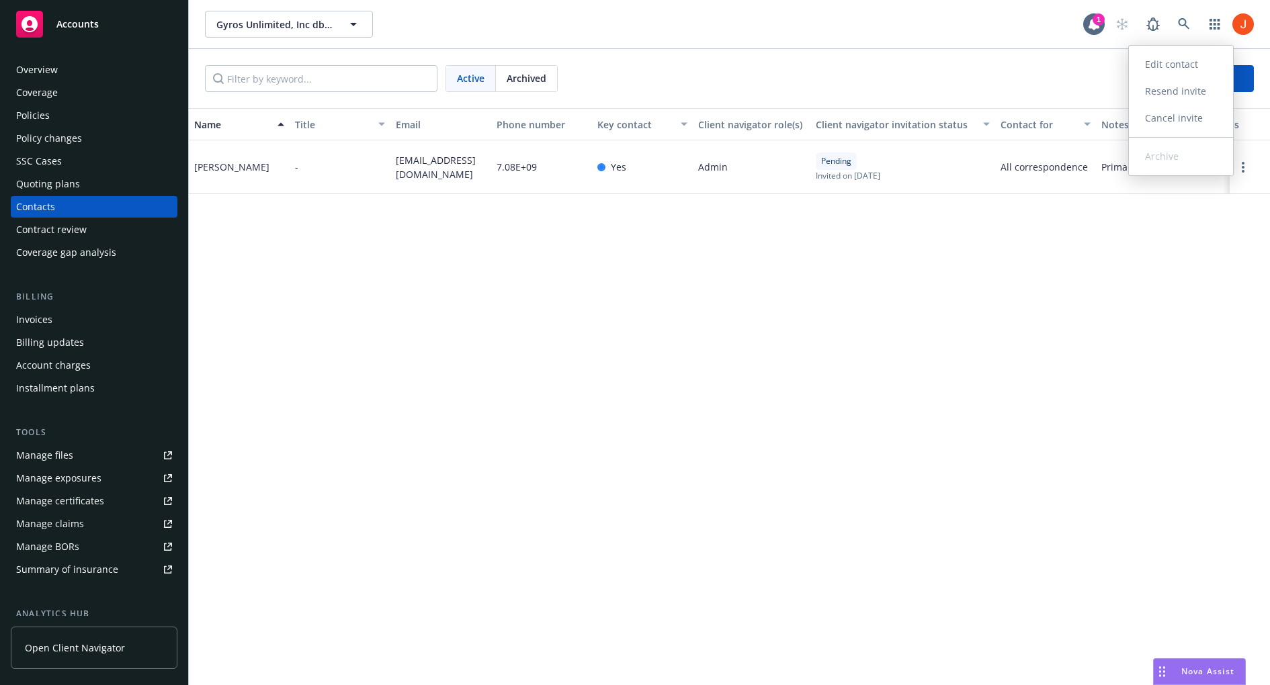
click at [1193, 52] on link "Edit contact" at bounding box center [1181, 64] width 104 height 27
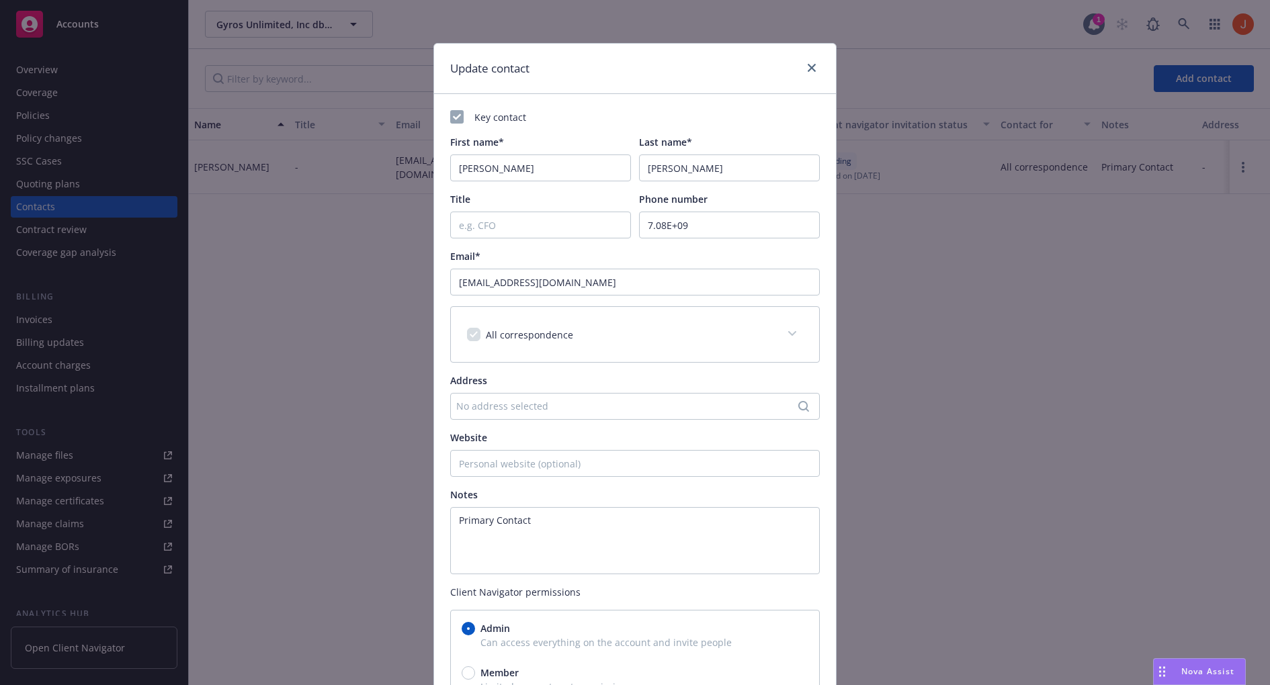
click at [703, 240] on div "Key contact First name* Roger Last name* Siegal Title Phone number 7.08E+09 Ema…" at bounding box center [635, 342] width 370 height 464
drag, startPoint x: 702, startPoint y: 234, endPoint x: 588, endPoint y: 226, distance: 114.5
click at [588, 226] on div "Title Phone number 7.08E+09" at bounding box center [635, 215] width 370 height 46
paste input "7078634970"
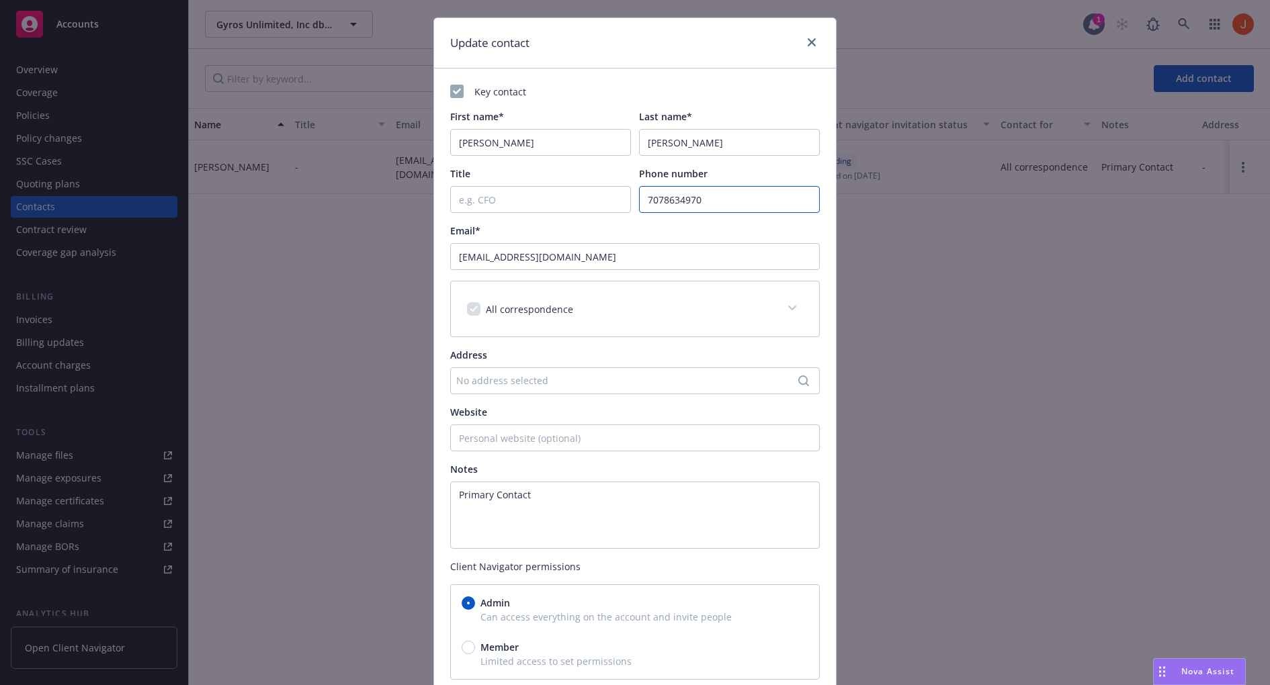
scroll to position [131, 0]
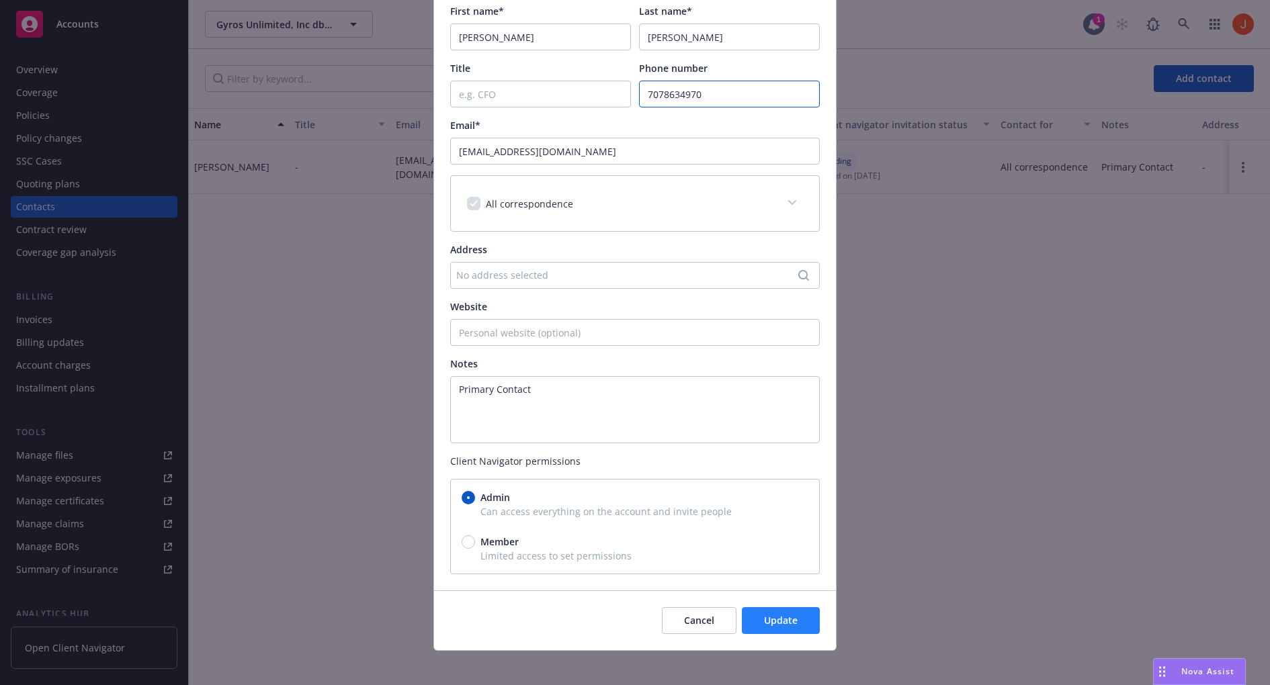
type input "7078634970"
click at [783, 618] on span "Update" at bounding box center [781, 620] width 34 height 13
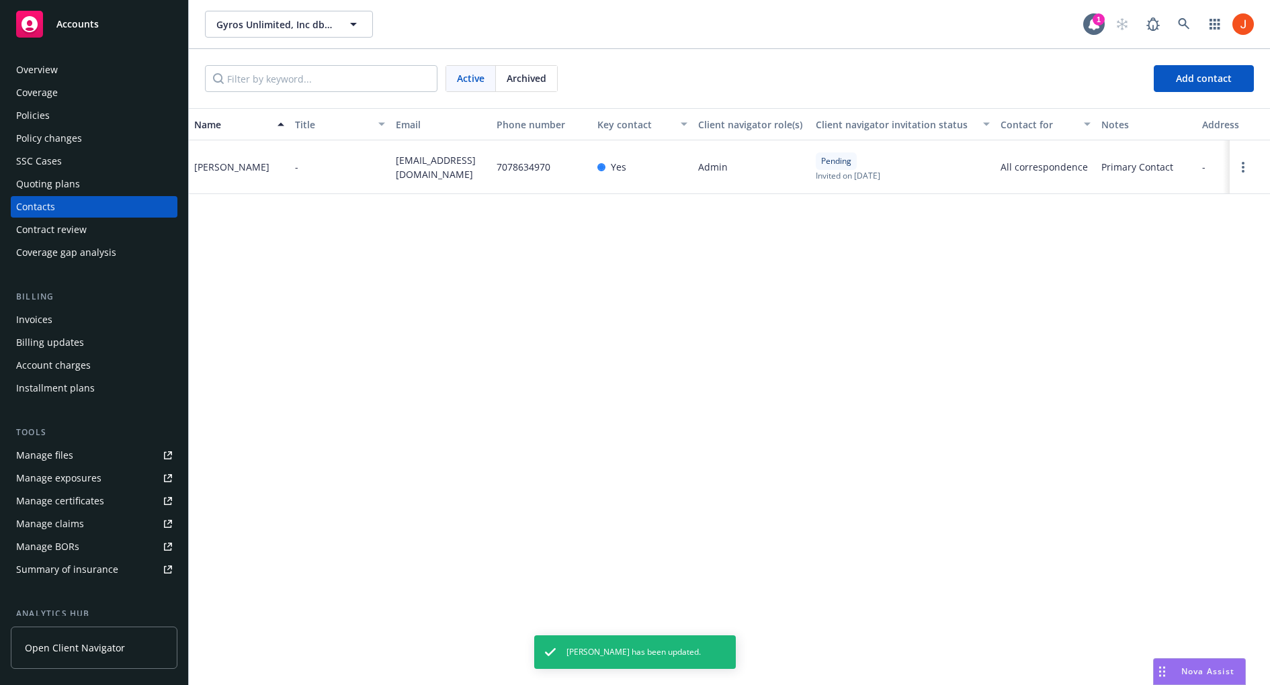
click at [800, 406] on div "Name Title Email Phone number Key contact Client navigator role(s) Client navig…" at bounding box center [729, 396] width 1081 height 577
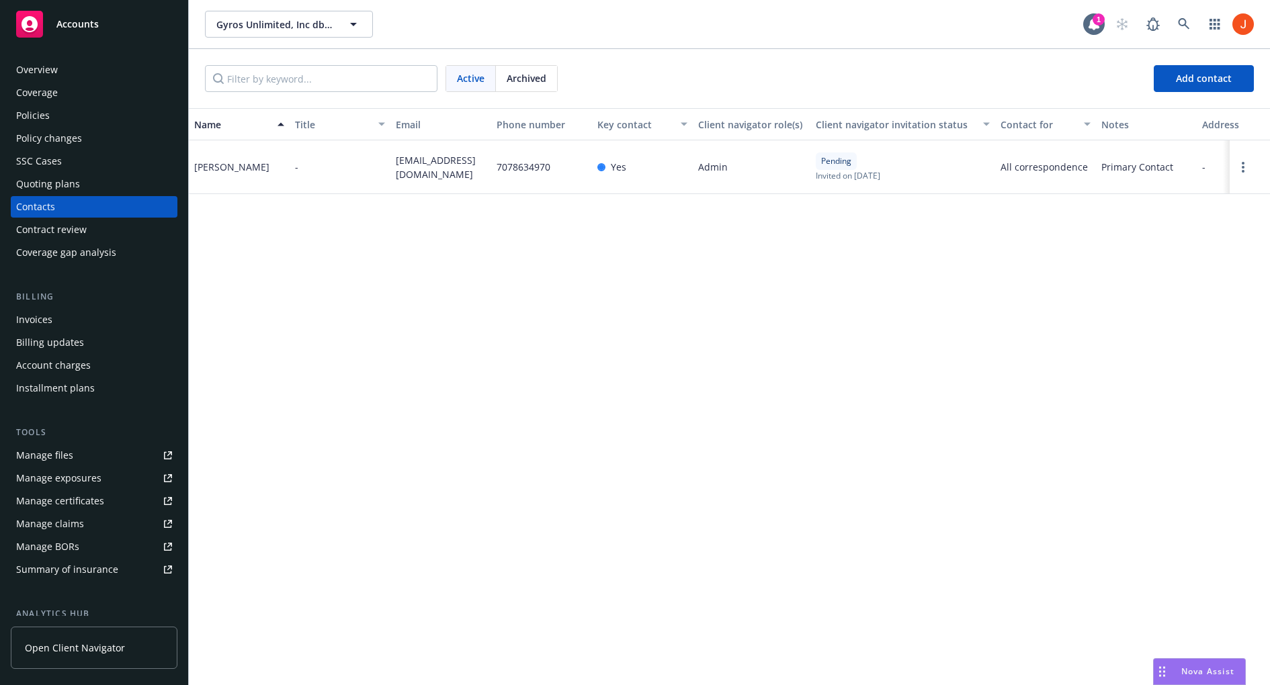
click at [464, 314] on div "Name Title Email Phone number Key contact Client navigator role(s) Client navig…" at bounding box center [729, 396] width 1081 height 577
click at [35, 65] on div "Overview" at bounding box center [37, 70] width 42 height 22
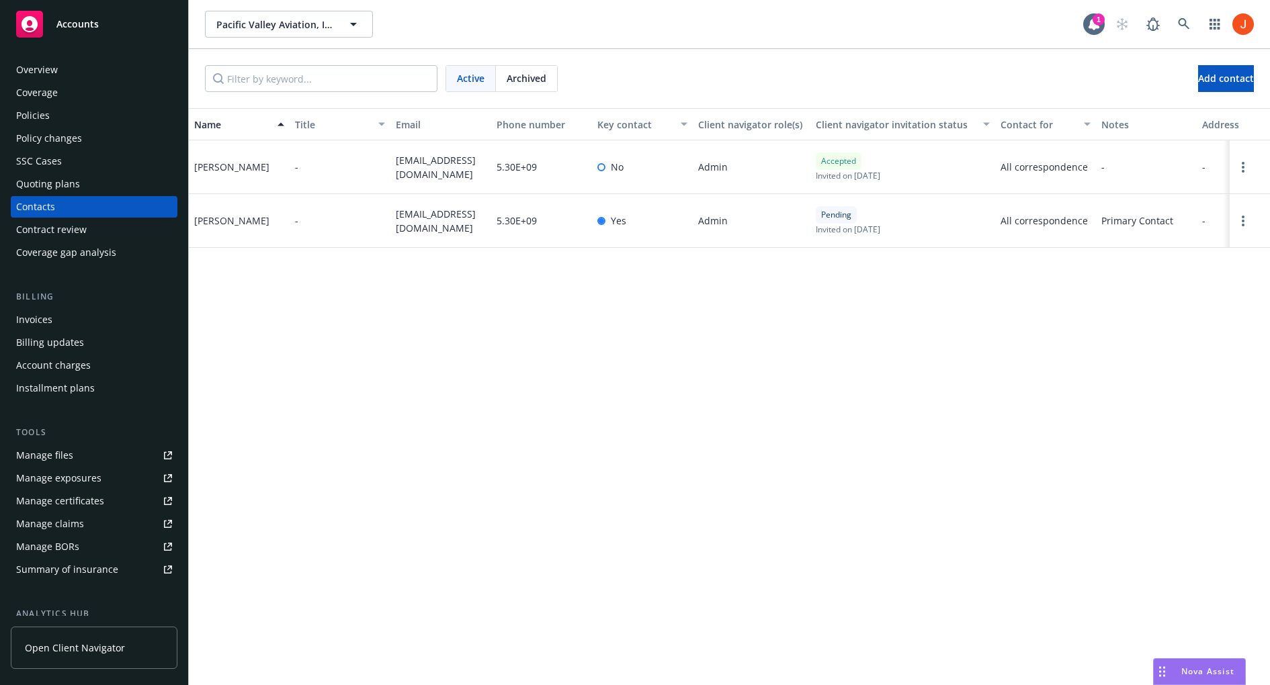
click at [905, 465] on div "Name Title Email Phone number Key contact Client navigator role(s) Client navig…" at bounding box center [729, 396] width 1081 height 577
click at [1245, 217] on link "Open options" at bounding box center [1243, 221] width 16 height 16
click at [1187, 124] on link "Edit contact" at bounding box center [1181, 118] width 104 height 27
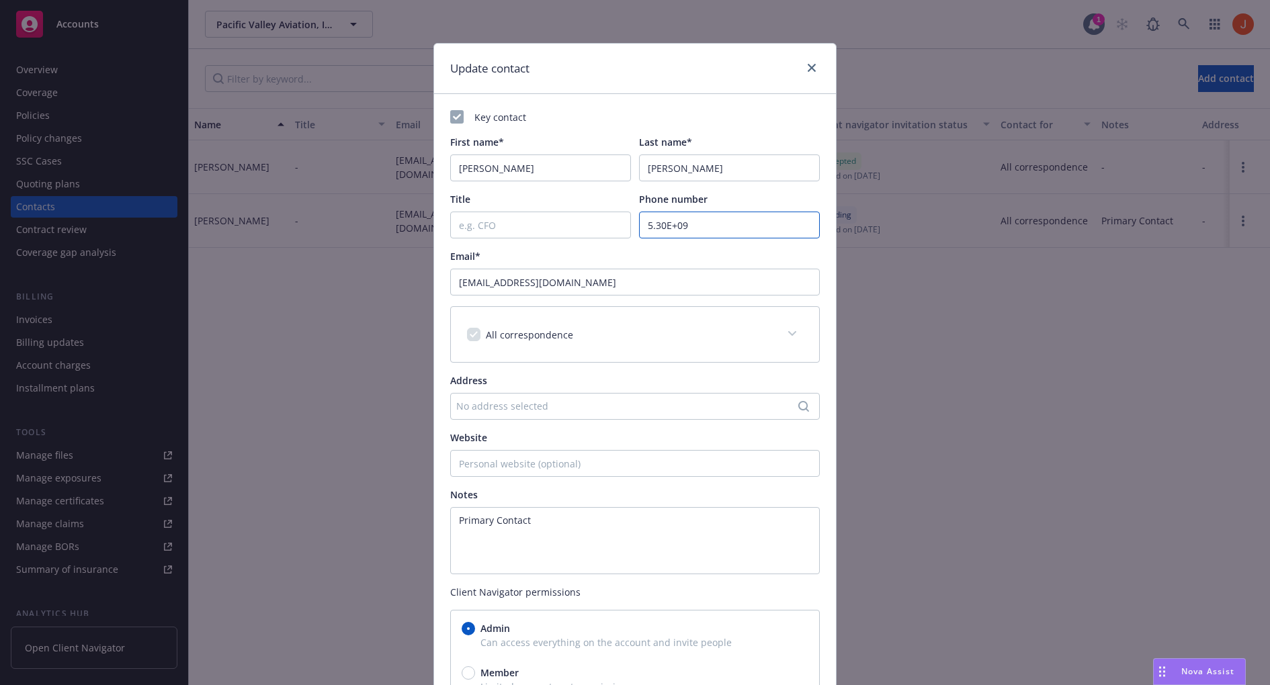
drag, startPoint x: 696, startPoint y: 232, endPoint x: 616, endPoint y: 228, distance: 79.4
click at [616, 228] on div "Title Phone number 5.30E+09" at bounding box center [635, 215] width 370 height 46
paste input "5304763246"
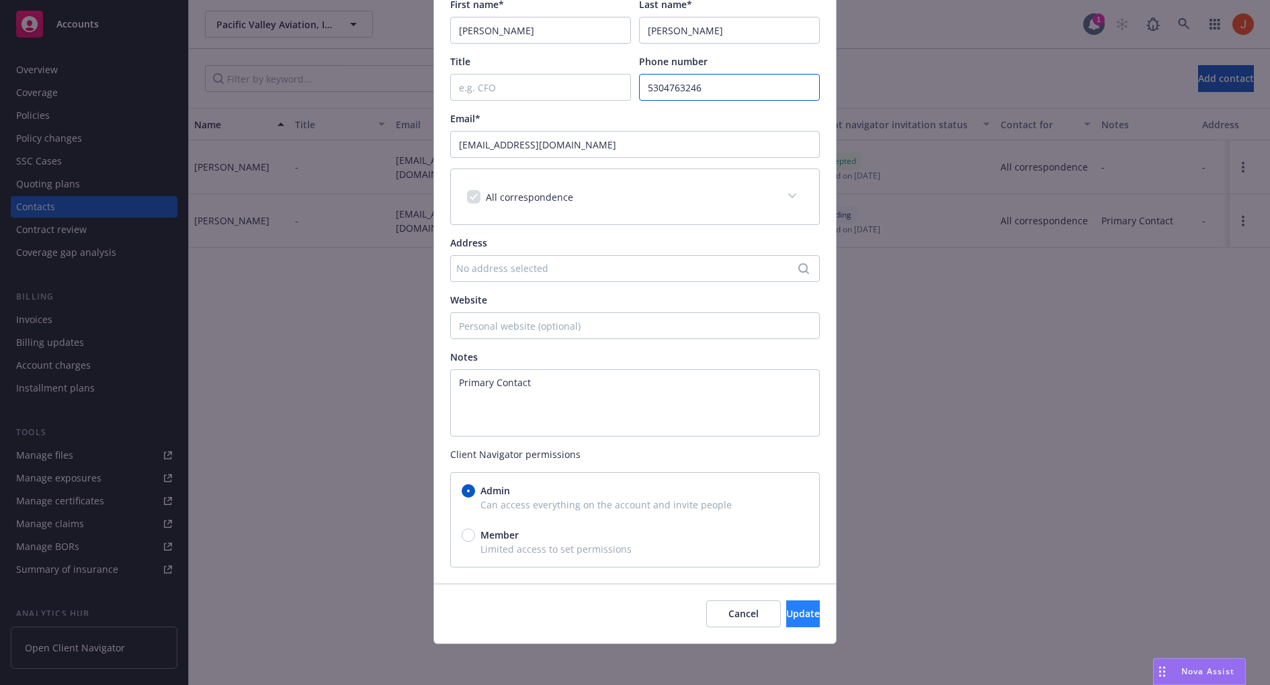
type input "5304763246"
click at [786, 611] on button "Update" at bounding box center [803, 614] width 34 height 27
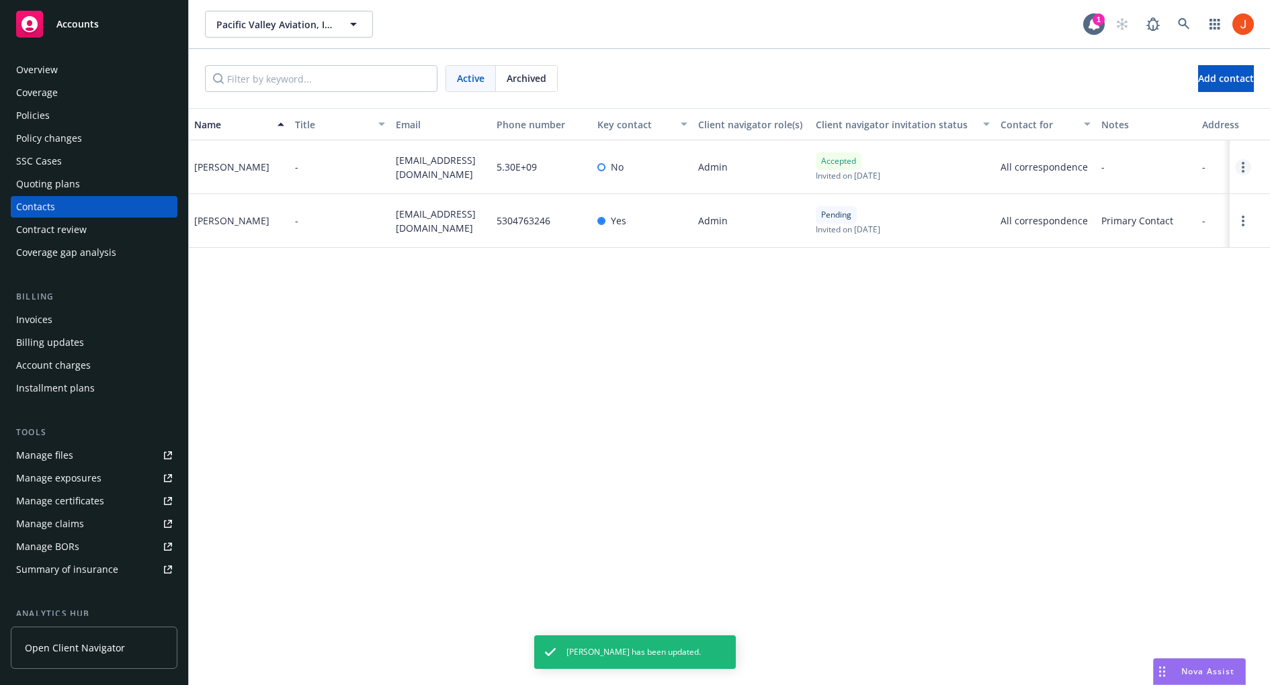
click at [1242, 166] on circle "Open options" at bounding box center [1243, 167] width 3 height 3
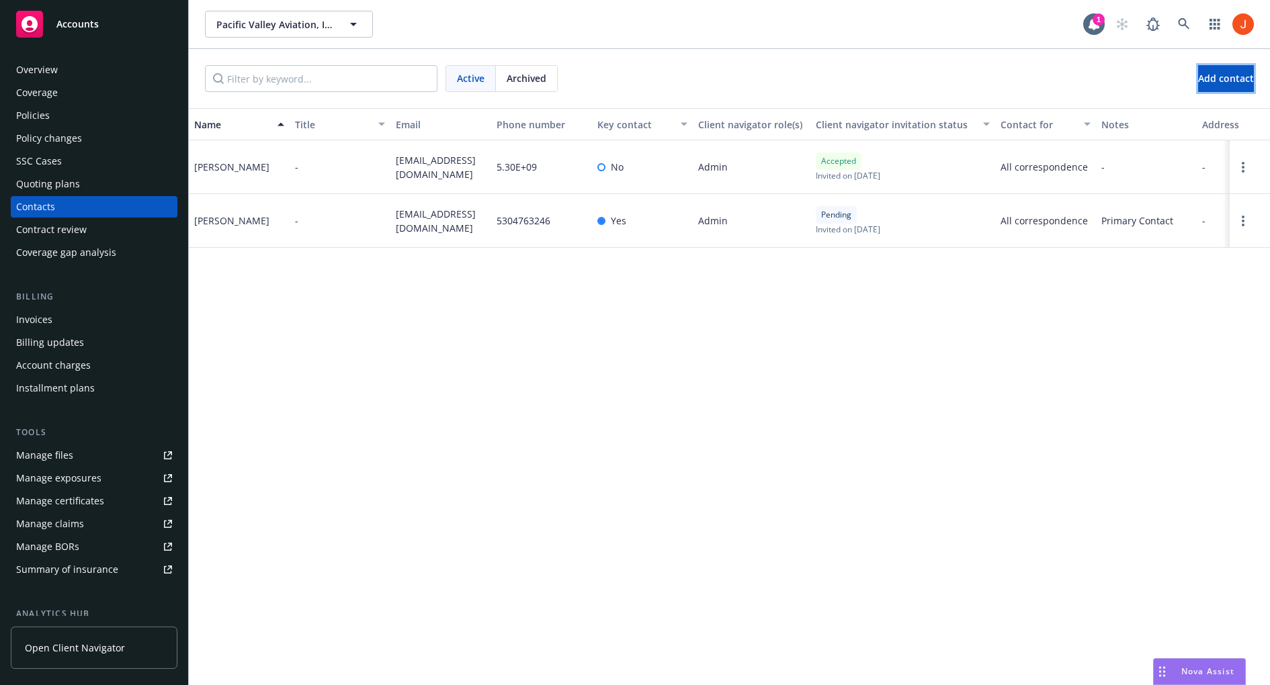
click at [1198, 72] on span "Add contact" at bounding box center [1226, 78] width 56 height 13
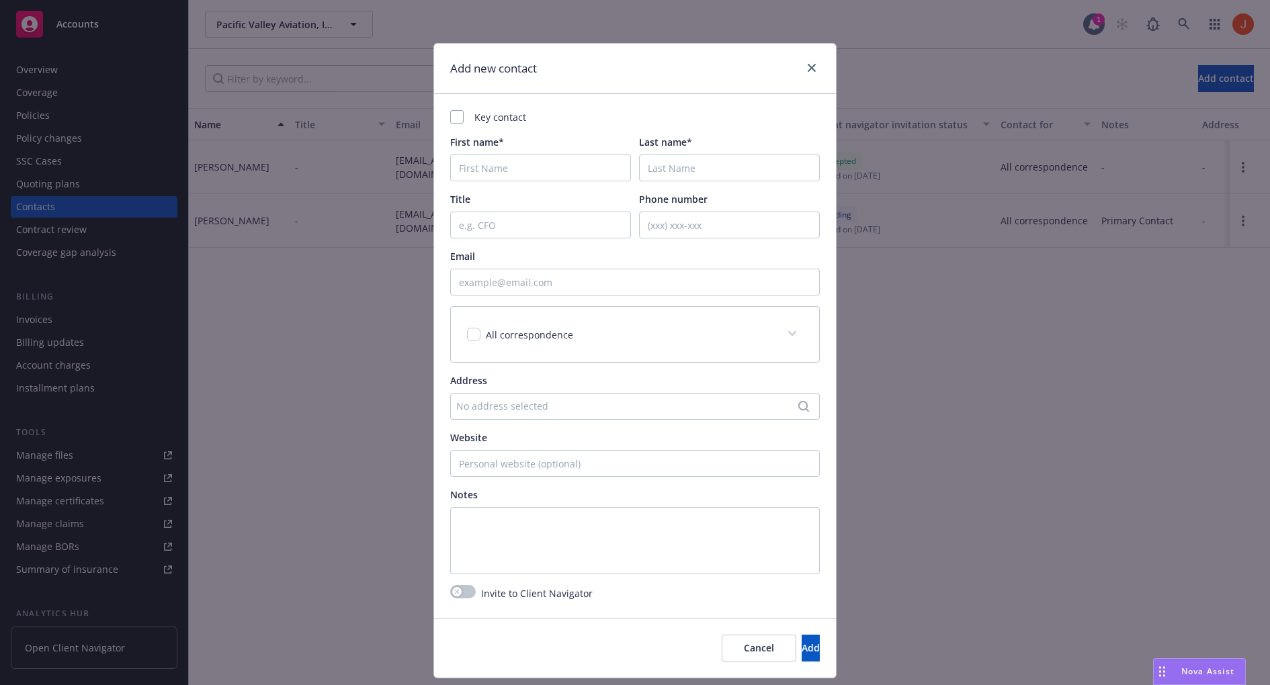
click at [813, 76] on div at bounding box center [809, 68] width 22 height 17
click at [811, 69] on icon "close" at bounding box center [812, 68] width 8 height 8
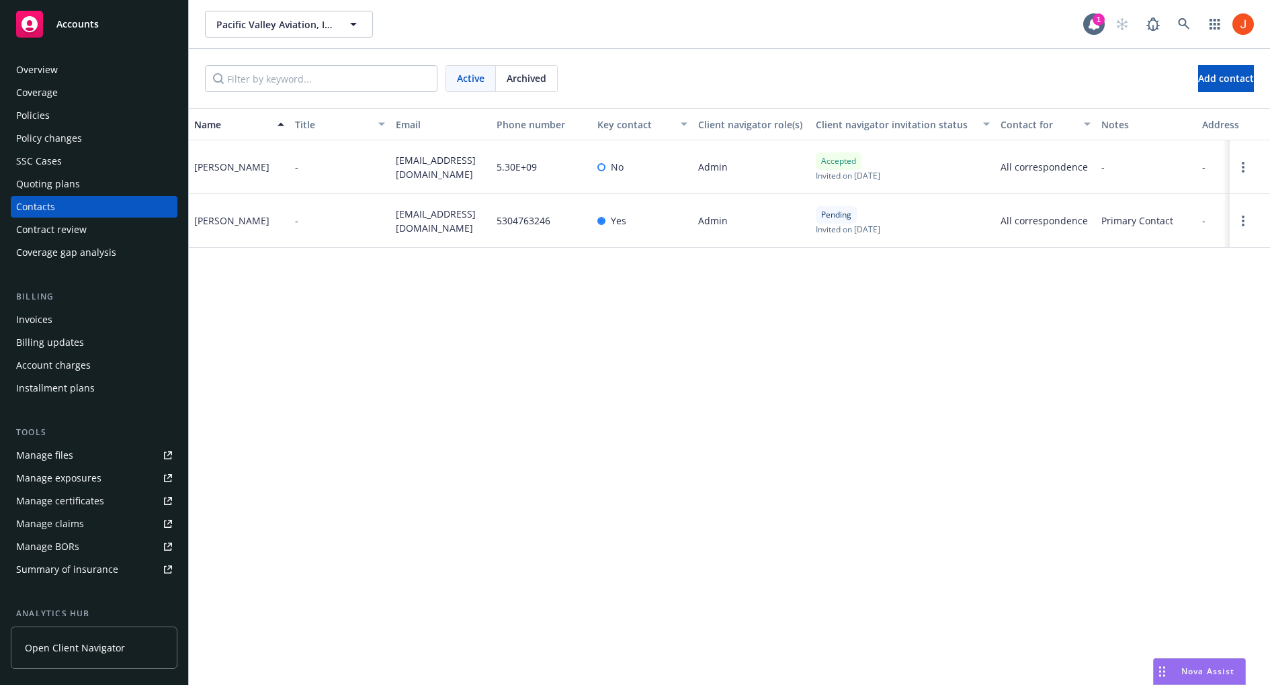
click at [794, 377] on div "Name Title Email Phone number Key contact Client navigator role(s) Client navig…" at bounding box center [729, 396] width 1081 height 577
